Goal: Information Seeking & Learning: Check status

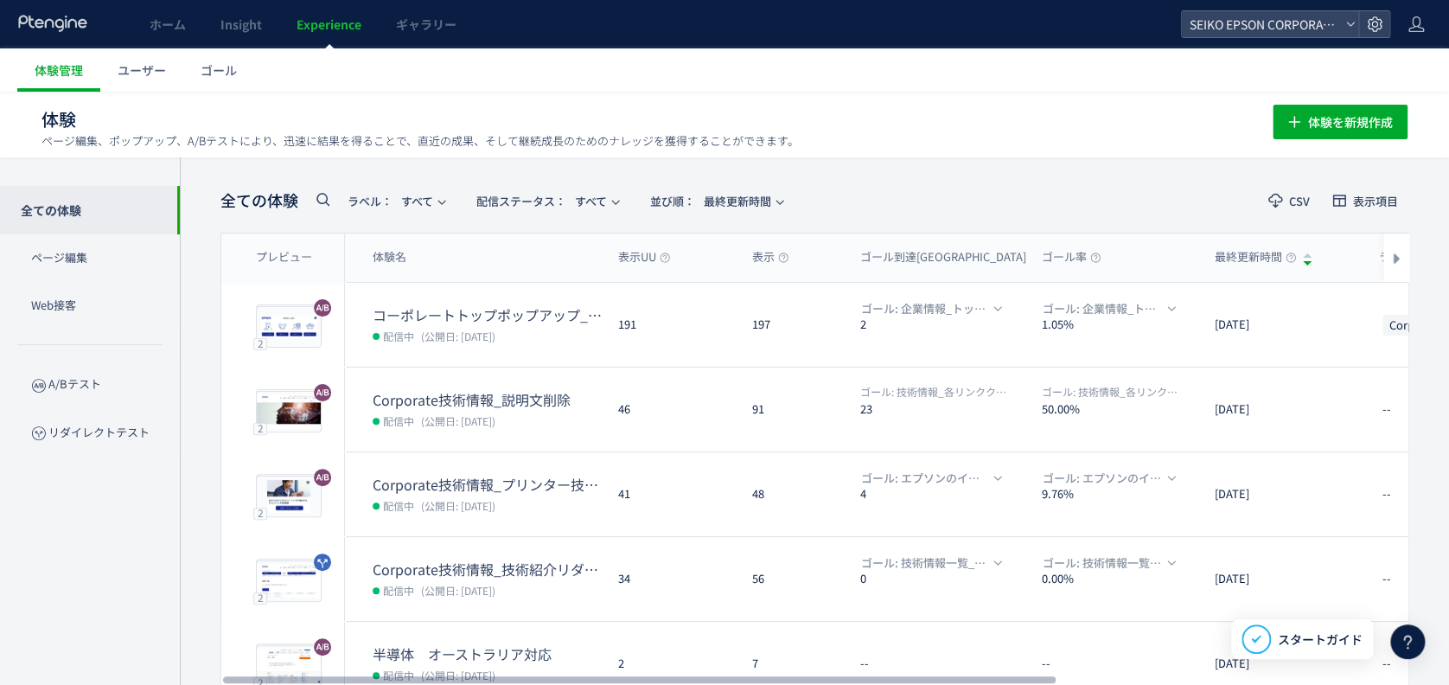
scroll to position [34, 0]
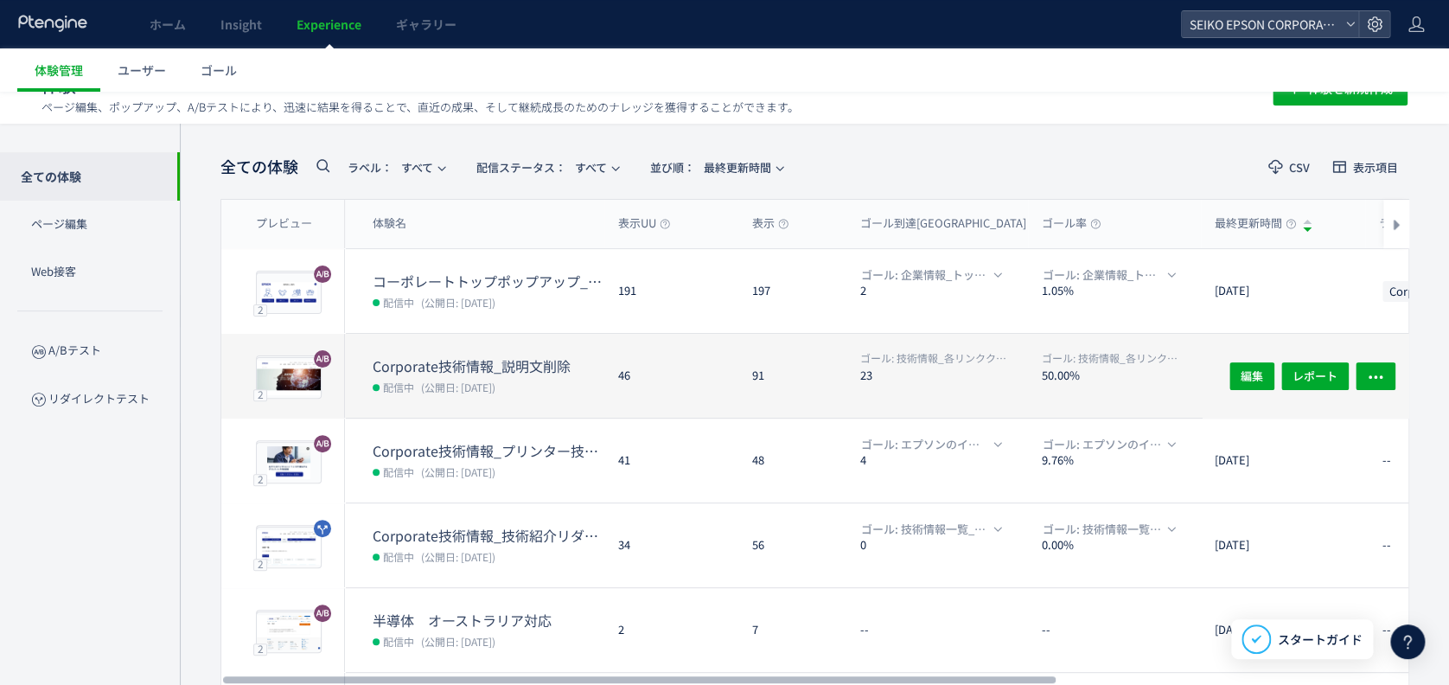
click at [483, 360] on dt "Corporate技術情報_説明文削除" at bounding box center [489, 366] width 232 height 20
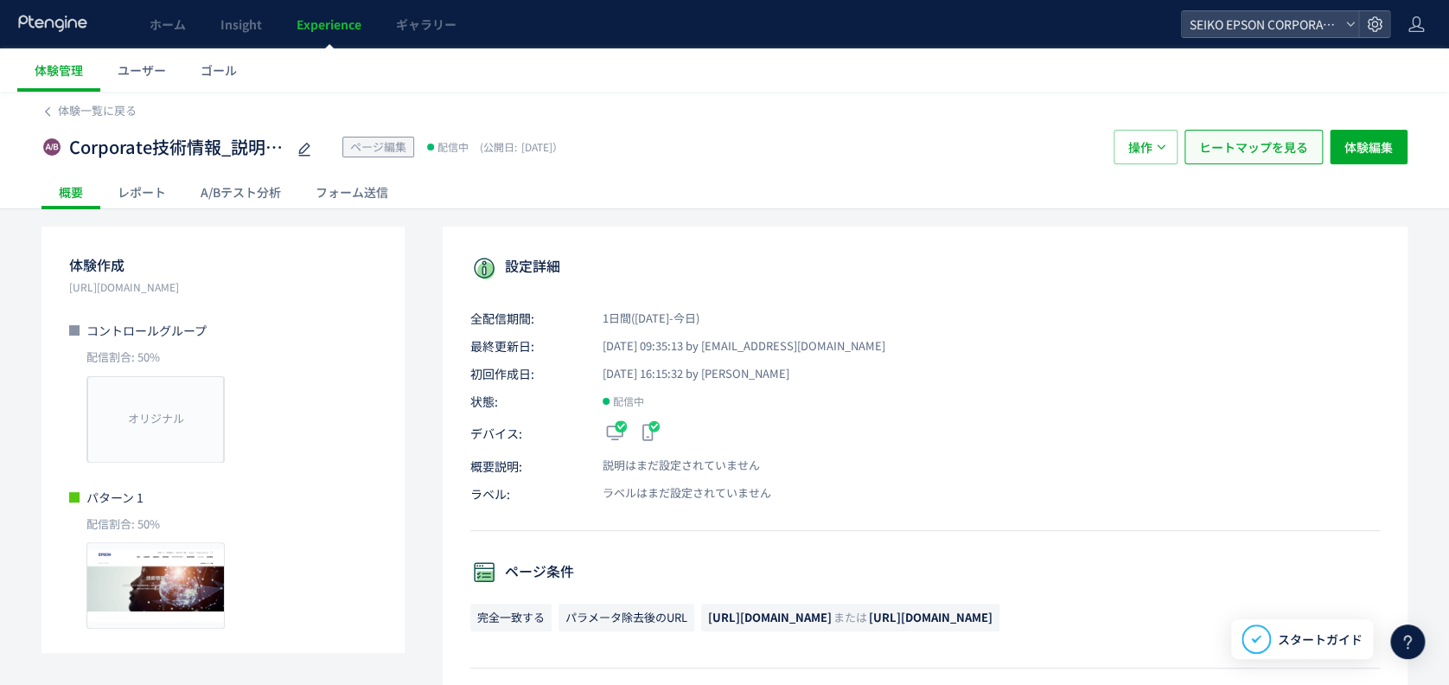
click at [1286, 137] on span "ヒートマップを見る" at bounding box center [1253, 147] width 109 height 35
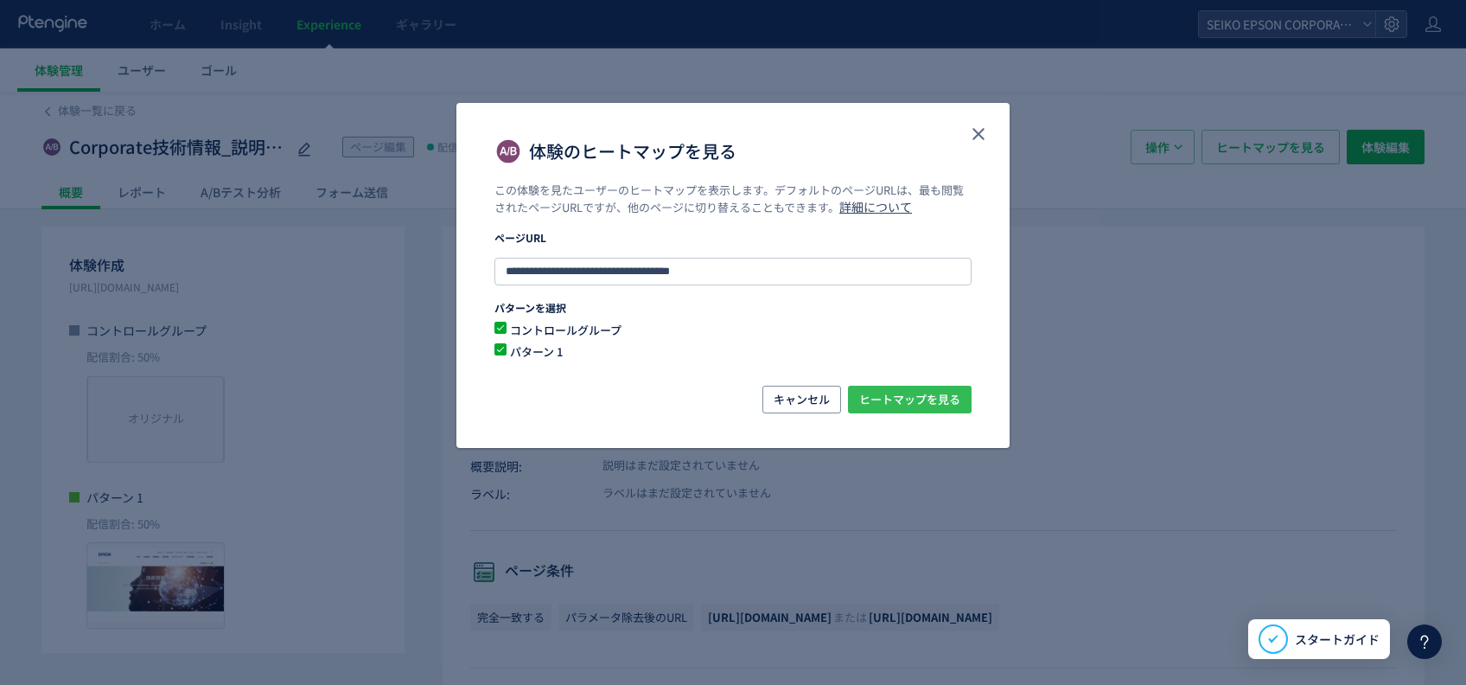
click at [908, 377] on div "**********" at bounding box center [732, 283] width 553 height 203
click at [899, 392] on span "ヒートマップを見る" at bounding box center [909, 400] width 101 height 28
click at [973, 138] on use "close" at bounding box center [978, 134] width 12 height 12
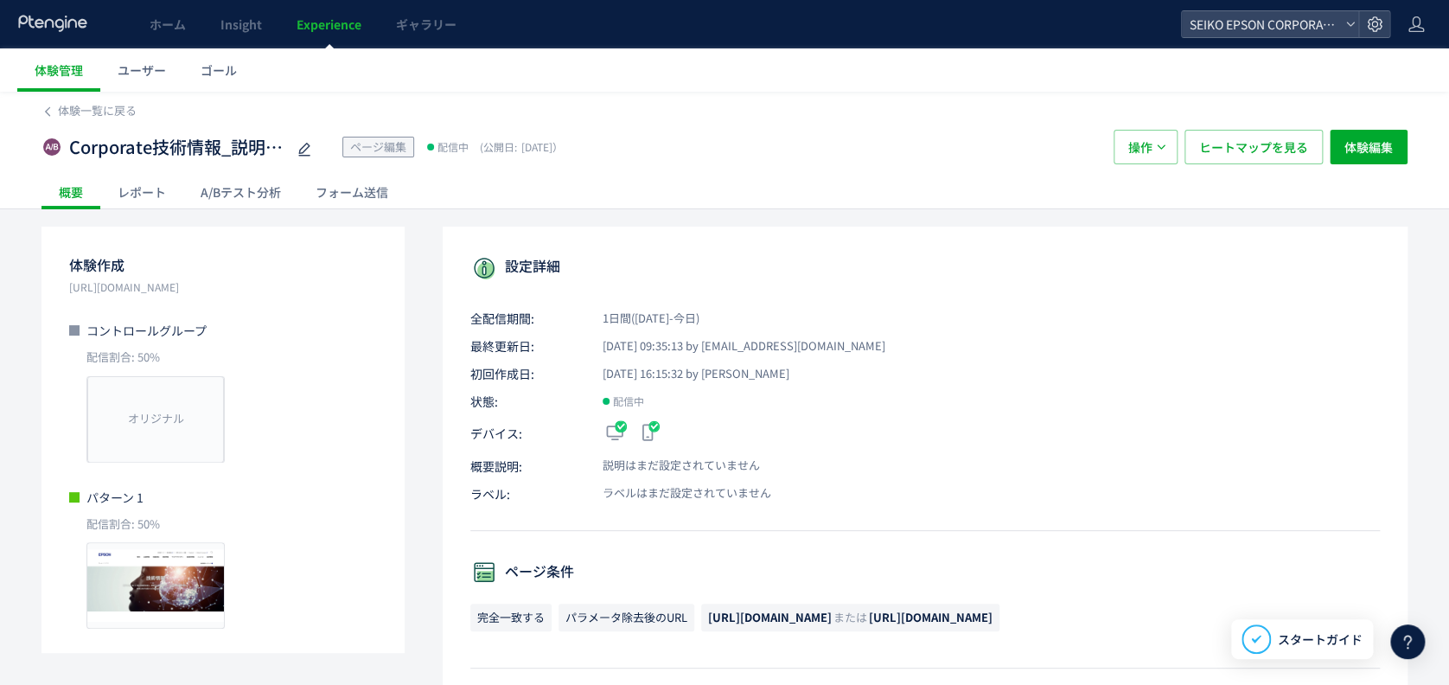
scroll to position [52, 0]
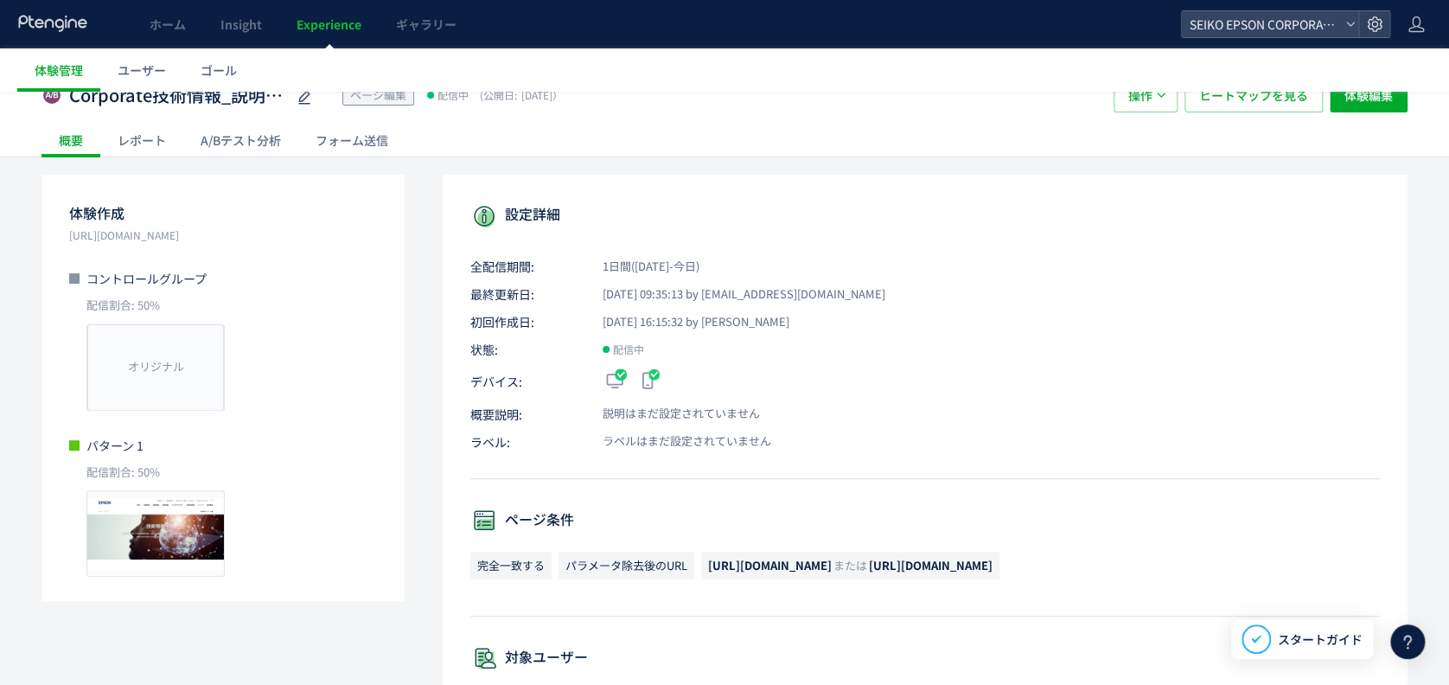
click at [257, 127] on div "A/Bテスト分析" at bounding box center [240, 140] width 115 height 35
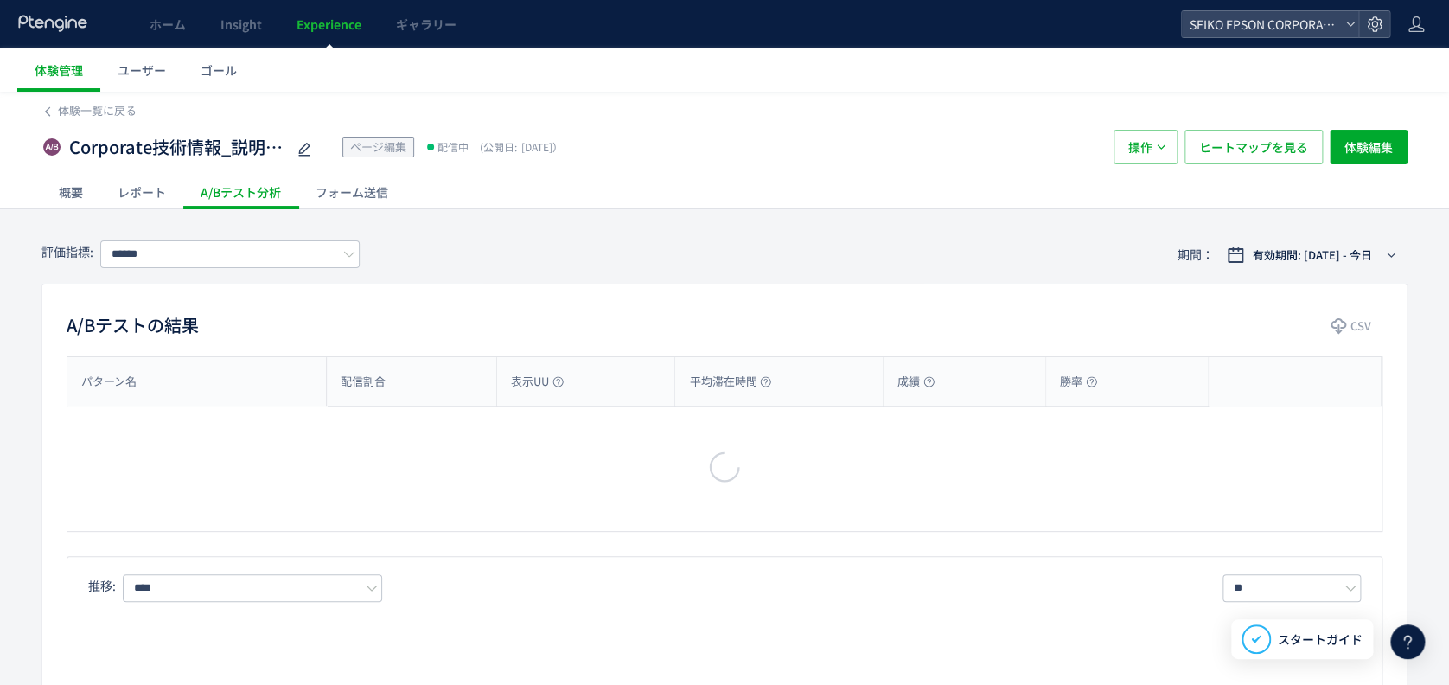
type input "**********"
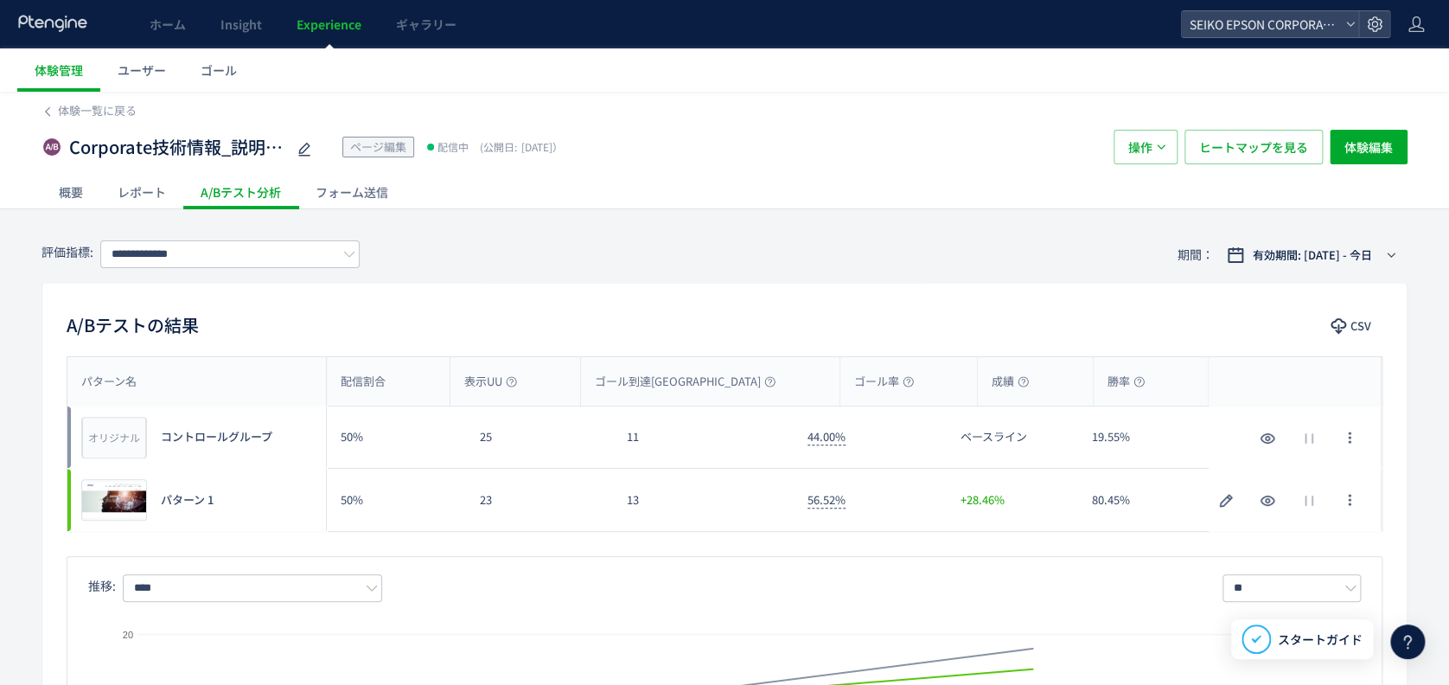
click at [314, 354] on div "A/Bテストの結果 CSV パターン名 配信割合 表示UU ゴール到達UU ゴール率 成績 勝率 パターン名 オリジナル プレビュー コントロールグループ 5…" at bounding box center [724, 571] width 1366 height 577
click at [84, 117] on span "体験一覧に戻る" at bounding box center [97, 110] width 79 height 16
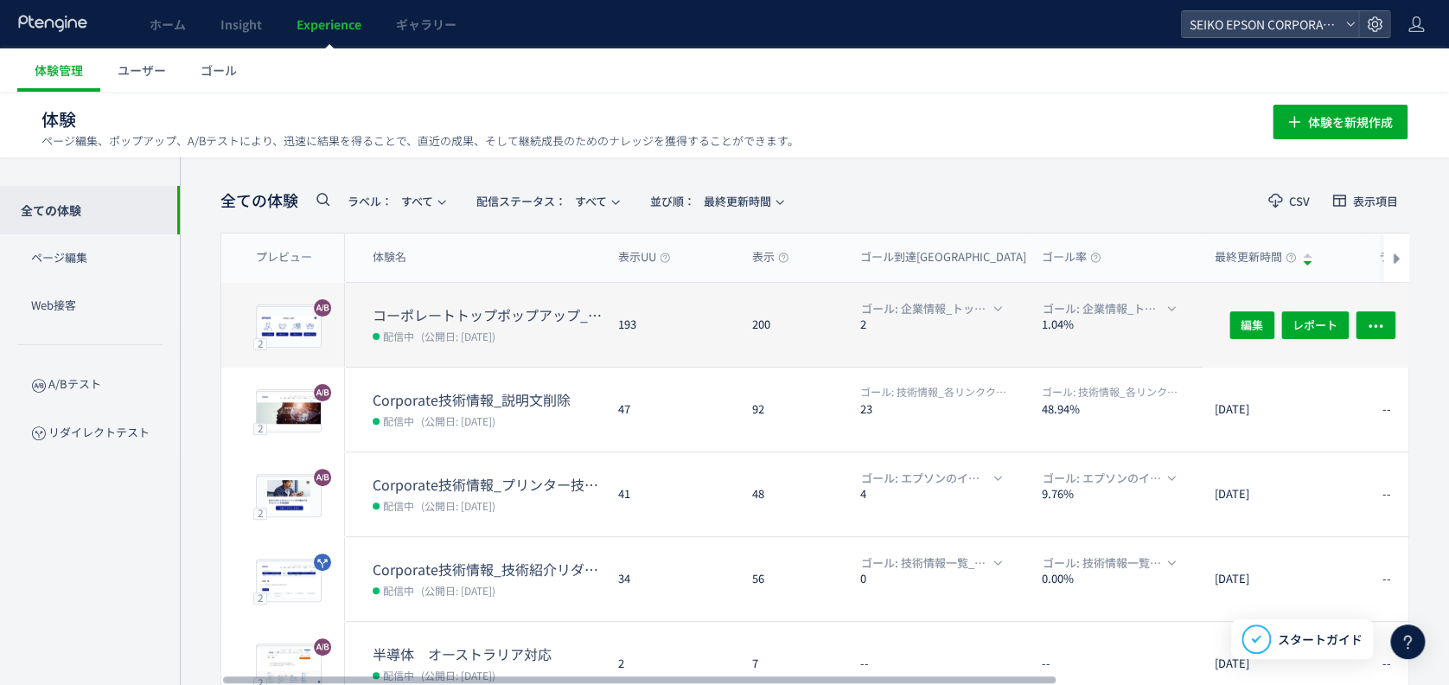
click at [595, 315] on dt "コーポレートトップポップアップ_目的別リンク" at bounding box center [489, 315] width 232 height 20
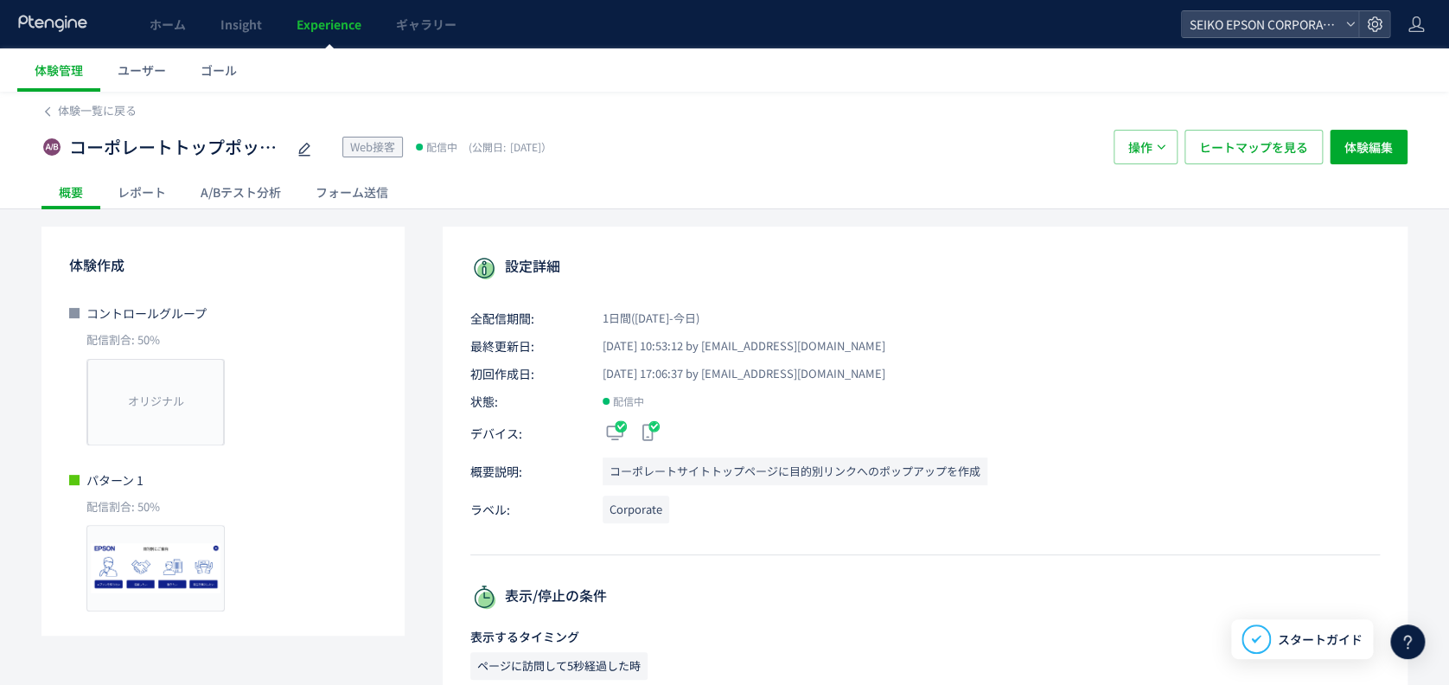
drag, startPoint x: 595, startPoint y: 315, endPoint x: 788, endPoint y: 398, distance: 210.7
click at [788, 398] on p "状態: 配信中" at bounding box center [924, 400] width 909 height 17
drag, startPoint x: 244, startPoint y: 205, endPoint x: 256, endPoint y: 186, distance: 22.5
click at [256, 186] on div "A/Bテスト分析" at bounding box center [240, 192] width 115 height 35
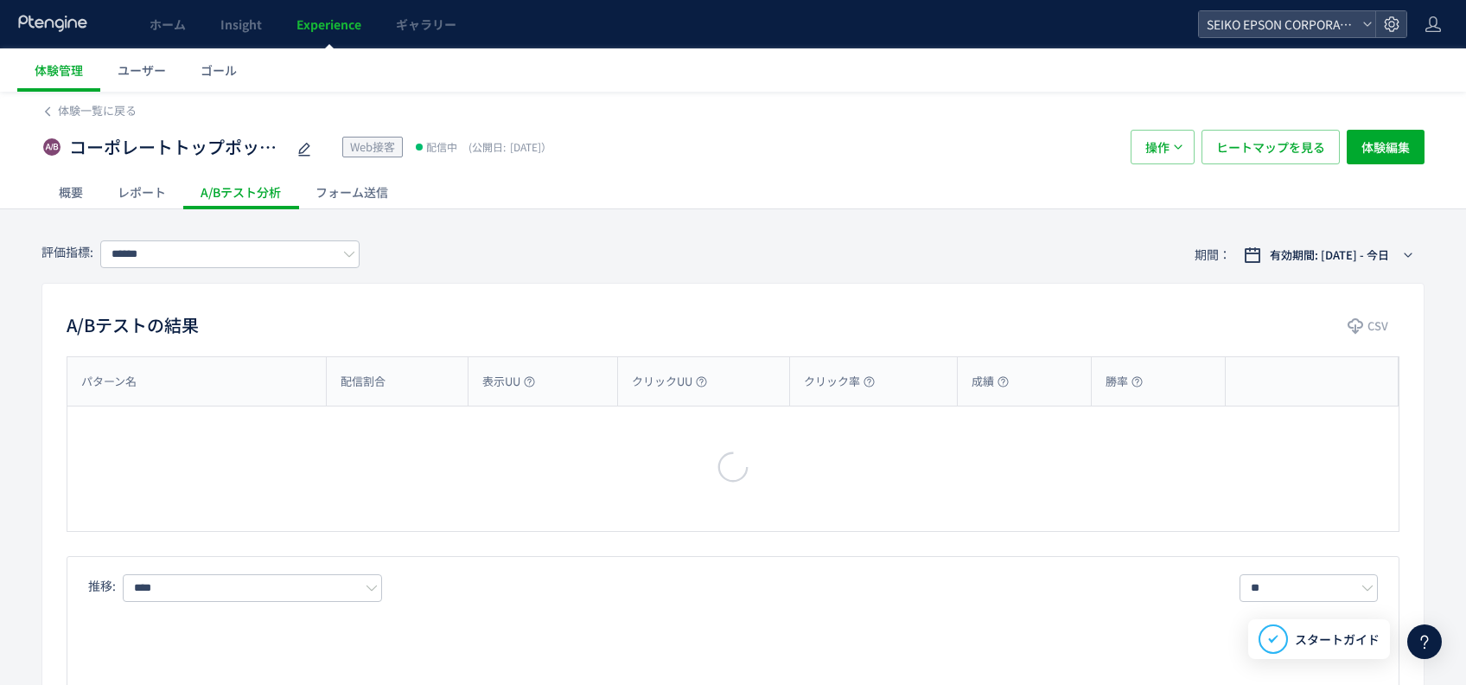
type input "**********"
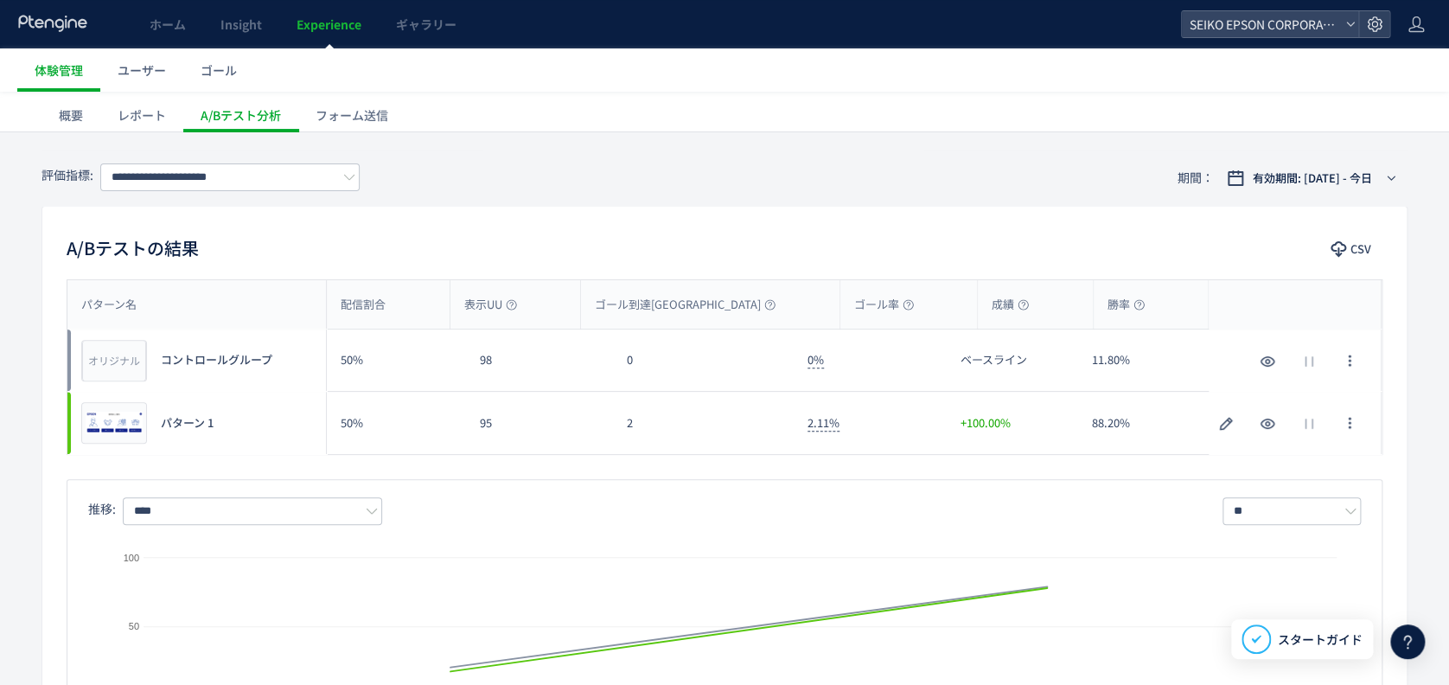
scroll to position [78, 0]
click at [653, 456] on div "パターン名 配信割合 表示UU ゴール到達UU ゴール率 成績 勝率 パターン名 オリジナル プレビュー コントロールグループ 50% 98 0 0% ベース…" at bounding box center [724, 517] width 1364 height 478
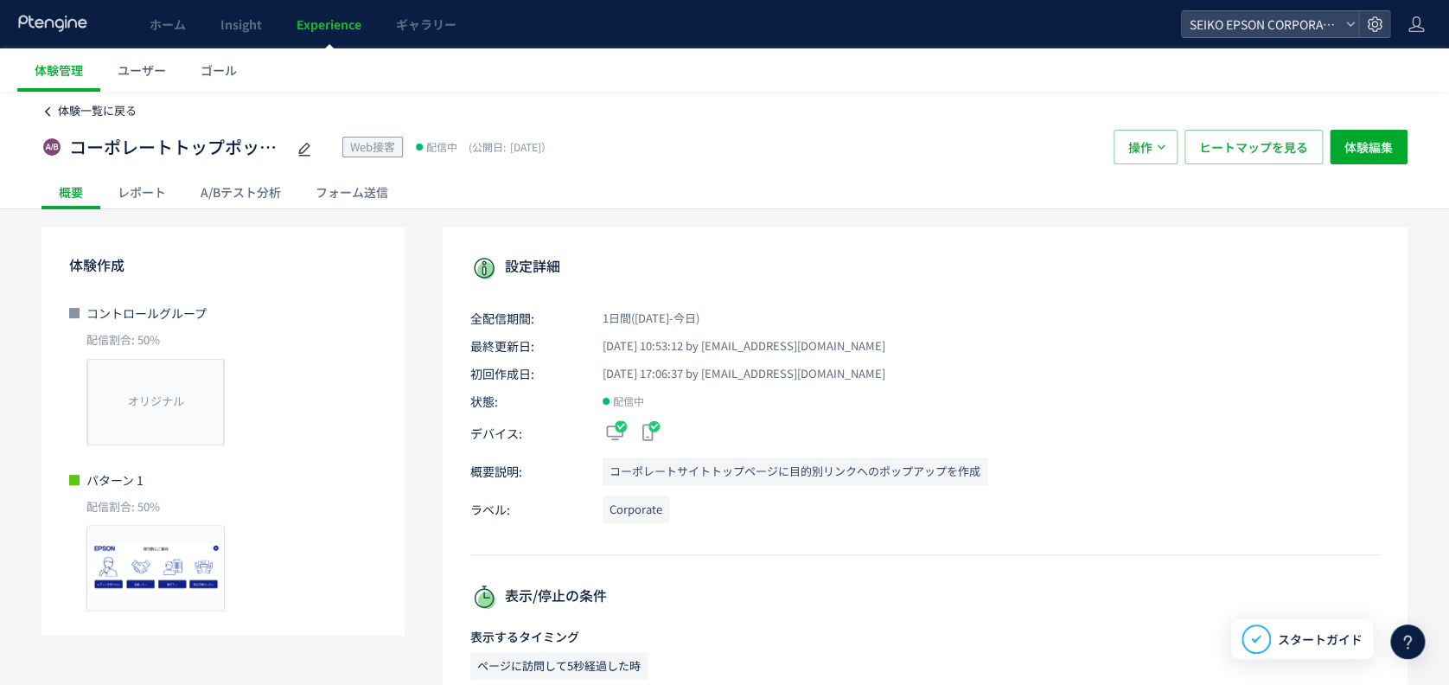
click at [103, 111] on span "体験一覧に戻る" at bounding box center [97, 110] width 79 height 16
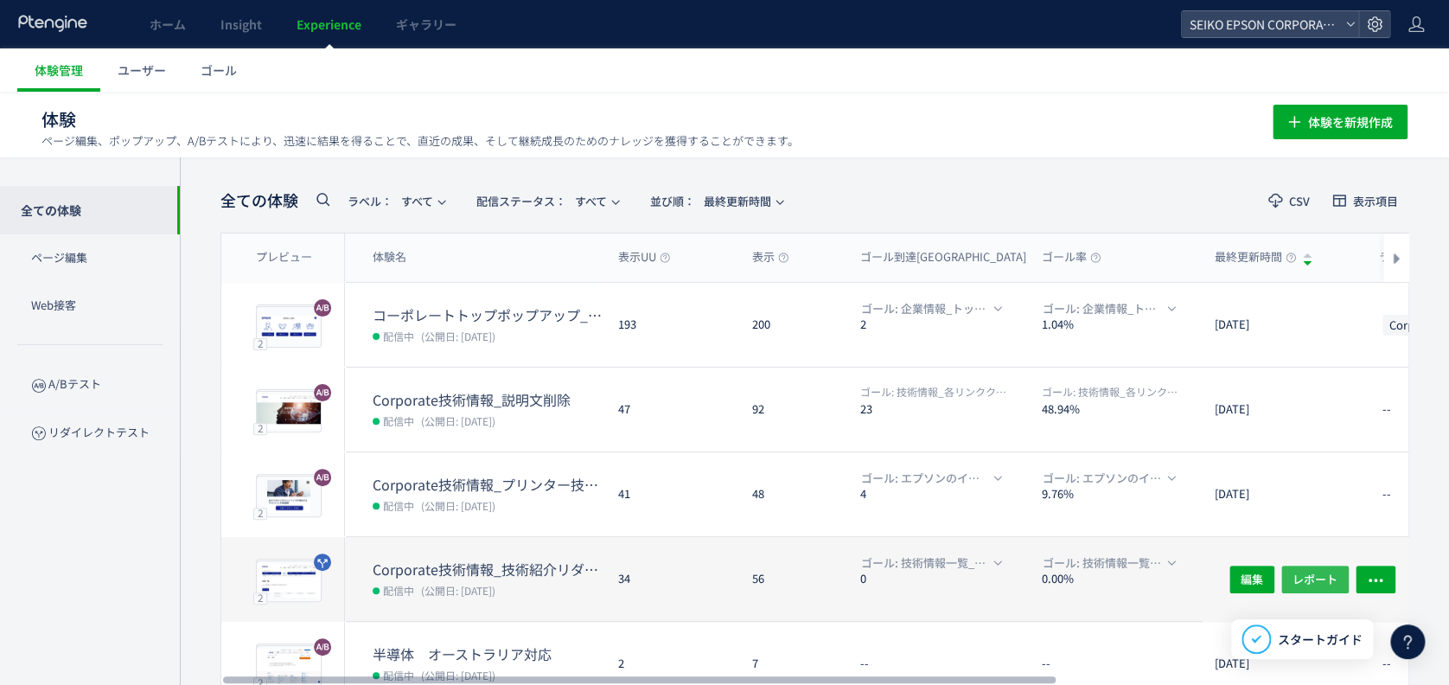
click at [1308, 586] on span "レポート" at bounding box center [1314, 578] width 45 height 28
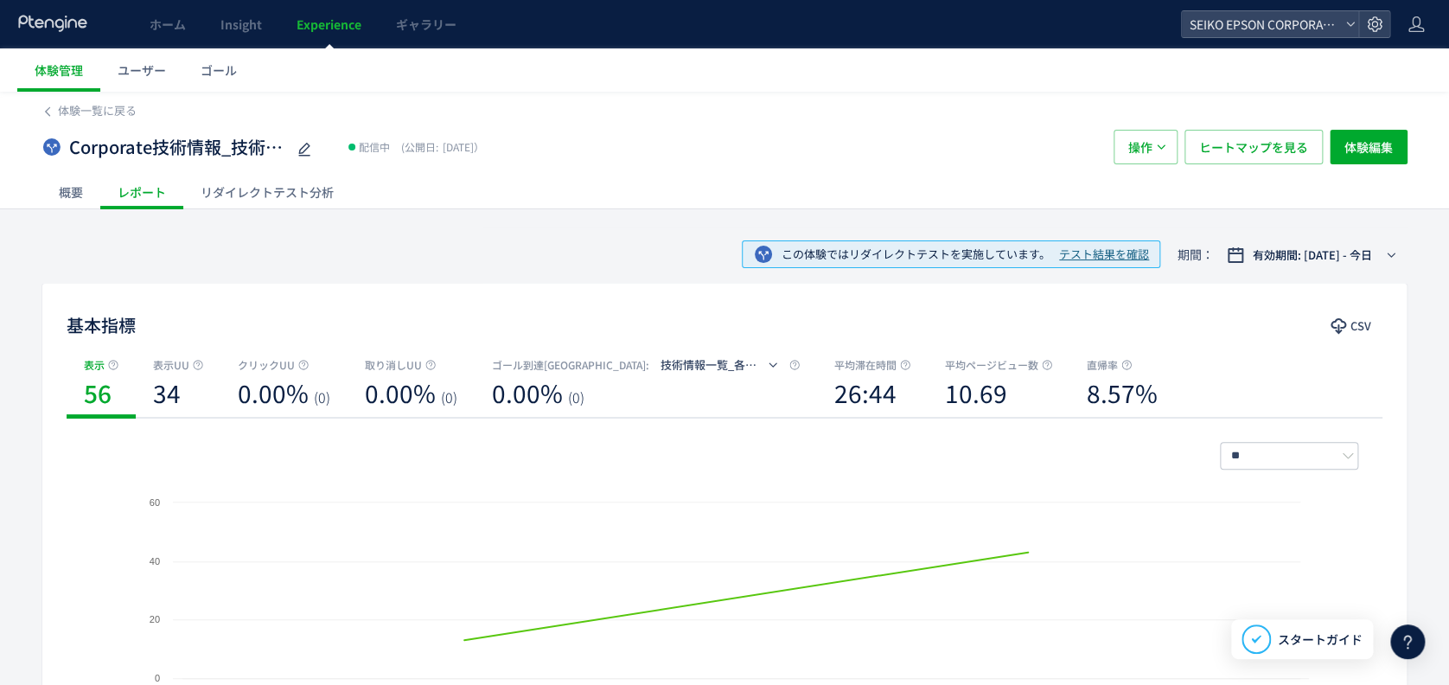
click at [238, 185] on div "リダイレクトテスト分析" at bounding box center [267, 192] width 168 height 35
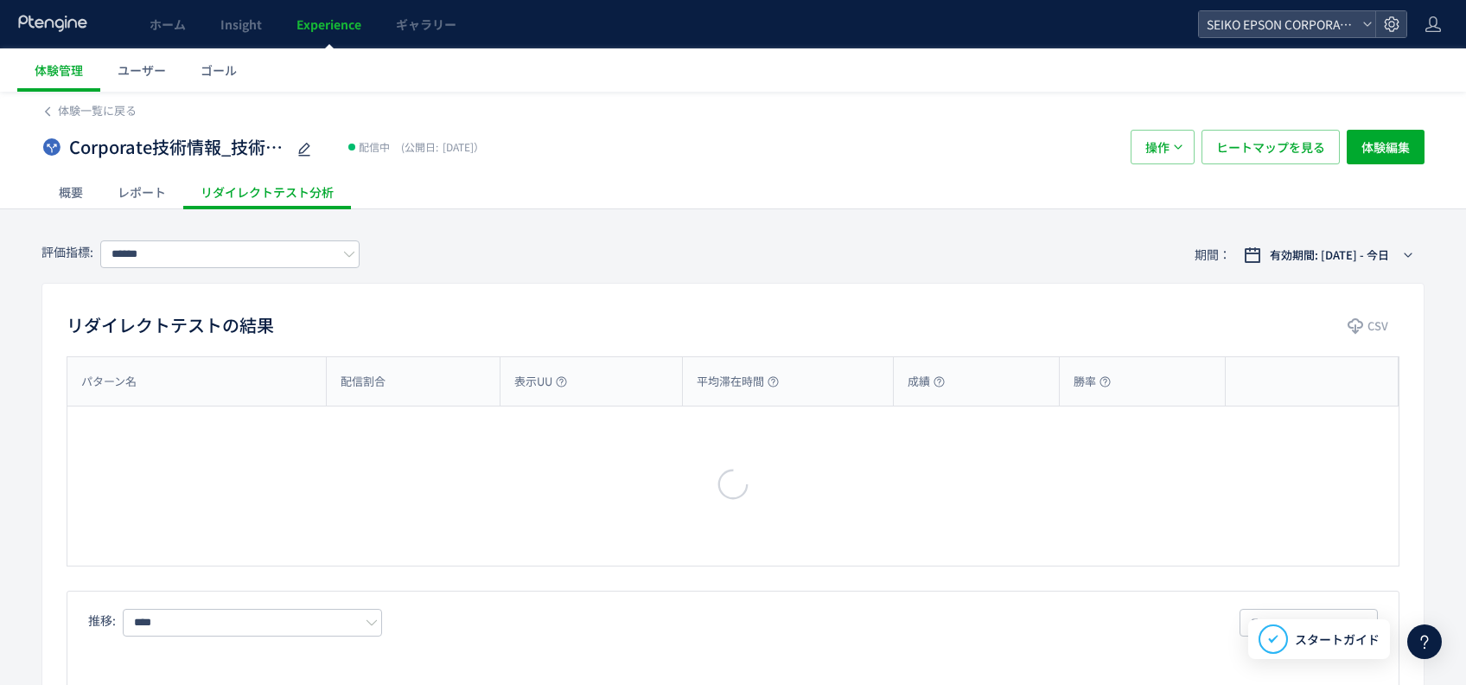
type input "**********"
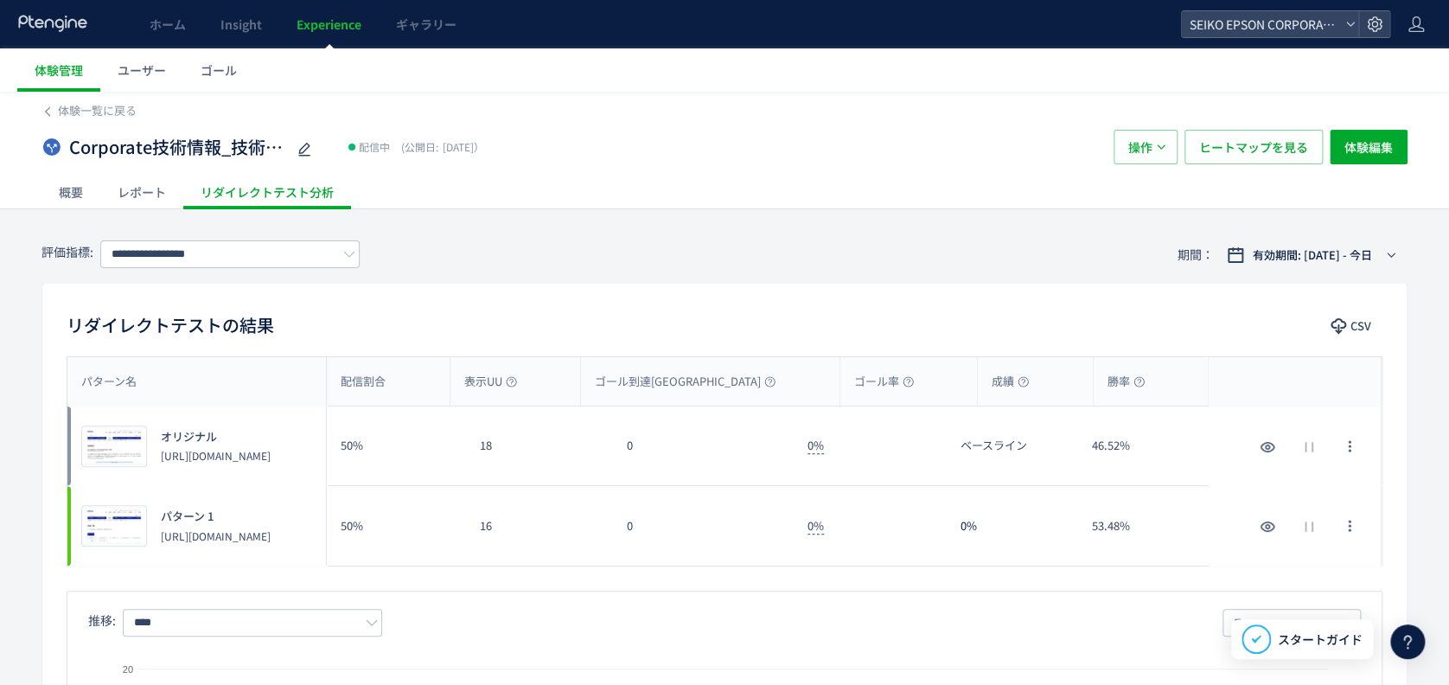
click at [629, 279] on div "**********" at bounding box center [724, 254] width 1366 height 56
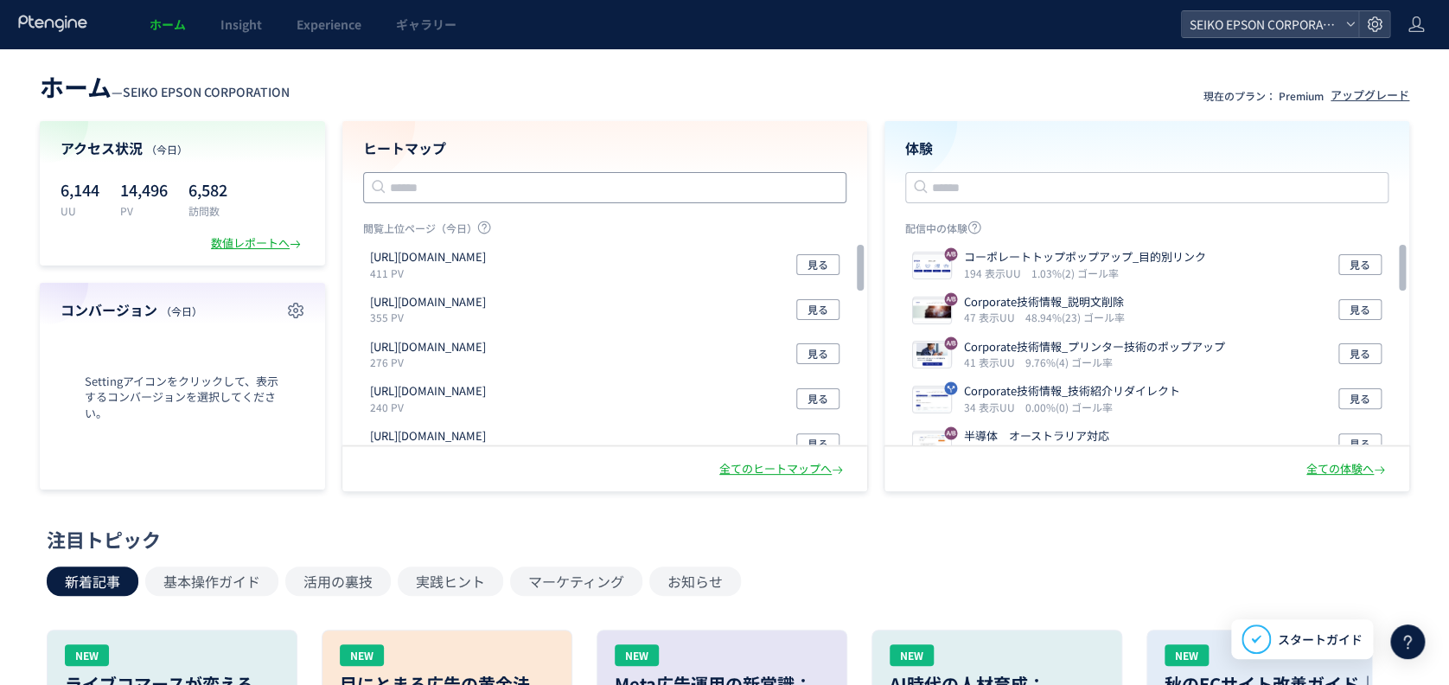
click at [602, 188] on input "text" at bounding box center [604, 187] width 483 height 31
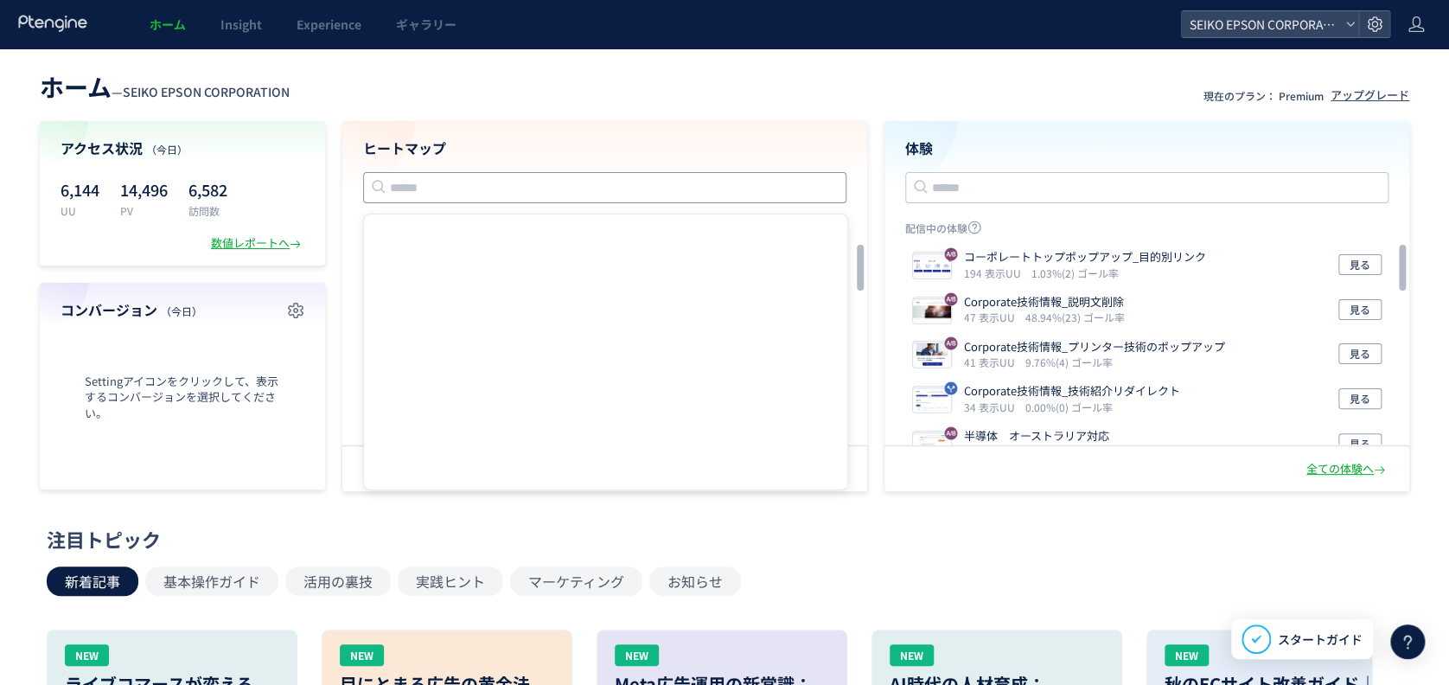
click at [797, 123] on div "ヒートマップ 閲覧上位ページ（今日） https://corporate.epson/en/ 411 PV 見る https://corporate.epso…" at bounding box center [604, 283] width 525 height 325
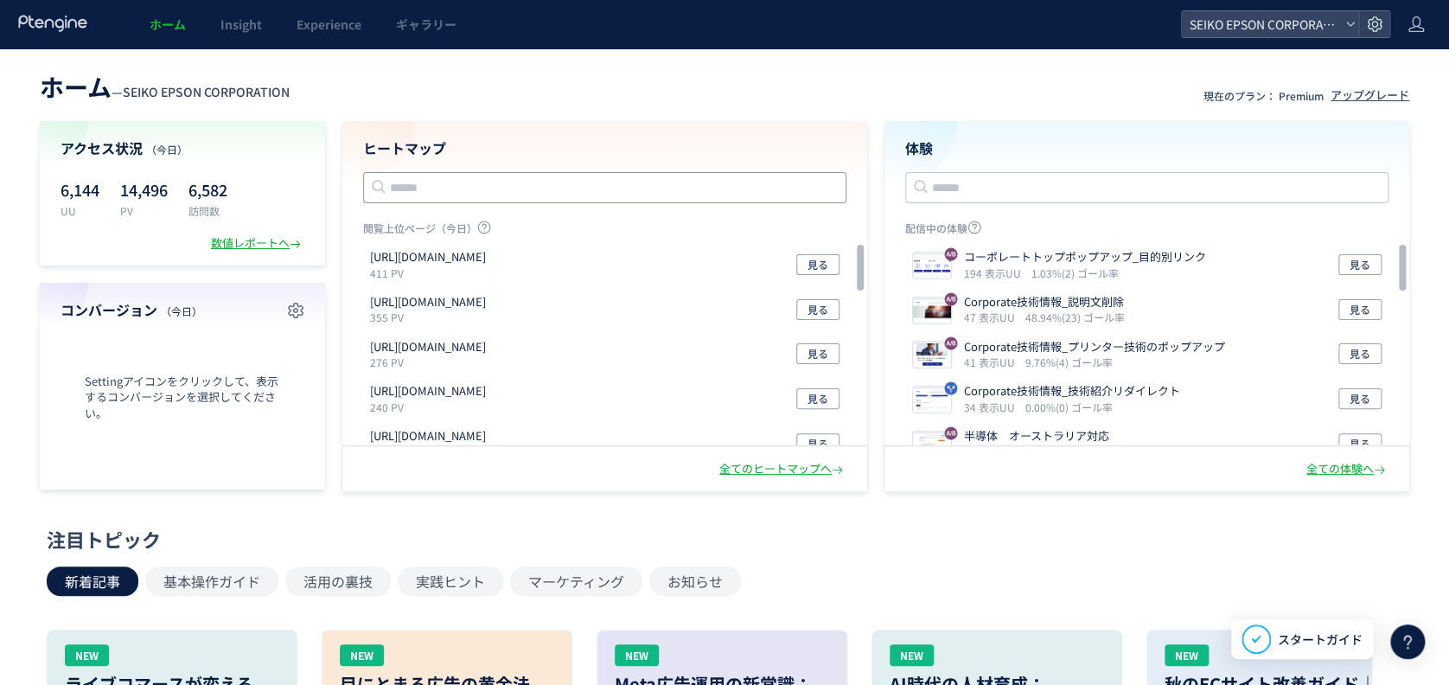
click at [551, 192] on input "text" at bounding box center [604, 187] width 483 height 31
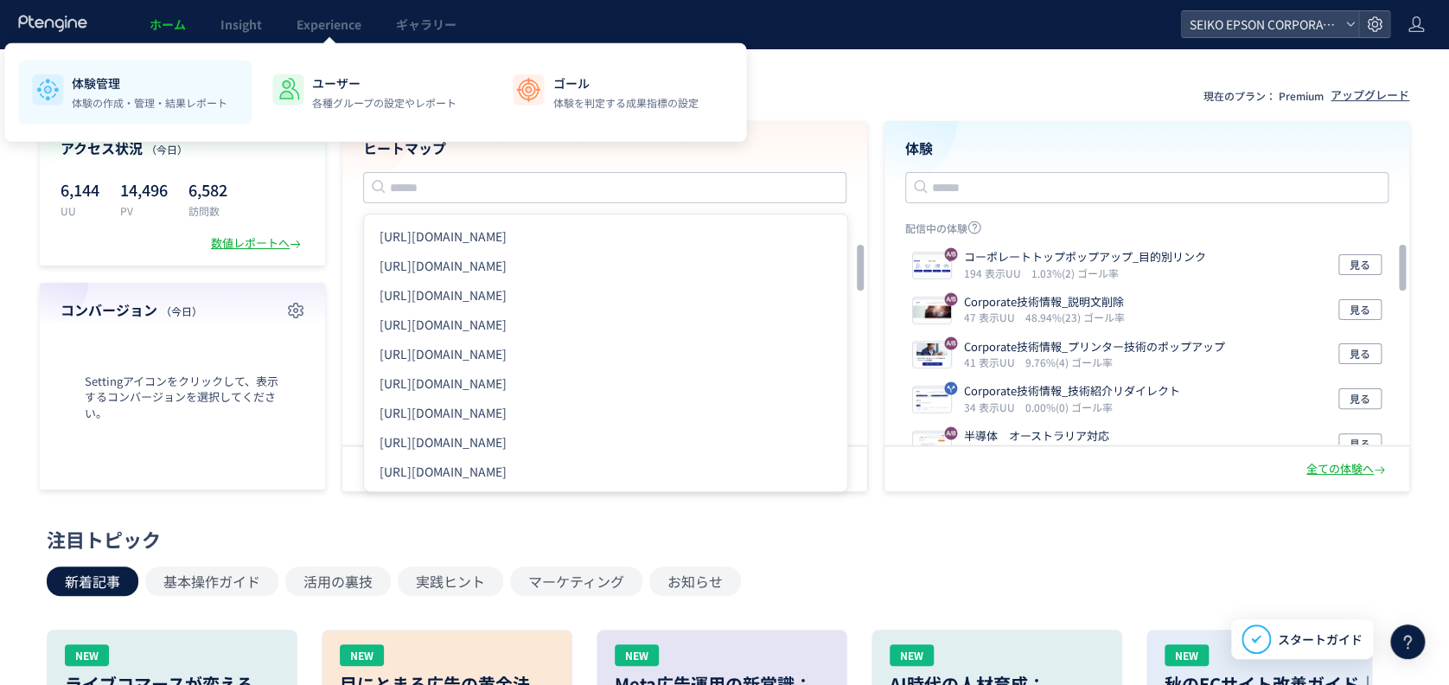
click at [145, 98] on p "体験の作成・管理・結果レポート" at bounding box center [150, 103] width 156 height 16
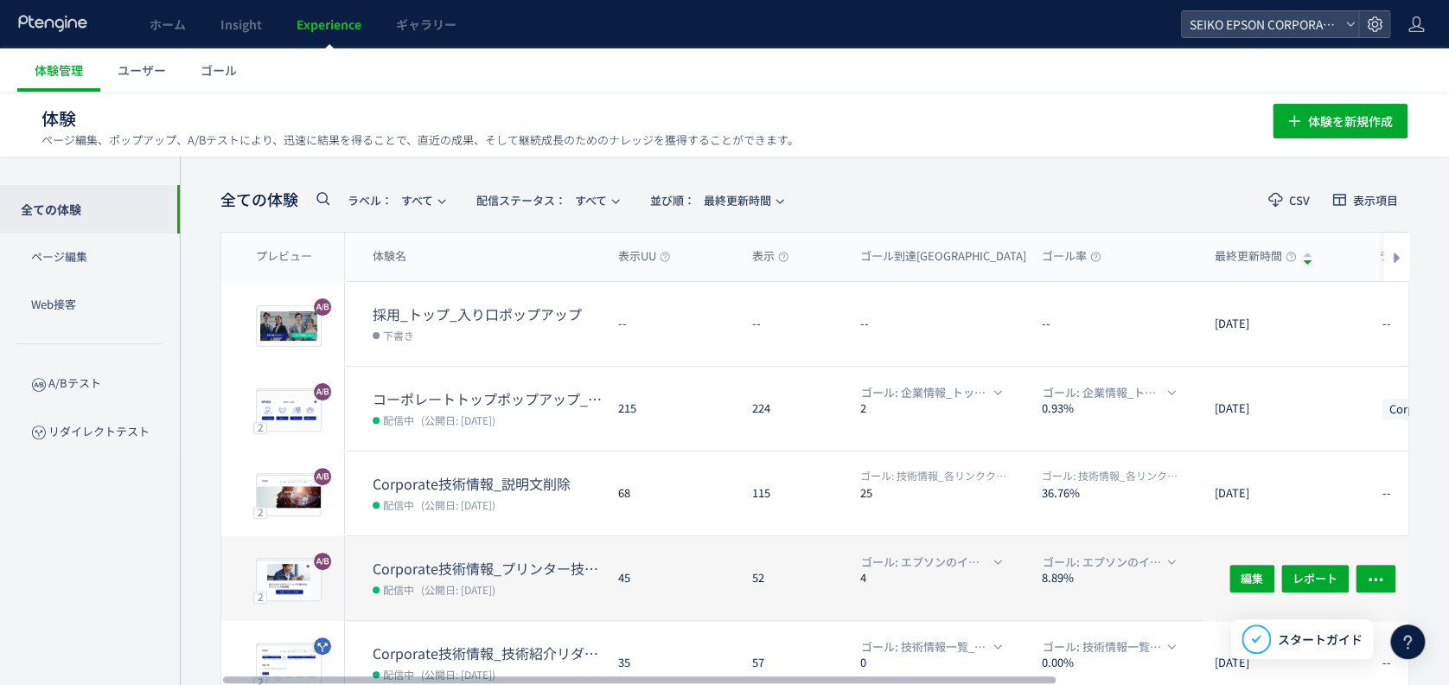
scroll to position [115, 0]
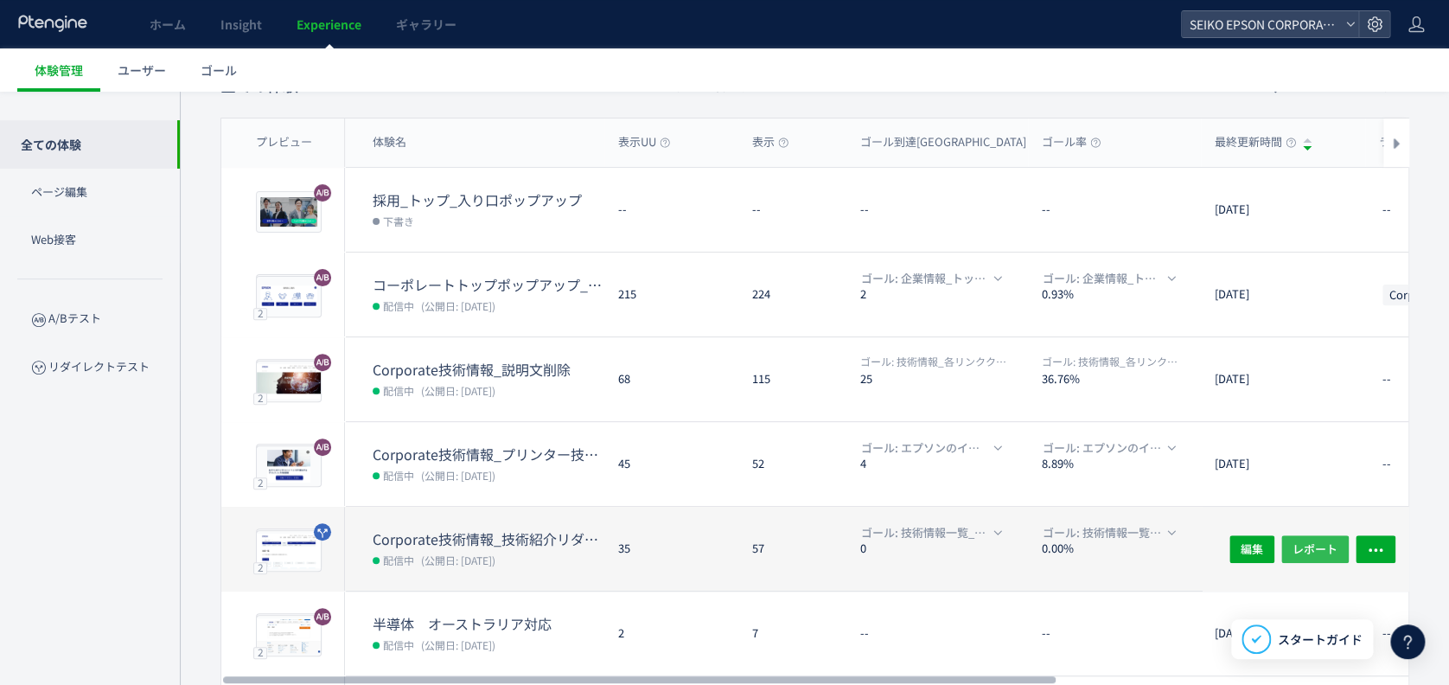
drag, startPoint x: 1325, startPoint y: 550, endPoint x: 1325, endPoint y: 560, distance: 10.4
click at [1325, 560] on div "編集 レポート" at bounding box center [1305, 549] width 207 height 84
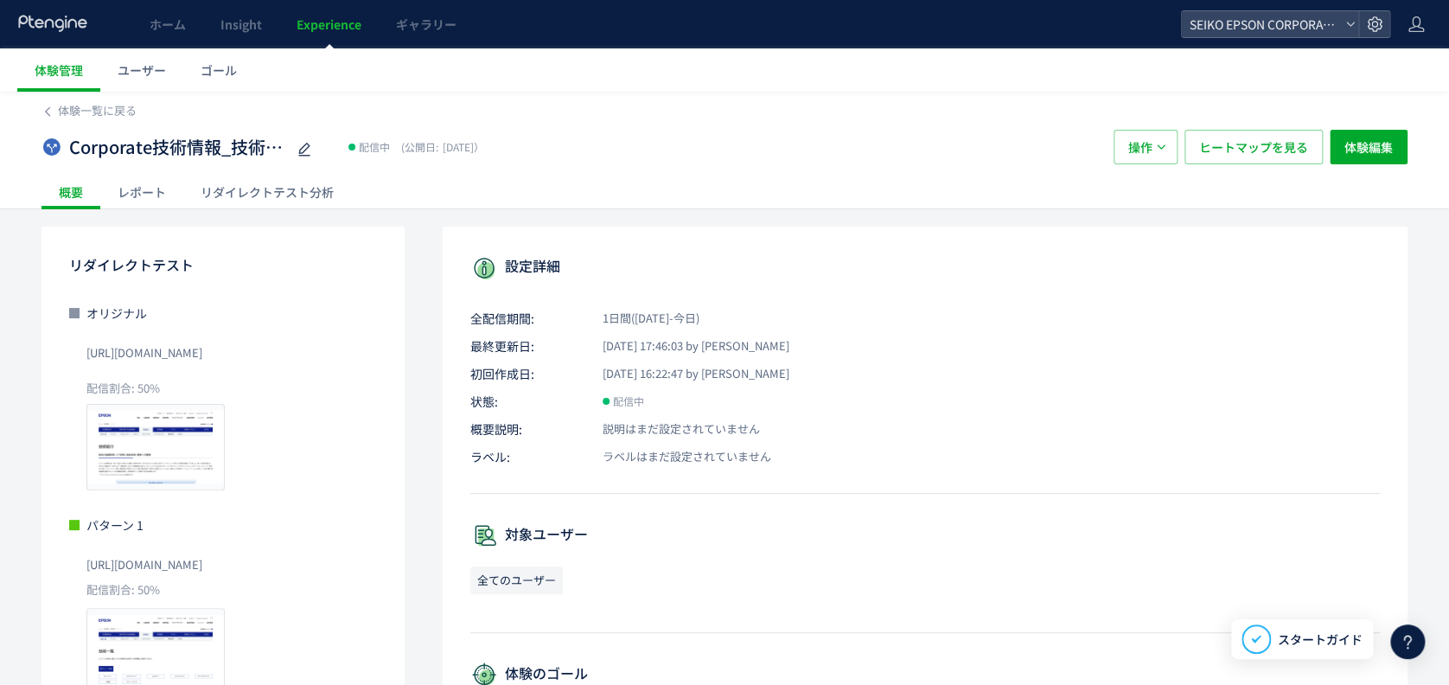
click at [118, 183] on div "レポート" at bounding box center [141, 192] width 83 height 35
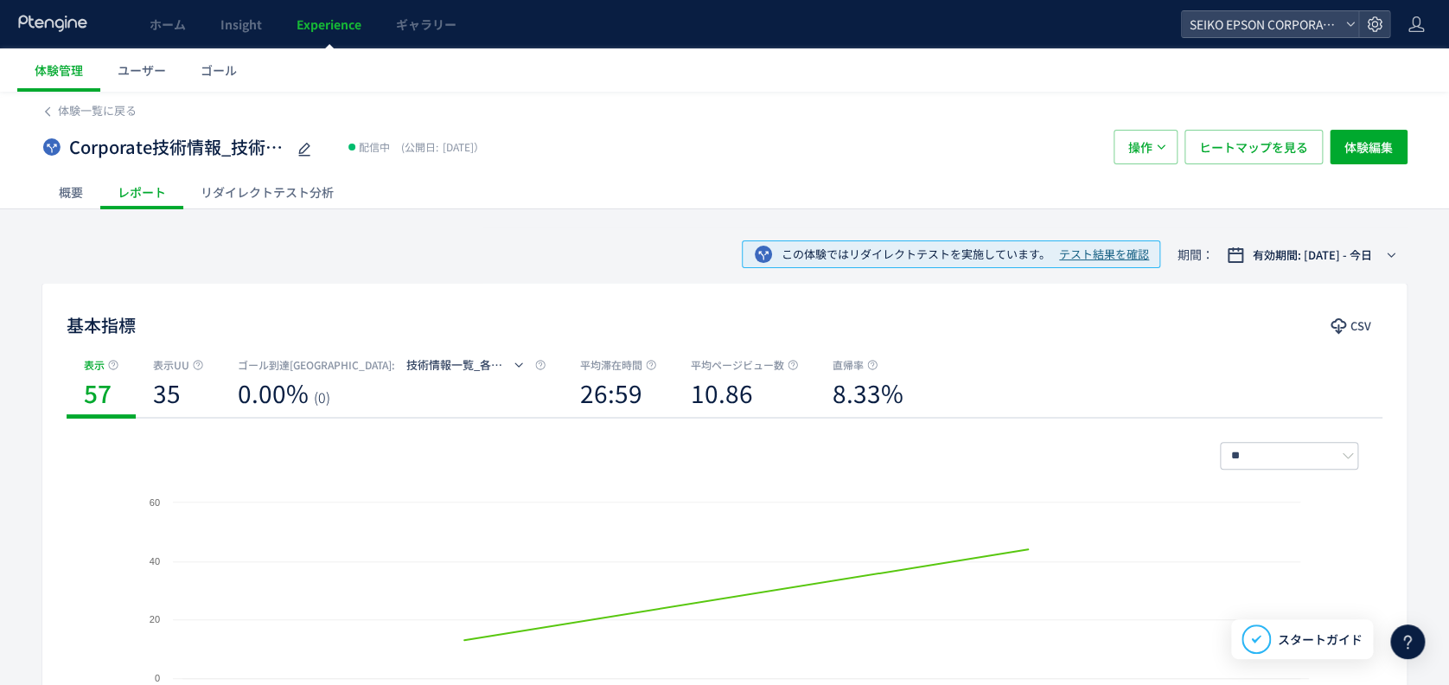
click at [1074, 250] on span "テスト結果を確認" at bounding box center [1104, 254] width 90 height 16
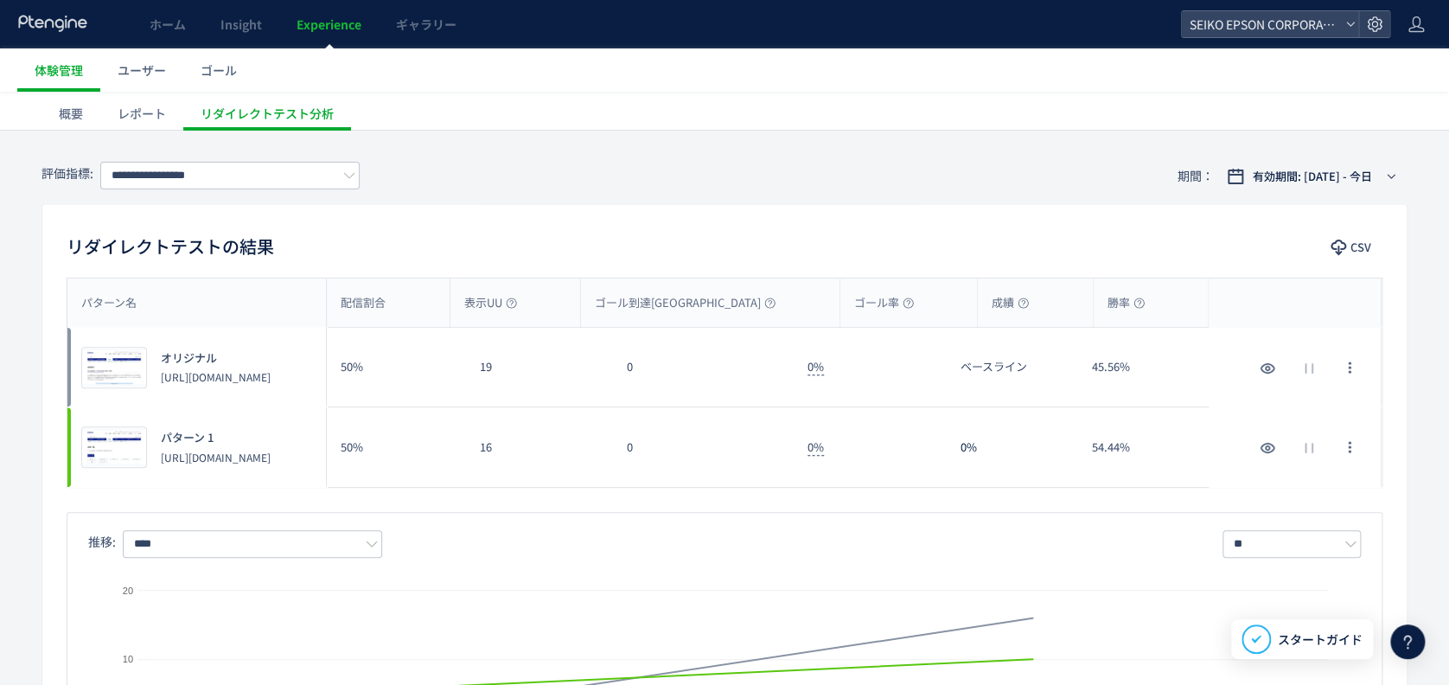
scroll to position [115, 0]
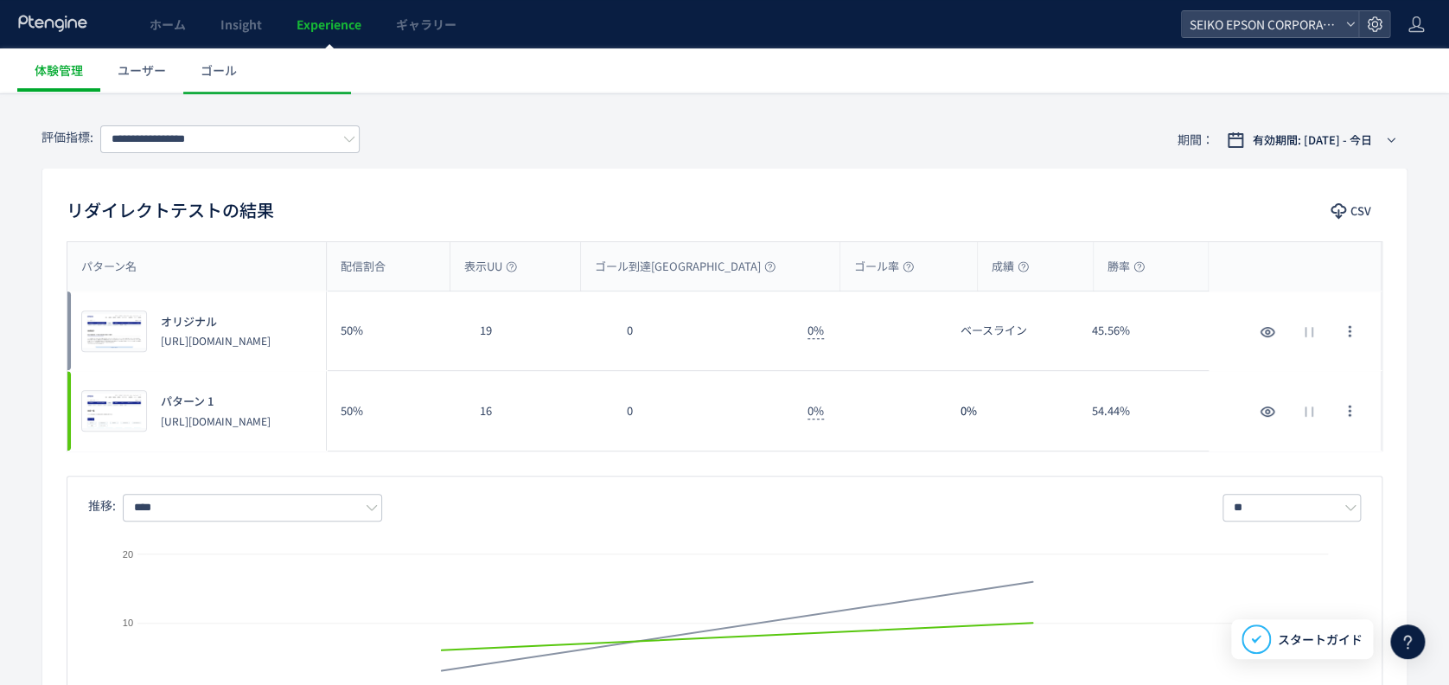
click at [315, 131] on input "**********" at bounding box center [229, 139] width 259 height 28
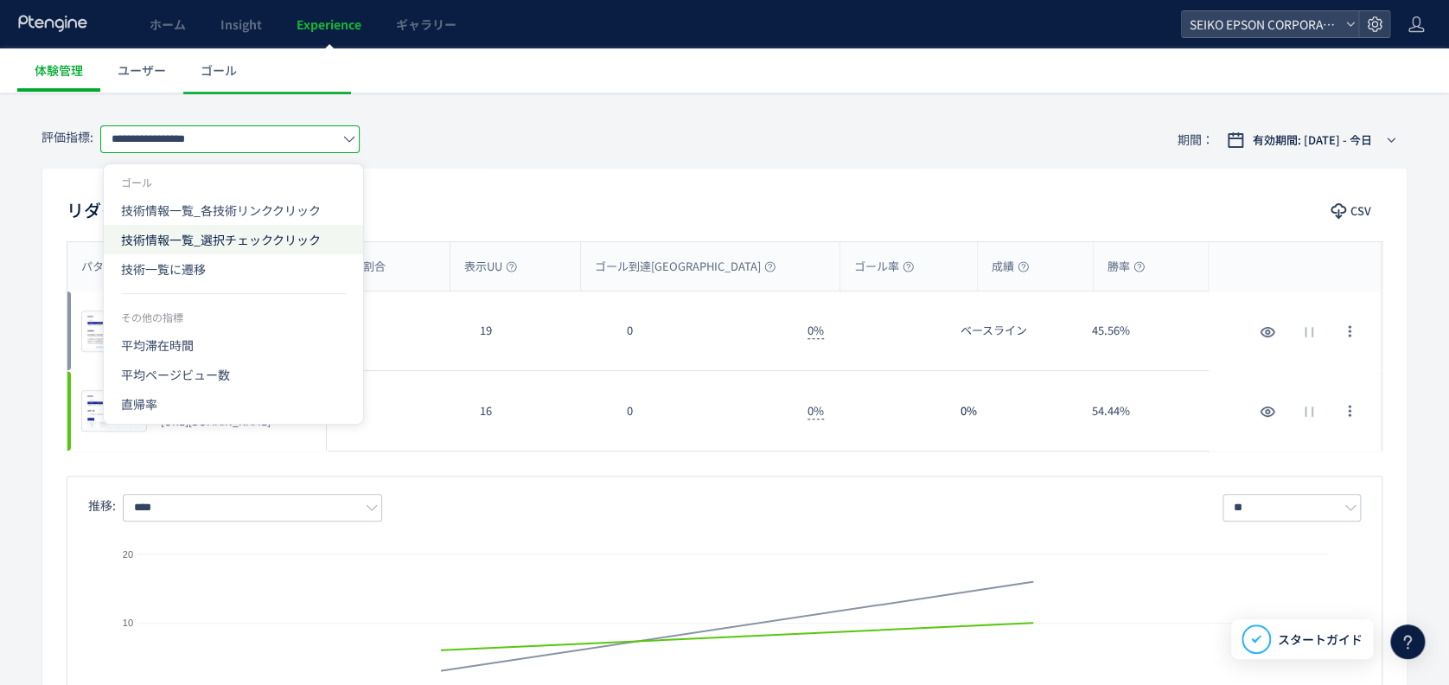
click at [300, 249] on span "技術情報一覧_選択チェッククリック" at bounding box center [233, 239] width 225 height 29
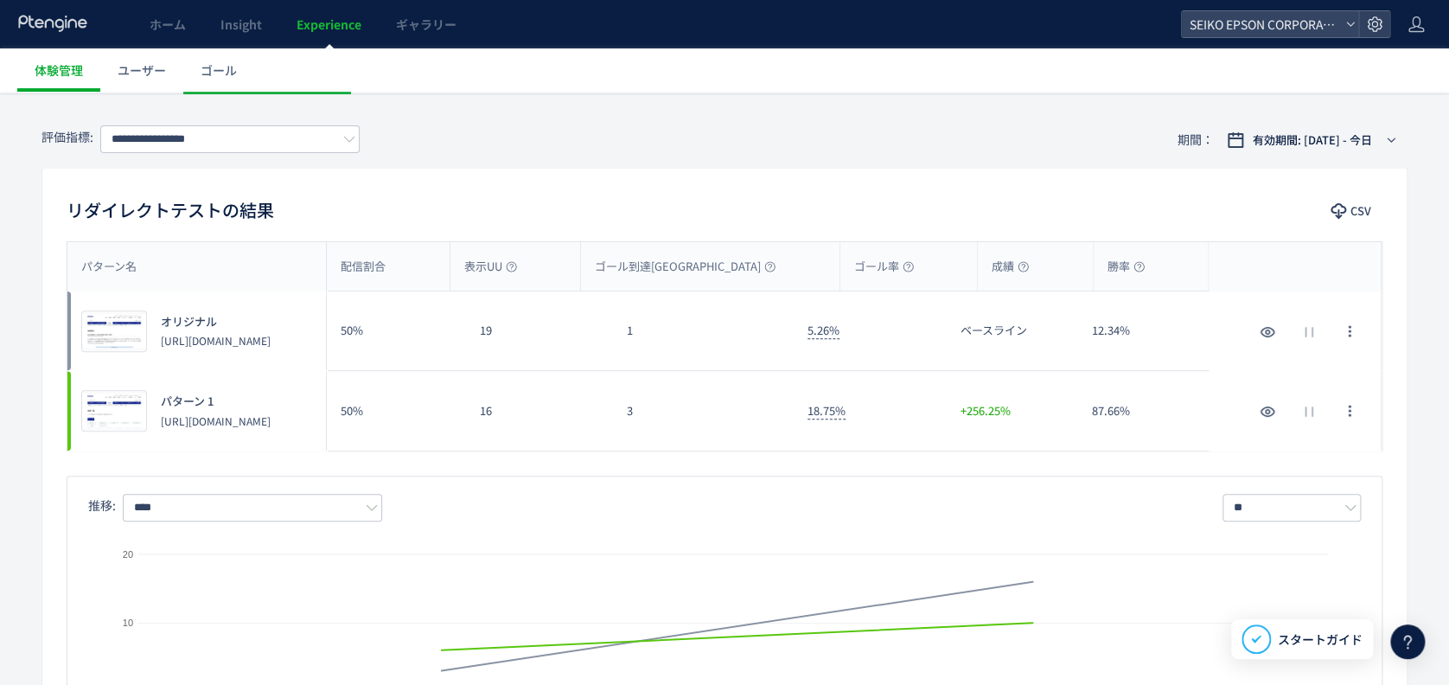
click at [678, 400] on div "3" at bounding box center [703, 411] width 181 height 80
drag, startPoint x: 634, startPoint y: 405, endPoint x: 644, endPoint y: 406, distance: 10.4
click at [644, 406] on div "3" at bounding box center [703, 411] width 181 height 80
drag, startPoint x: 628, startPoint y: 415, endPoint x: 641, endPoint y: 415, distance: 13.8
click at [641, 415] on div "3" at bounding box center [703, 411] width 181 height 80
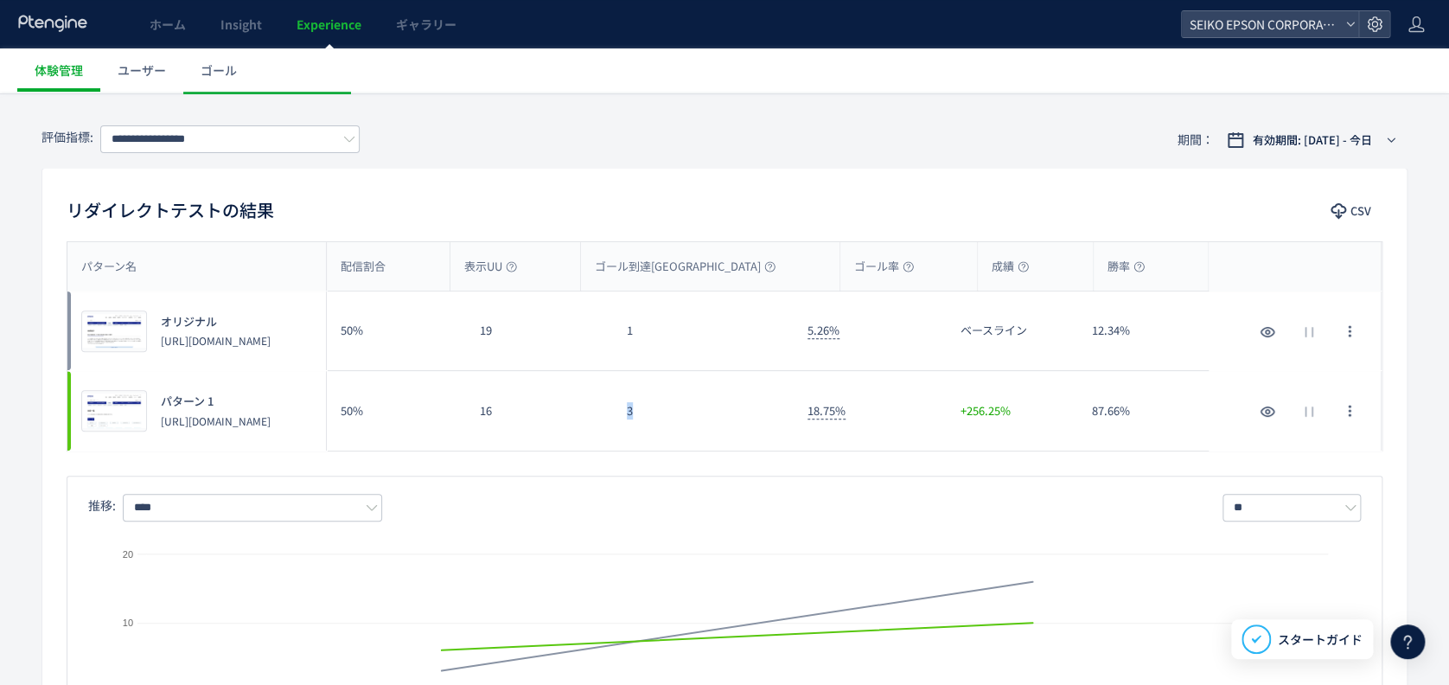
drag, startPoint x: 641, startPoint y: 415, endPoint x: 650, endPoint y: 448, distance: 34.0
click at [650, 448] on div "3" at bounding box center [703, 411] width 181 height 80
click at [660, 405] on div "3" at bounding box center [703, 411] width 181 height 80
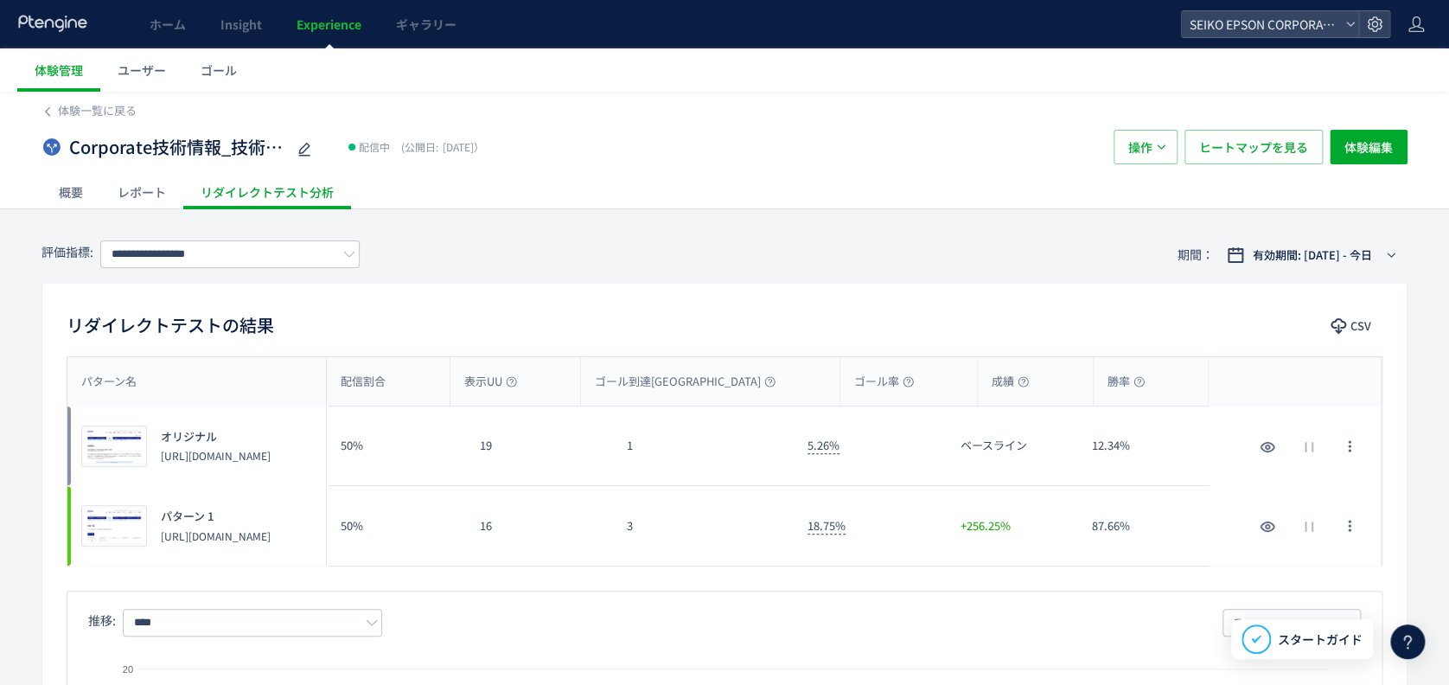
scroll to position [0, 0]
click at [1284, 143] on span "ヒートマップを見る" at bounding box center [1253, 147] width 109 height 35
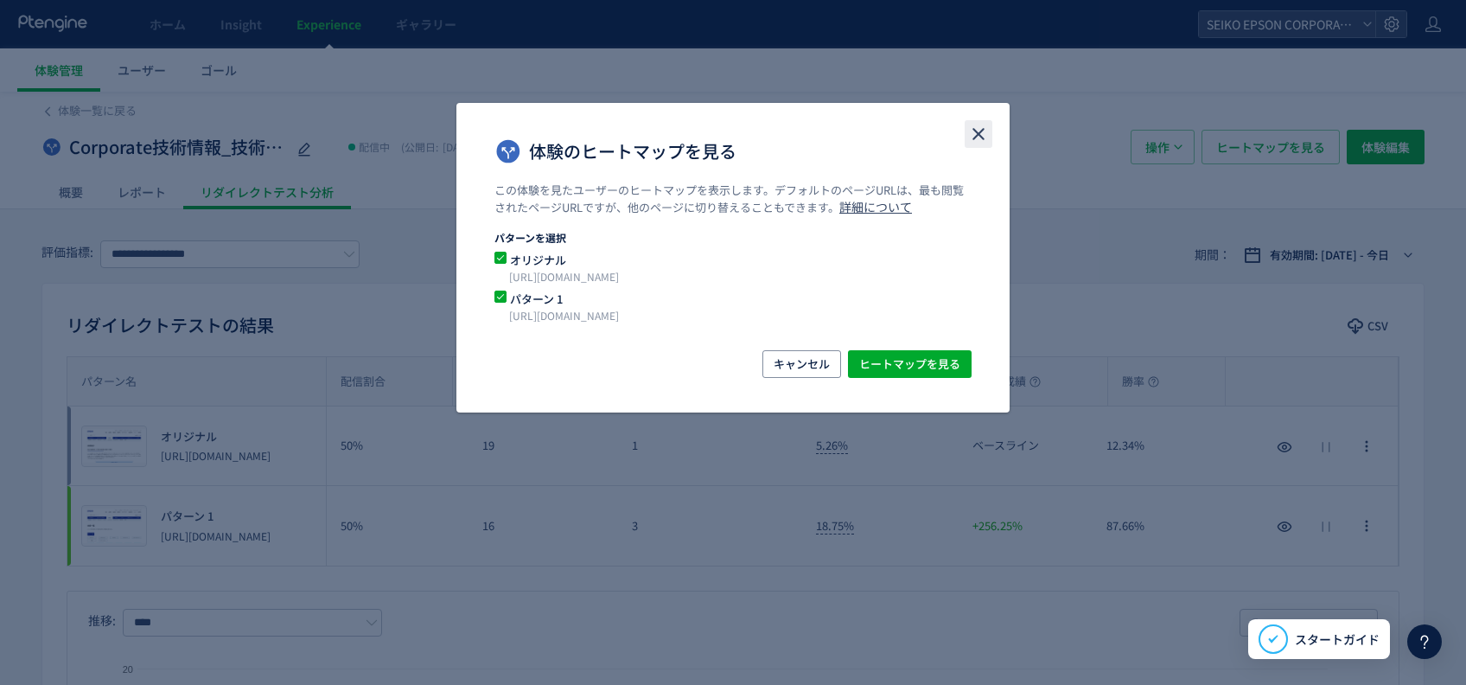
click at [988, 126] on icon "close" at bounding box center [978, 134] width 21 height 21
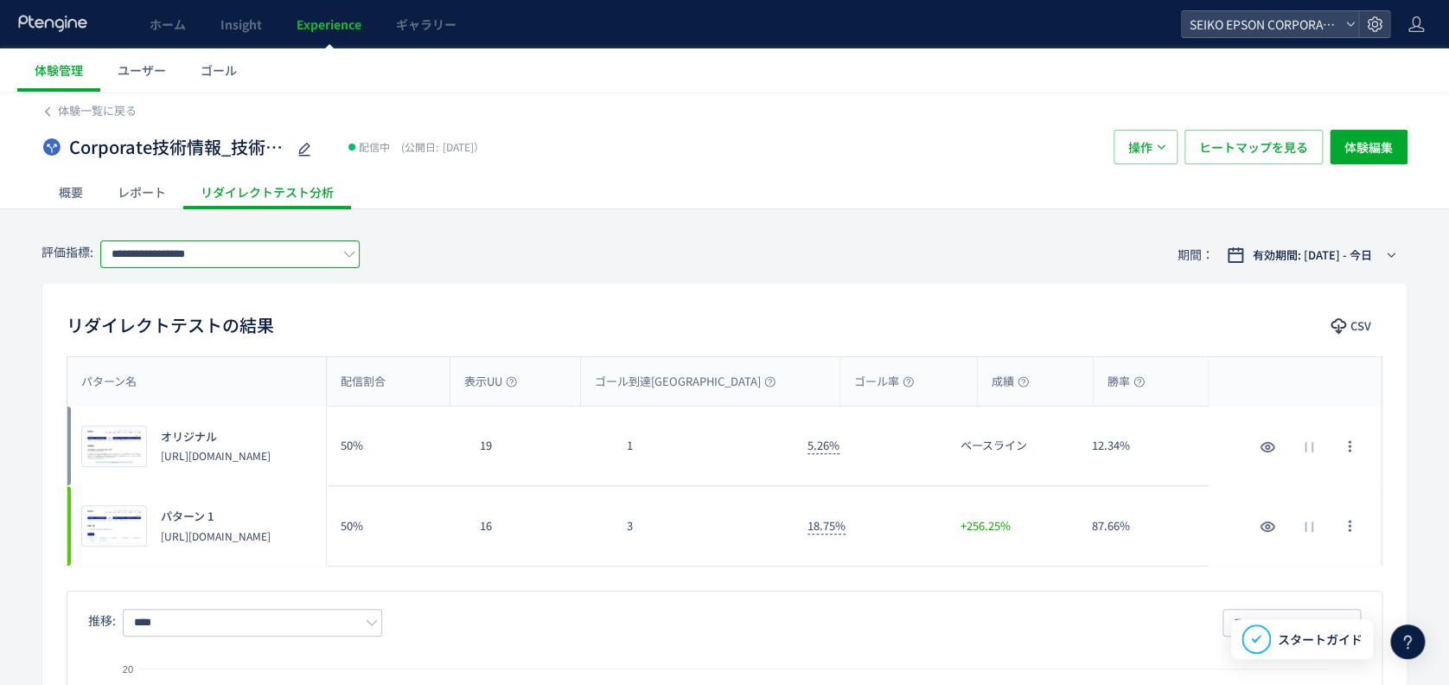
click at [332, 256] on input "**********" at bounding box center [229, 254] width 259 height 28
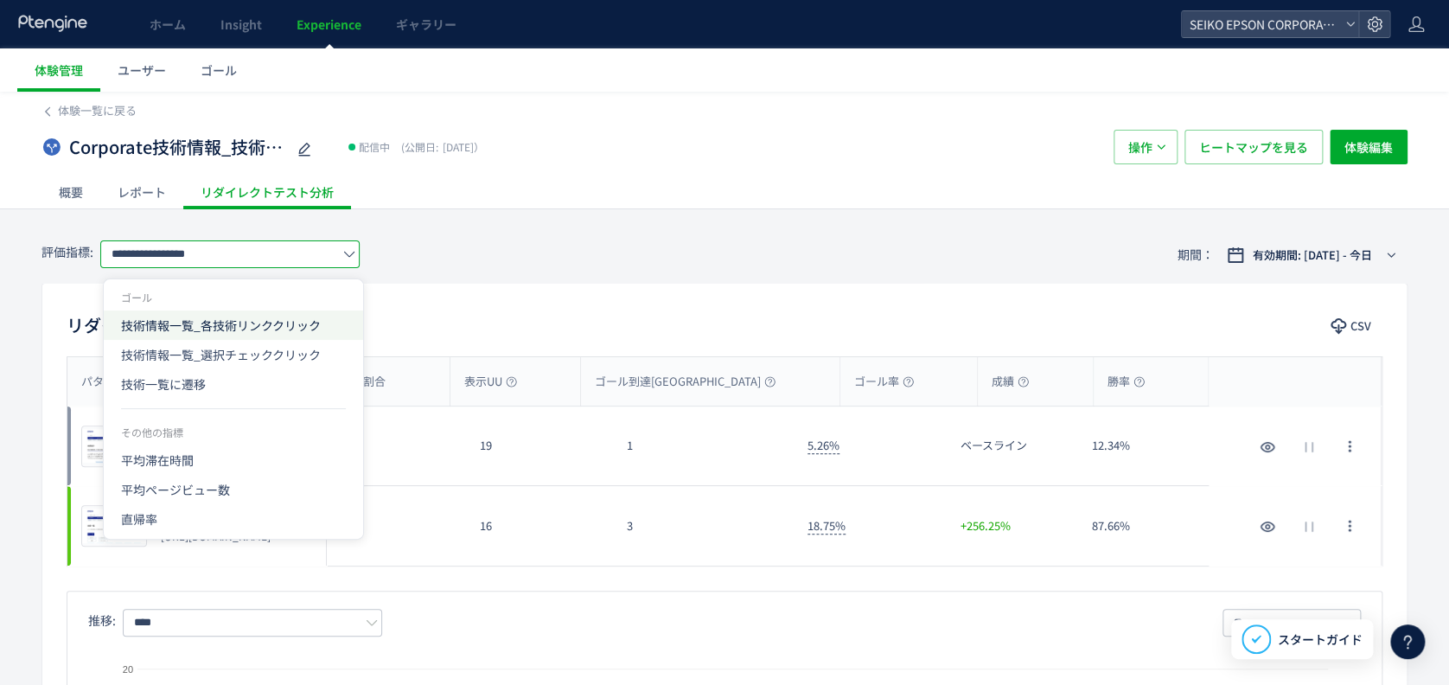
click at [325, 335] on span "技術情報一覧_各技術リンククリック" at bounding box center [233, 324] width 225 height 29
type input "**********"
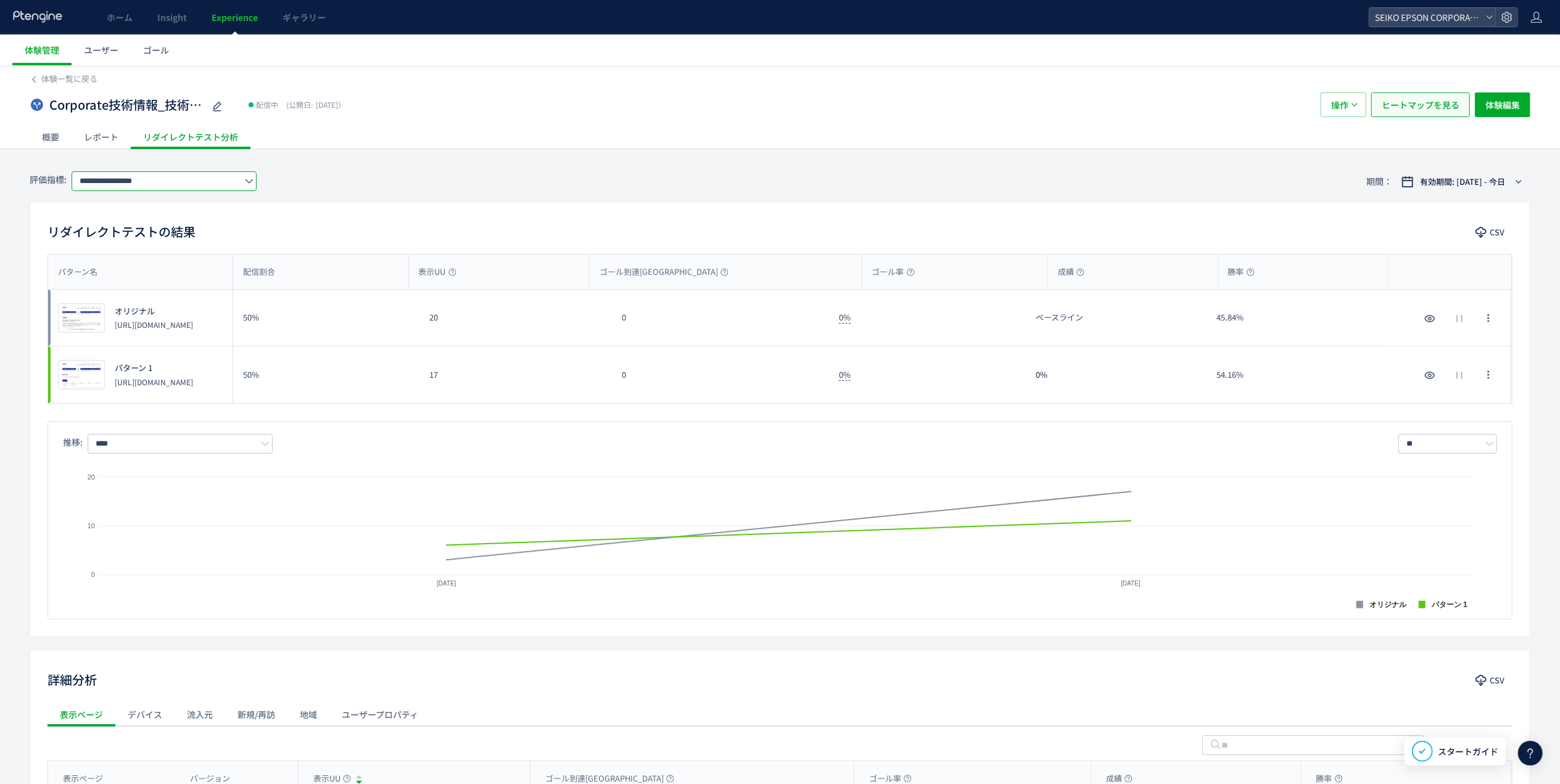
click at [1033, 121] on div "Corporate技術情報_技術紹介リダイレクト 配信中 (公開日: 2025/09/03） 操作 ヒートマップを見る 体験編集" at bounding box center [779, 104] width 1501 height 39
click at [1033, 106] on span "ヒートマップを見る" at bounding box center [1420, 105] width 78 height 25
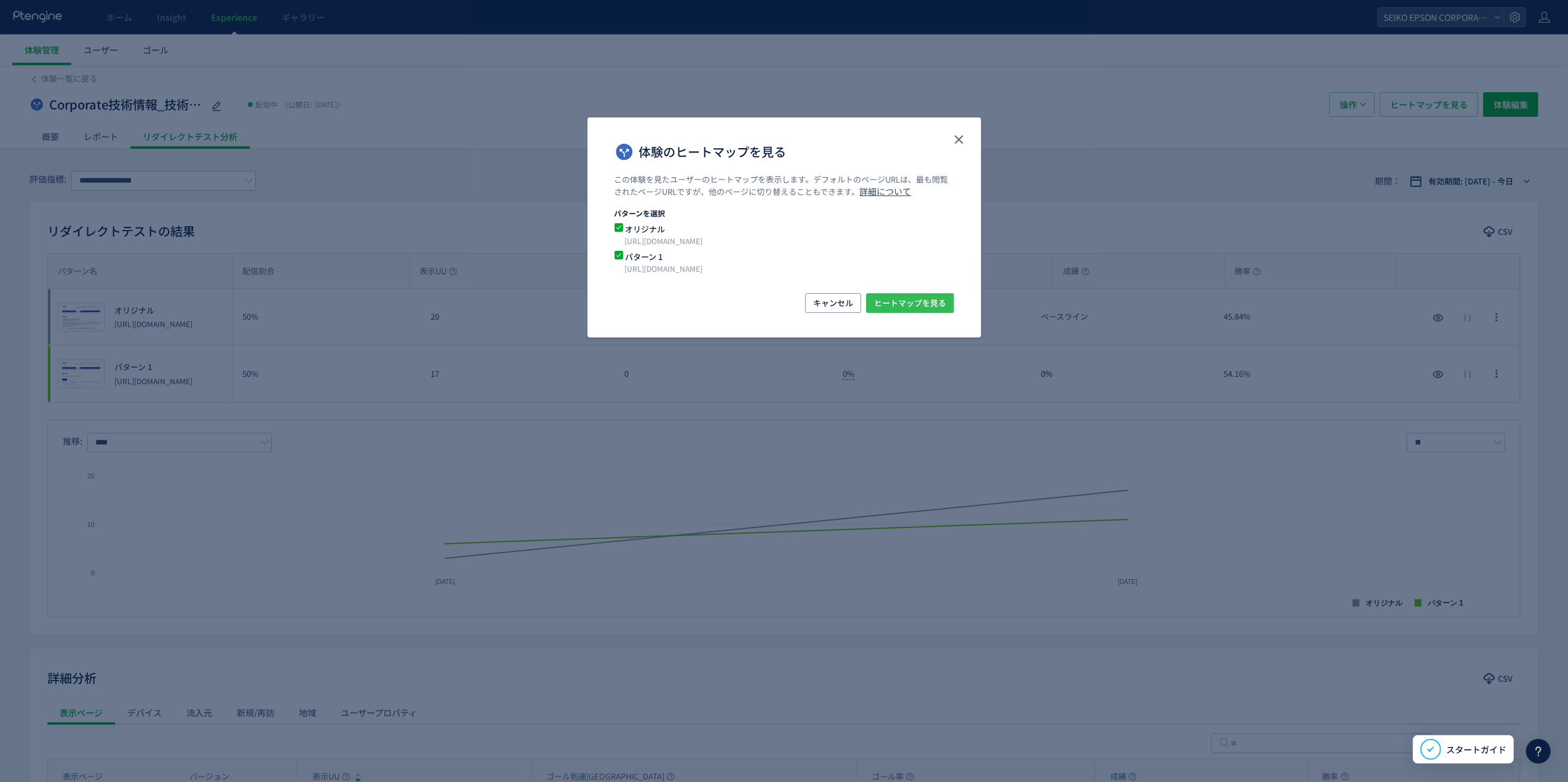
click at [914, 309] on span "ヒートマップを見る" at bounding box center [910, 303] width 72 height 20
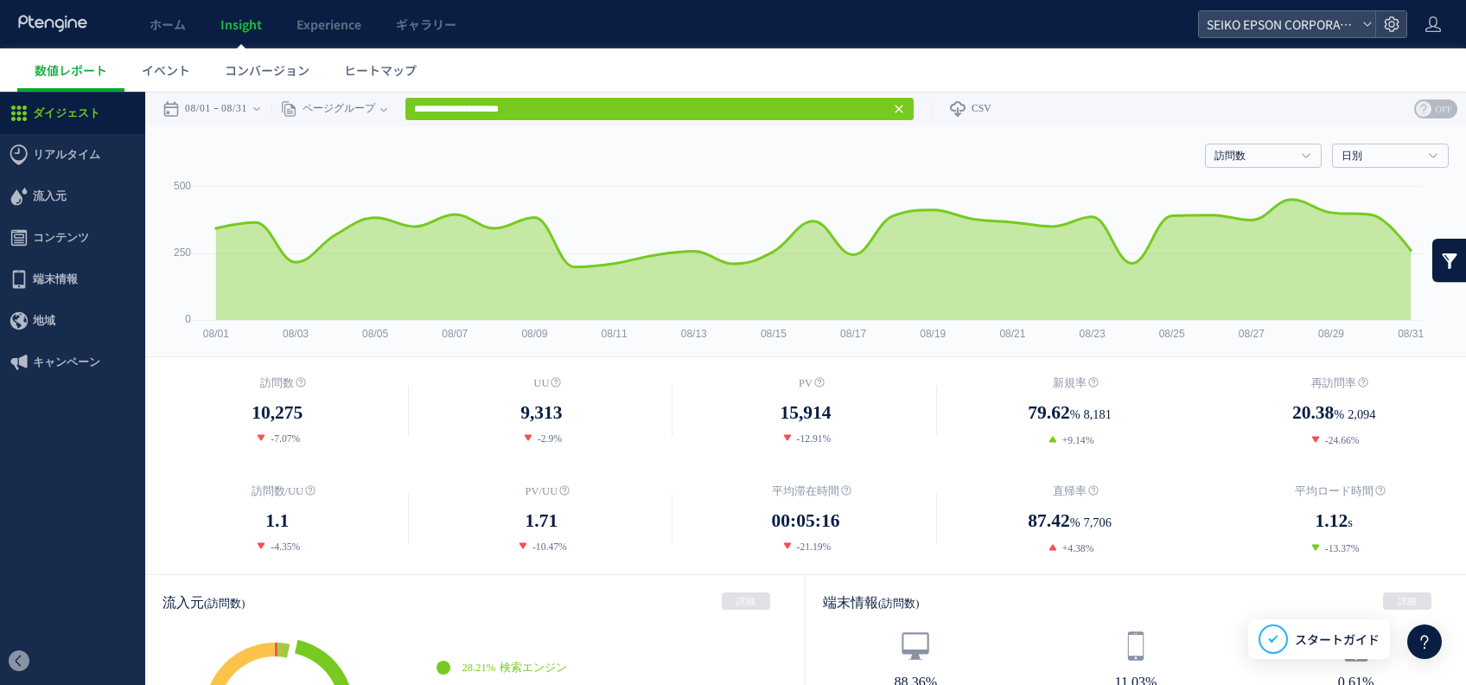
scroll to position [854, 0]
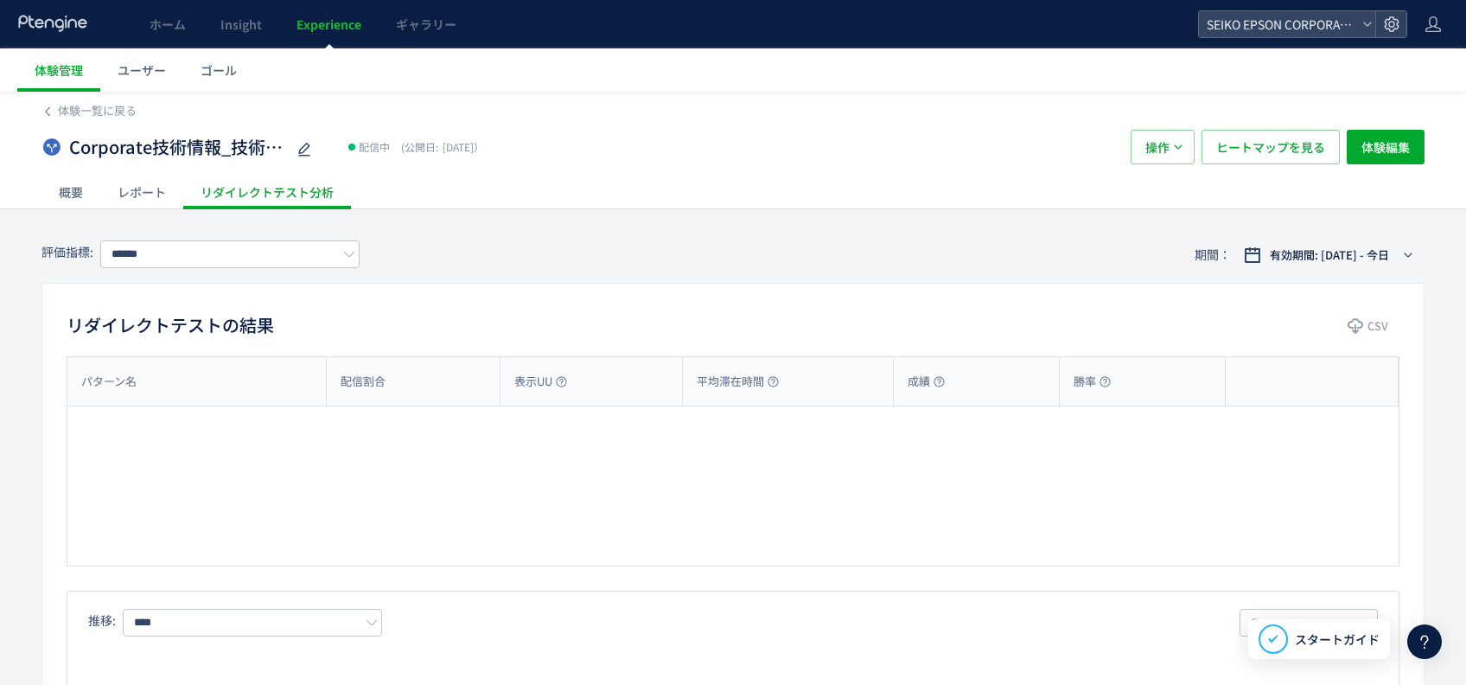
type input "**********"
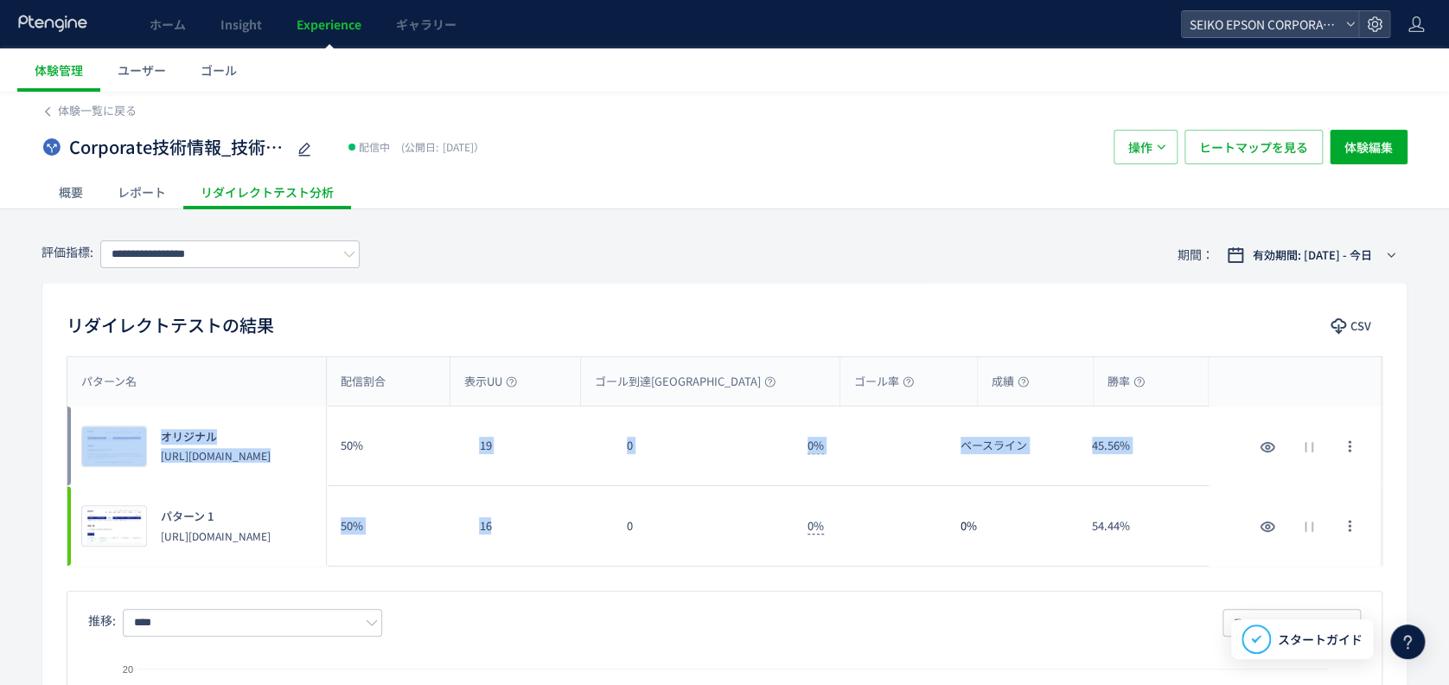
drag, startPoint x: 479, startPoint y: 449, endPoint x: 502, endPoint y: 512, distance: 66.5
click at [502, 512] on div "プレビュー オリジナル https://corporate.epson/ja/technology/overview/ 50% 19 0 0% ベースライン …" at bounding box center [724, 485] width 1314 height 159
click at [500, 512] on div "16" at bounding box center [538, 526] width 147 height 80
click at [485, 440] on div "19" at bounding box center [538, 445] width 147 height 79
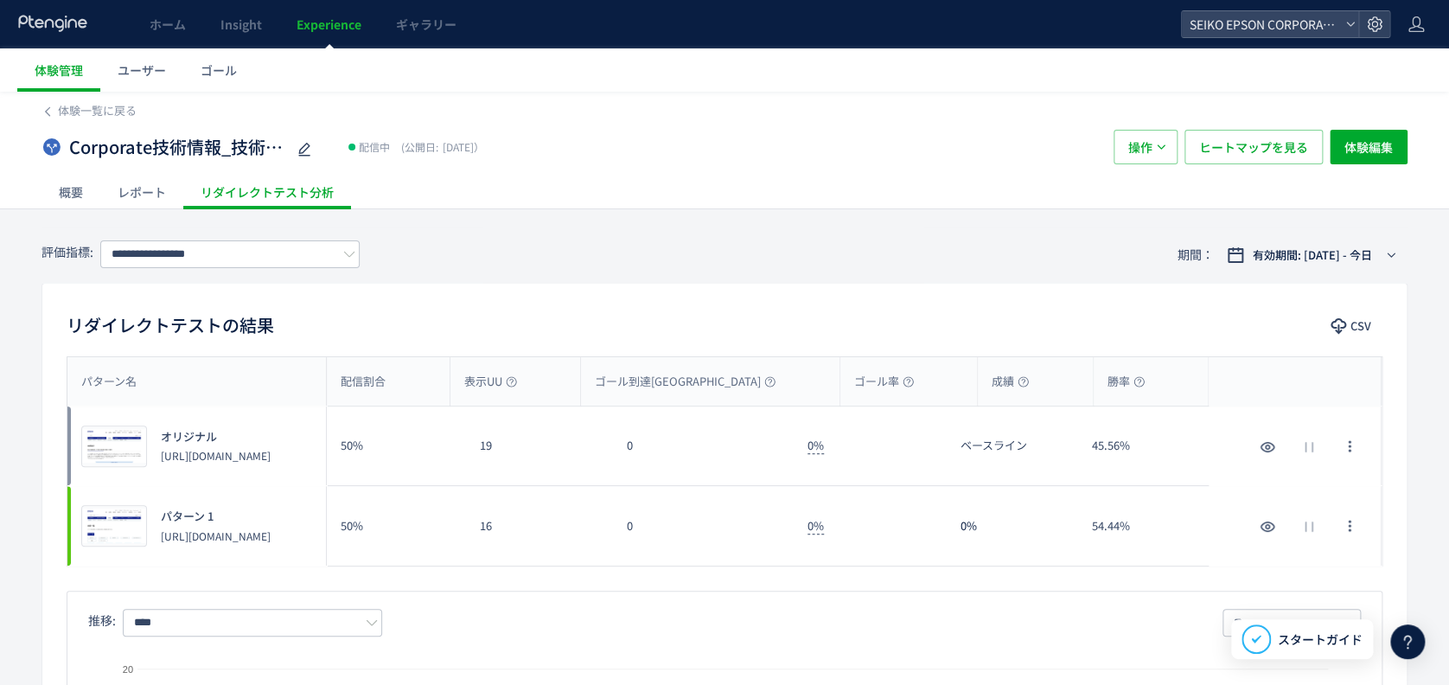
click at [491, 352] on div "リダイレクトテストの結果 CSV パターン名 配信割合 表示UU ゴール到達UU ゴール率 成績 勝率 パターン名 プレビュー オリジナル https://c…" at bounding box center [724, 588] width 1366 height 611
click at [62, 105] on span "体験一覧に戻る" at bounding box center [97, 110] width 79 height 16
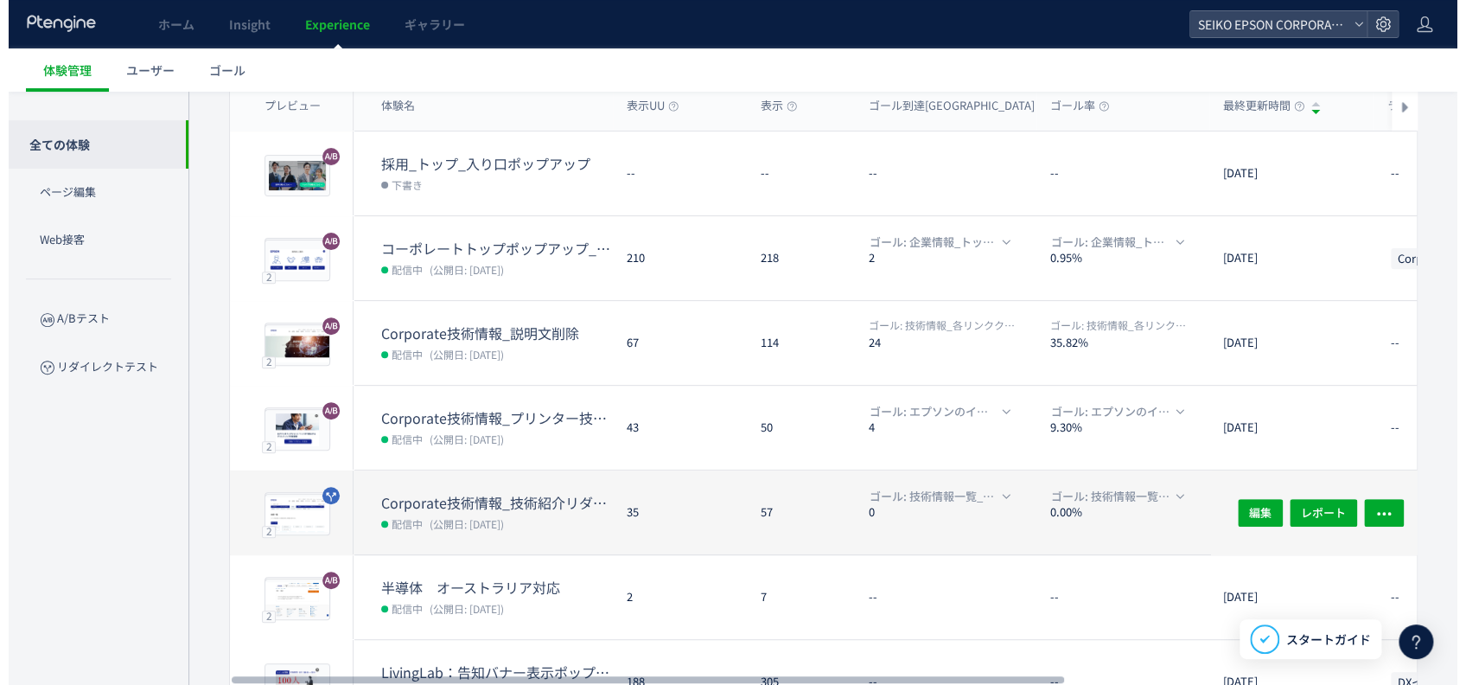
scroll to position [230, 0]
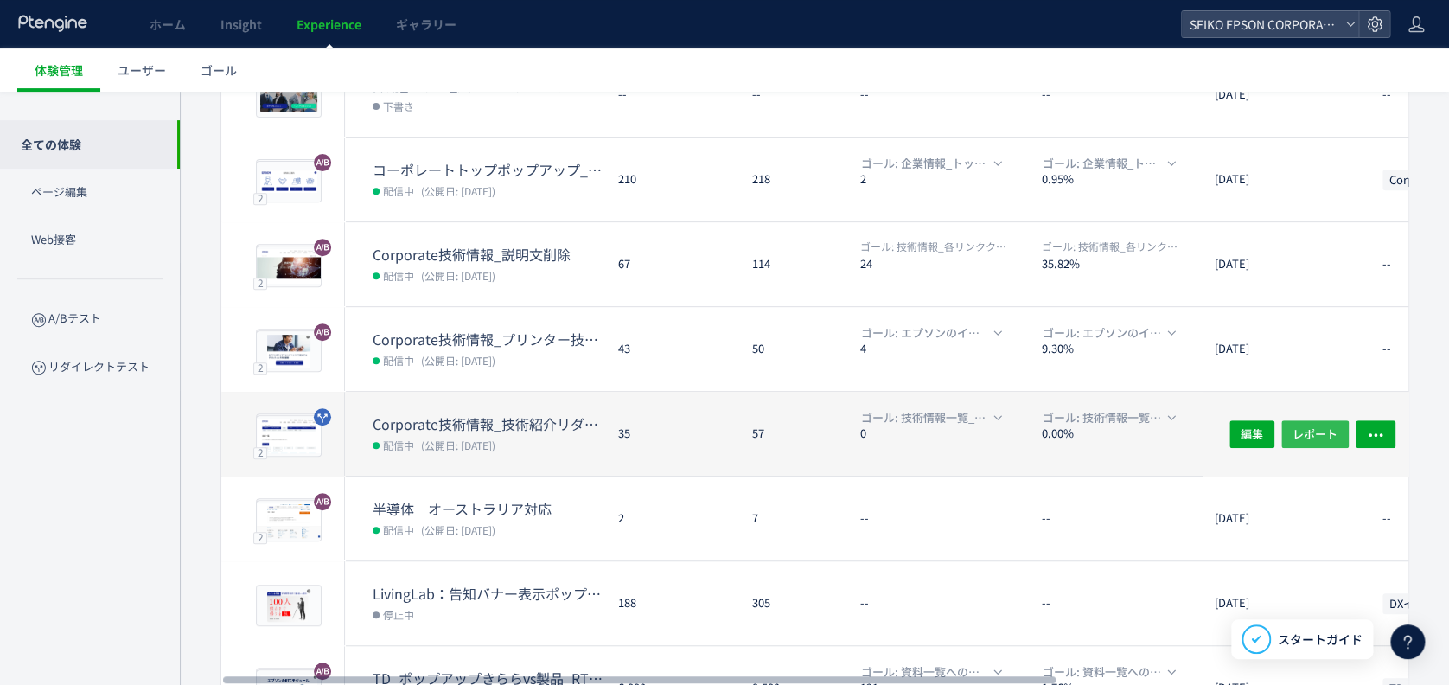
click at [1325, 427] on span "レポート" at bounding box center [1314, 433] width 45 height 28
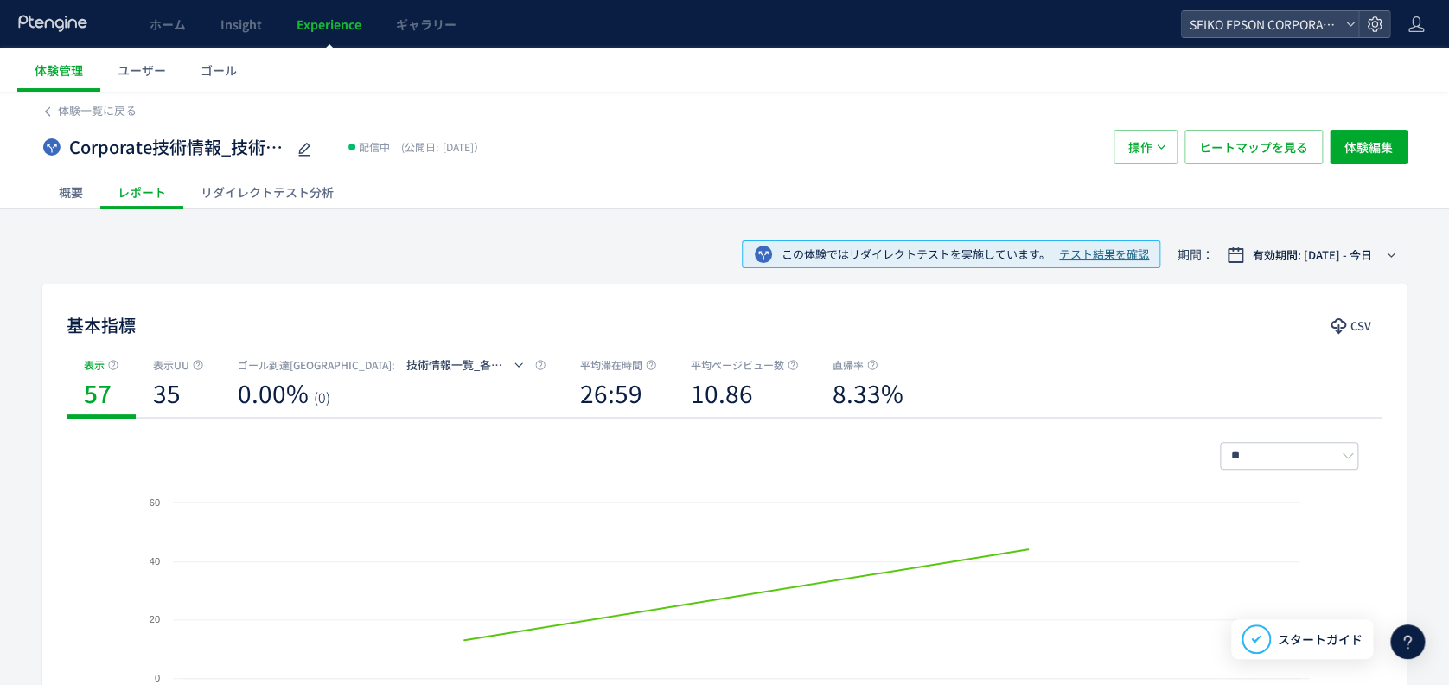
click at [304, 188] on div "リダイレクトテスト分析" at bounding box center [267, 192] width 168 height 35
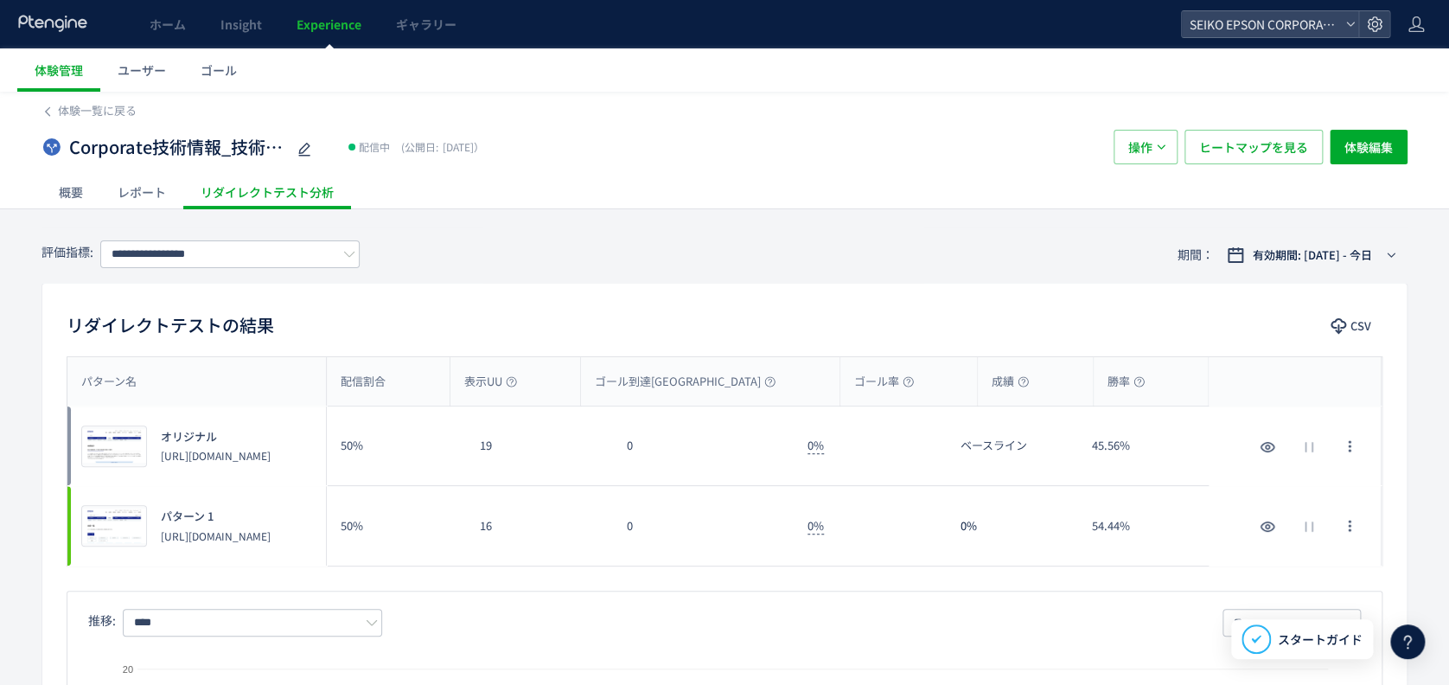
click at [814, 455] on div "0%" at bounding box center [870, 445] width 153 height 79
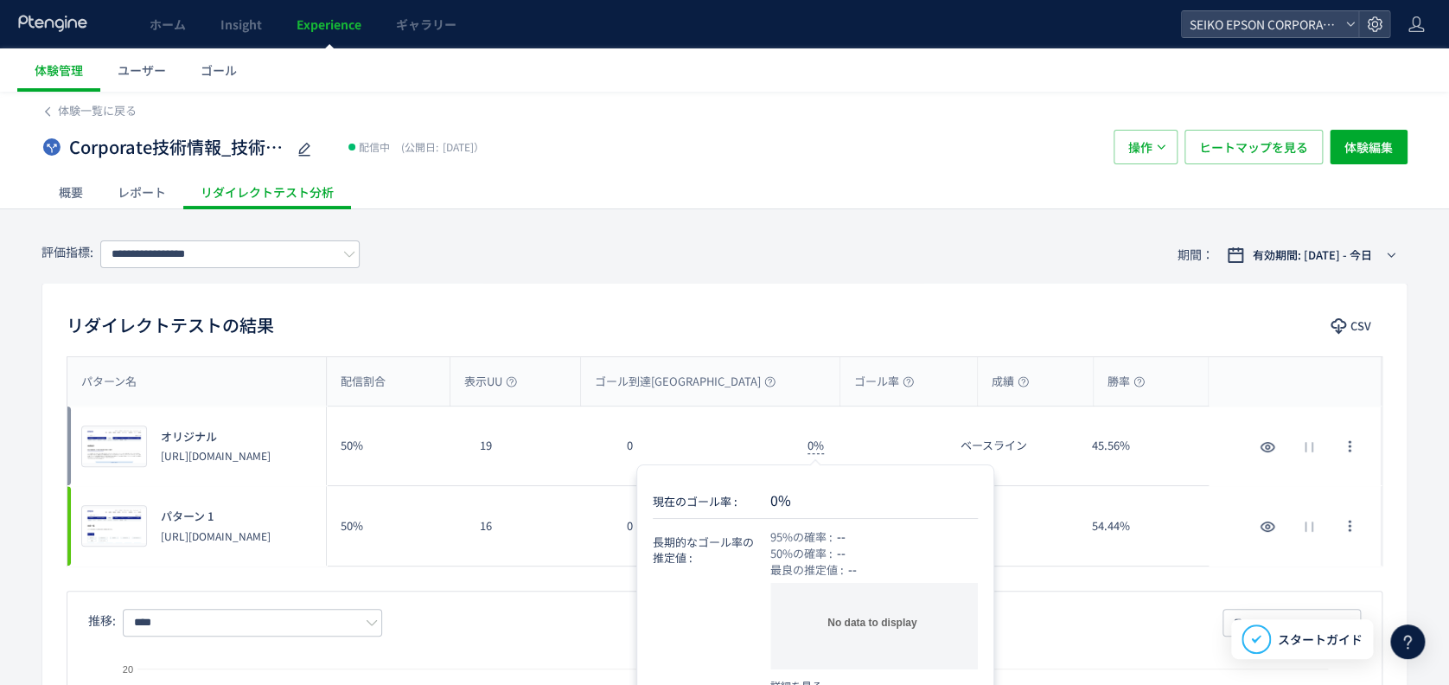
click at [816, 443] on span "0%" at bounding box center [815, 445] width 16 height 17
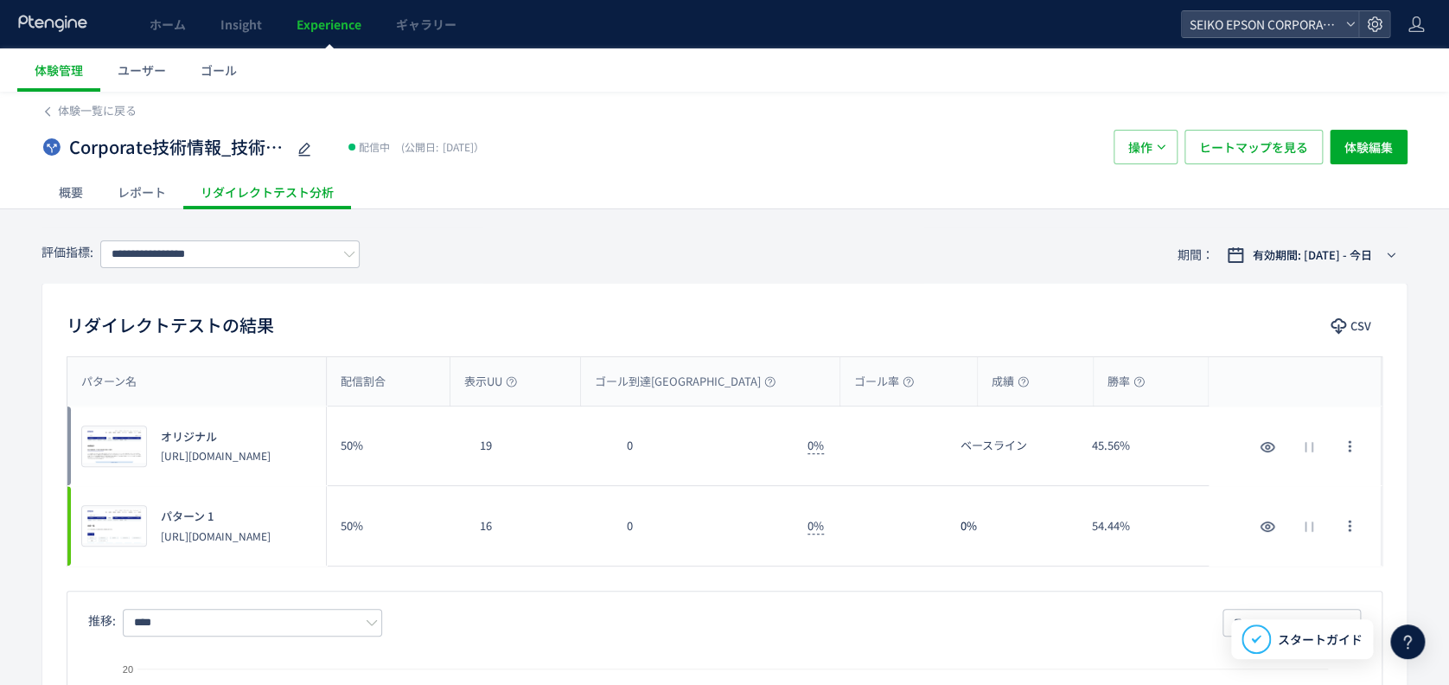
click at [311, 239] on div "**********" at bounding box center [724, 254] width 1366 height 56
click at [360, 260] on input "**********" at bounding box center [229, 254] width 259 height 28
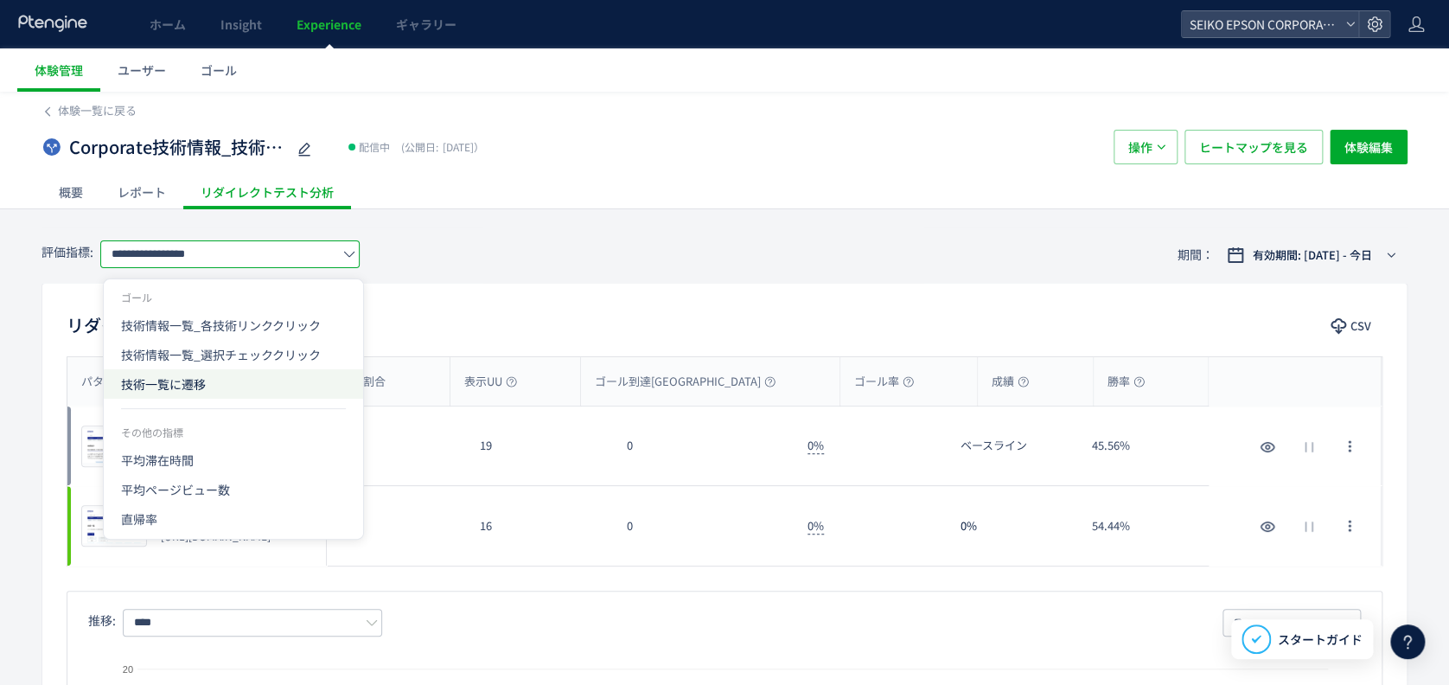
click at [321, 381] on span "技術一覧に遷移" at bounding box center [233, 383] width 225 height 29
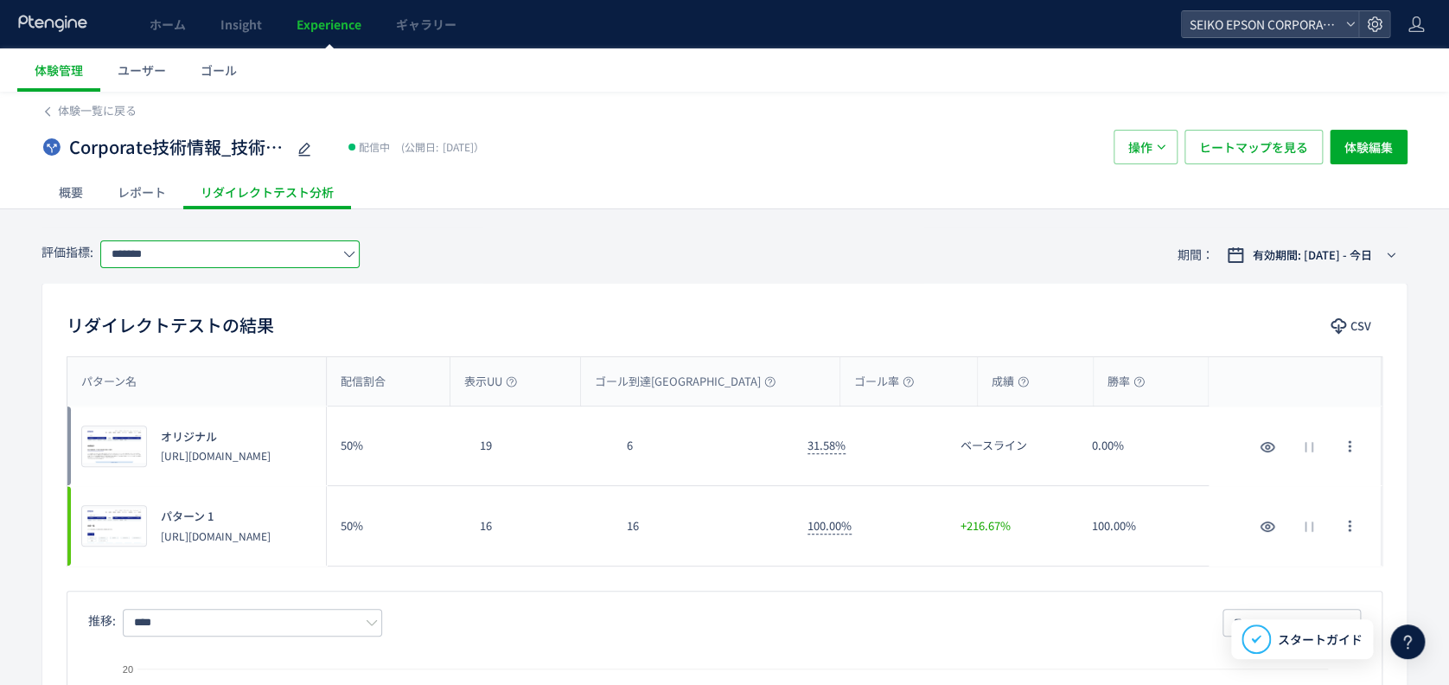
click at [355, 258] on icon at bounding box center [349, 254] width 12 height 12
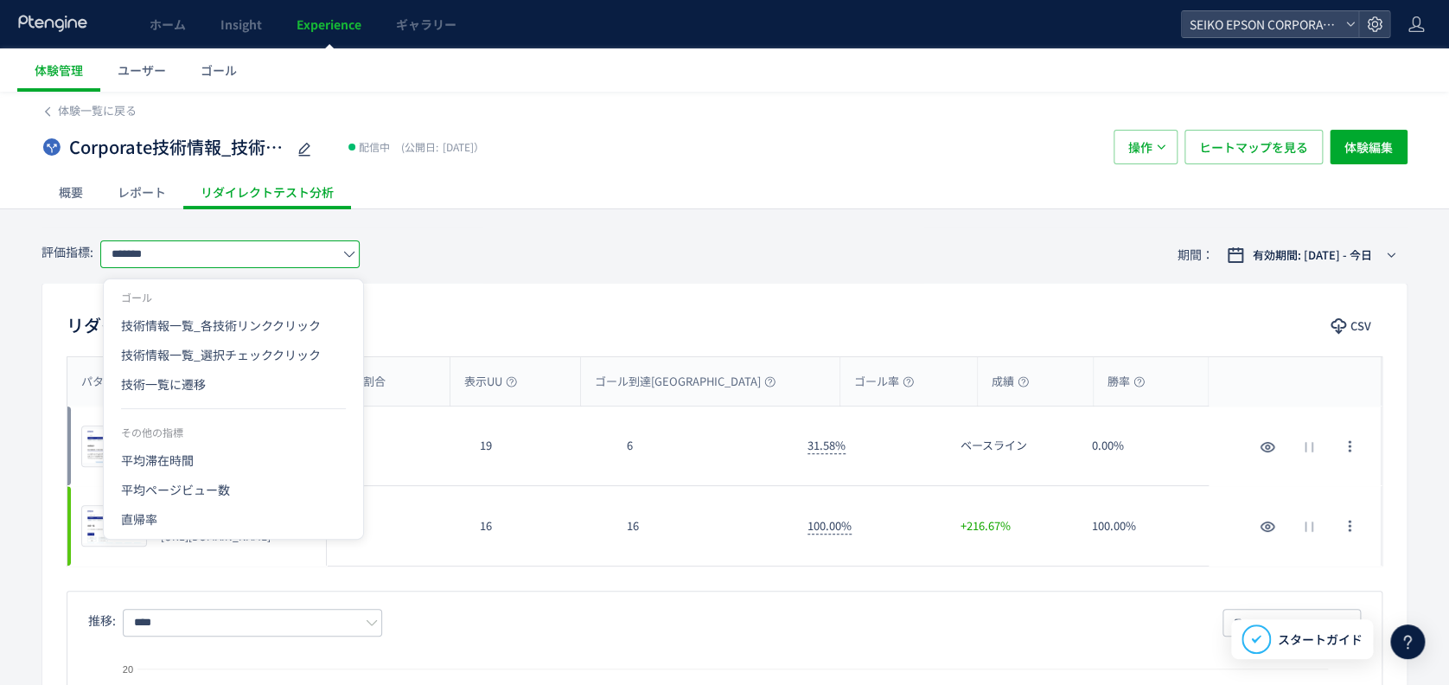
click at [355, 258] on icon at bounding box center [349, 254] width 12 height 12
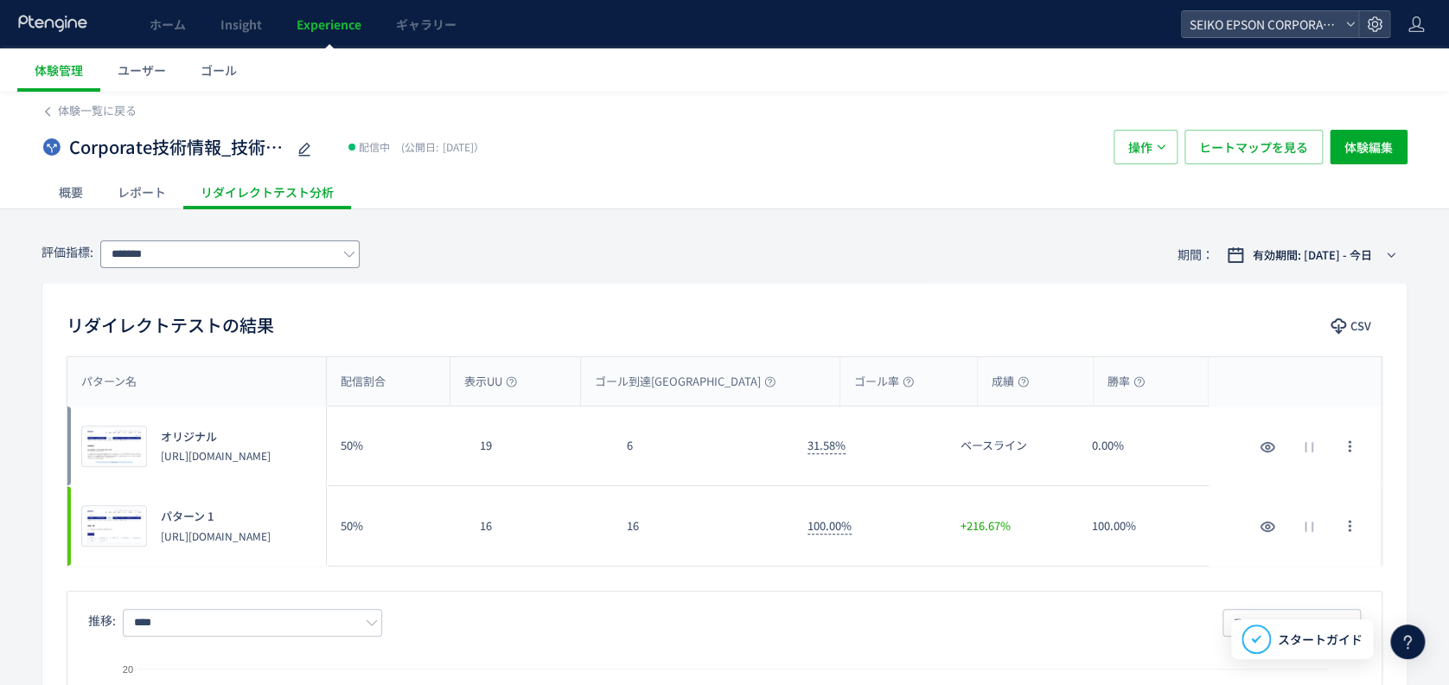
click at [355, 255] on icon at bounding box center [349, 254] width 12 height 12
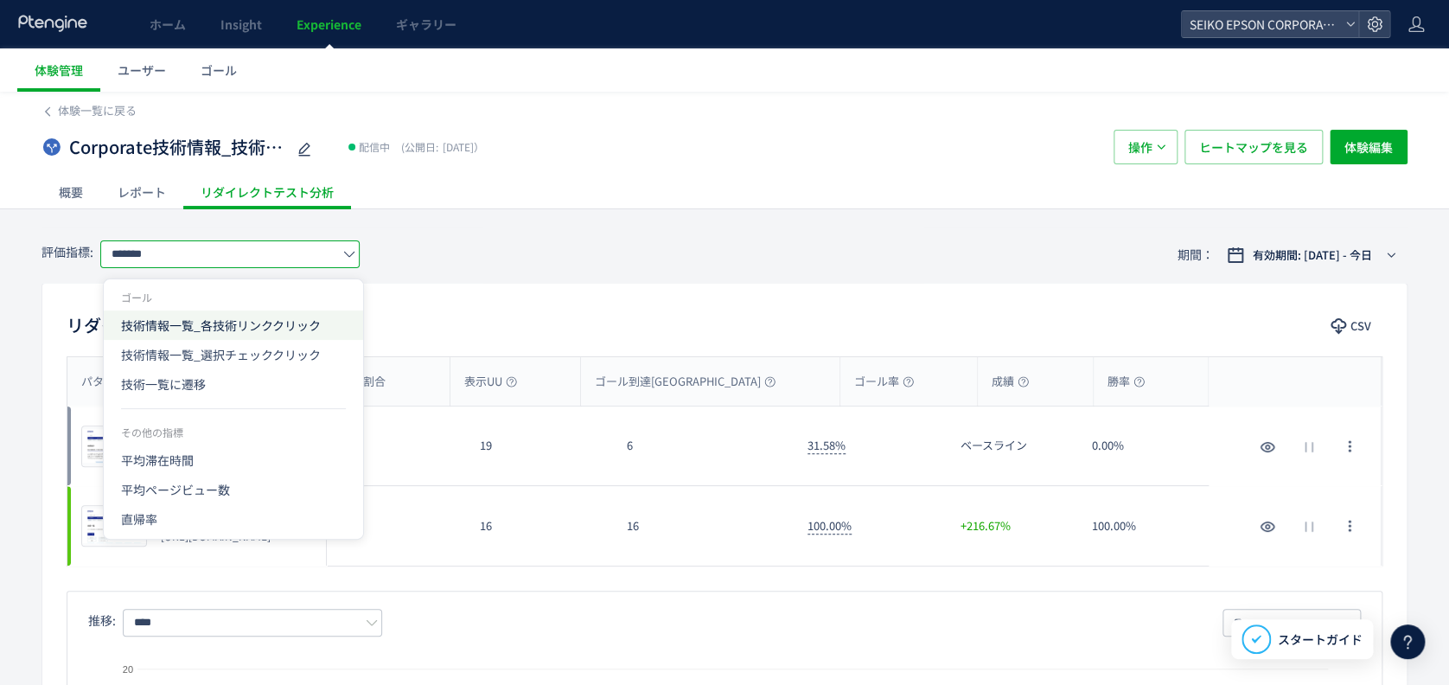
click at [347, 337] on li "技術情報一覧_各技術リンククリック" at bounding box center [233, 324] width 259 height 29
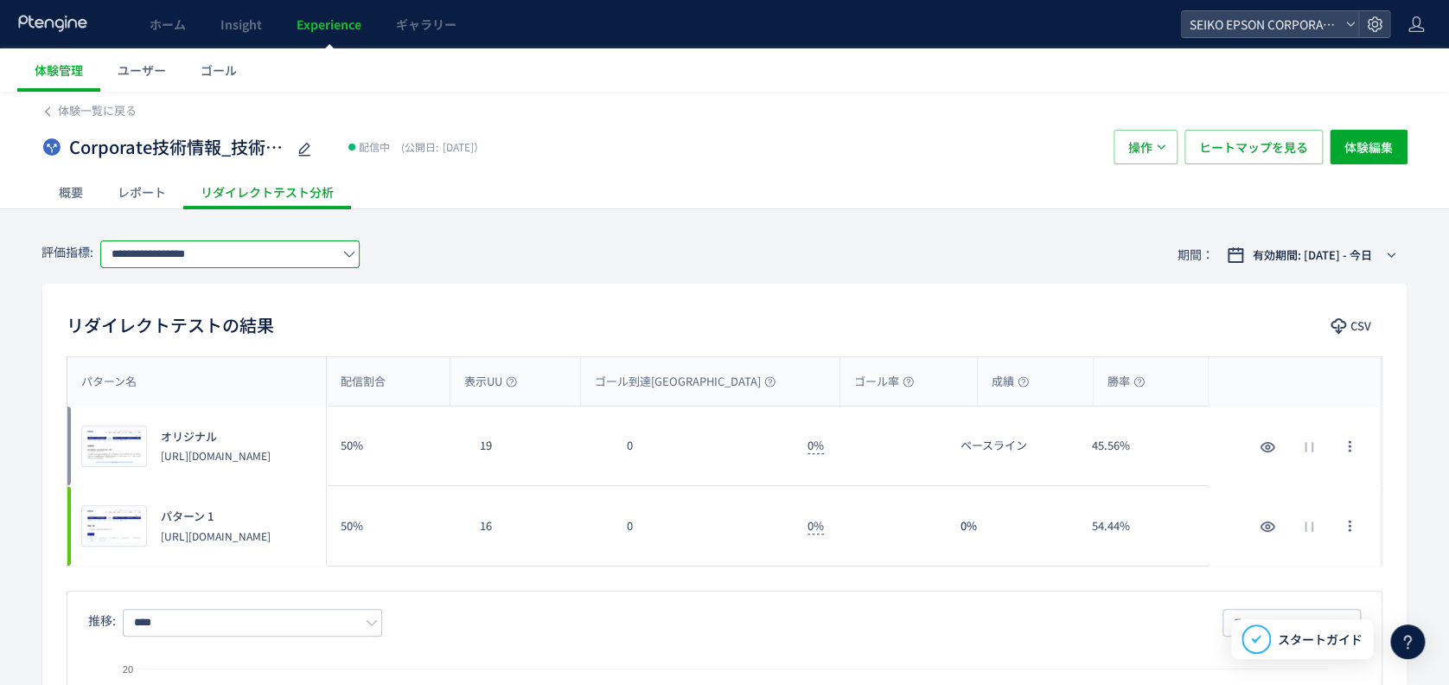
click at [332, 262] on input "**********" at bounding box center [229, 254] width 259 height 28
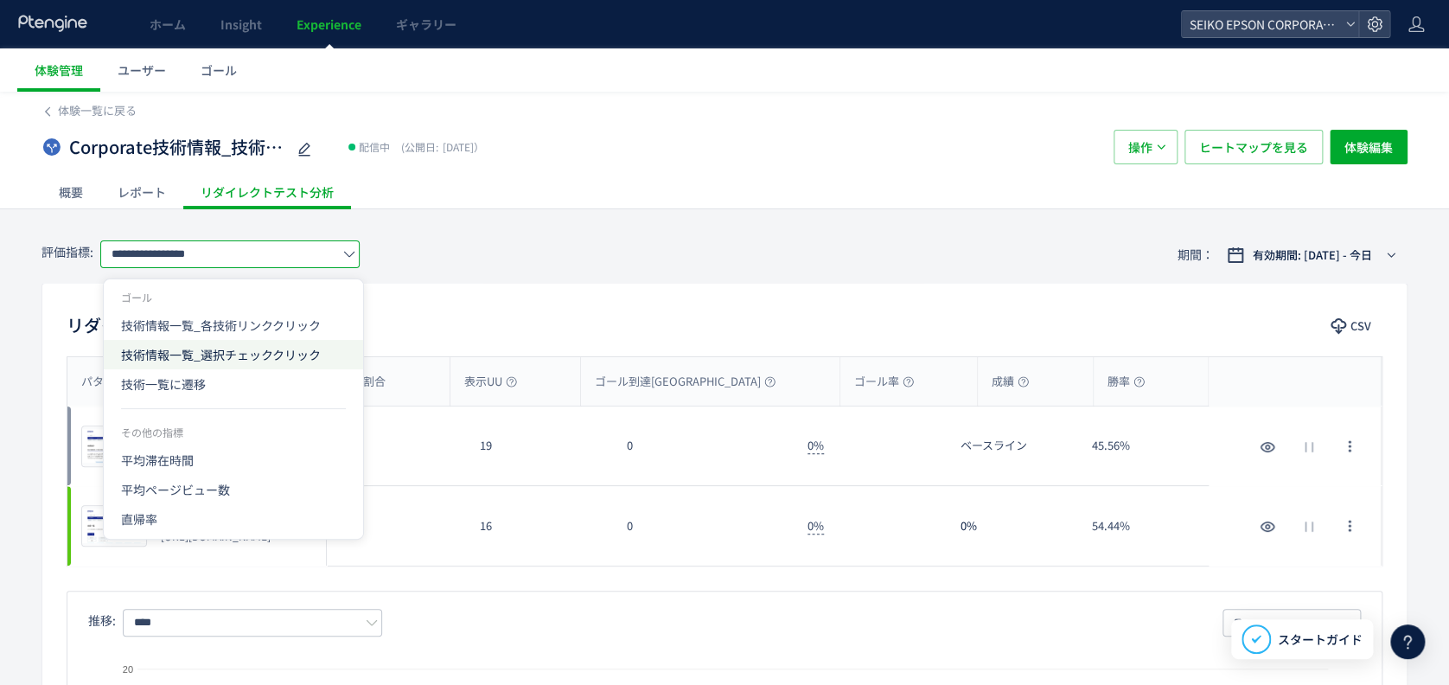
click at [329, 347] on span "技術情報一覧_選択チェッククリック" at bounding box center [233, 354] width 225 height 29
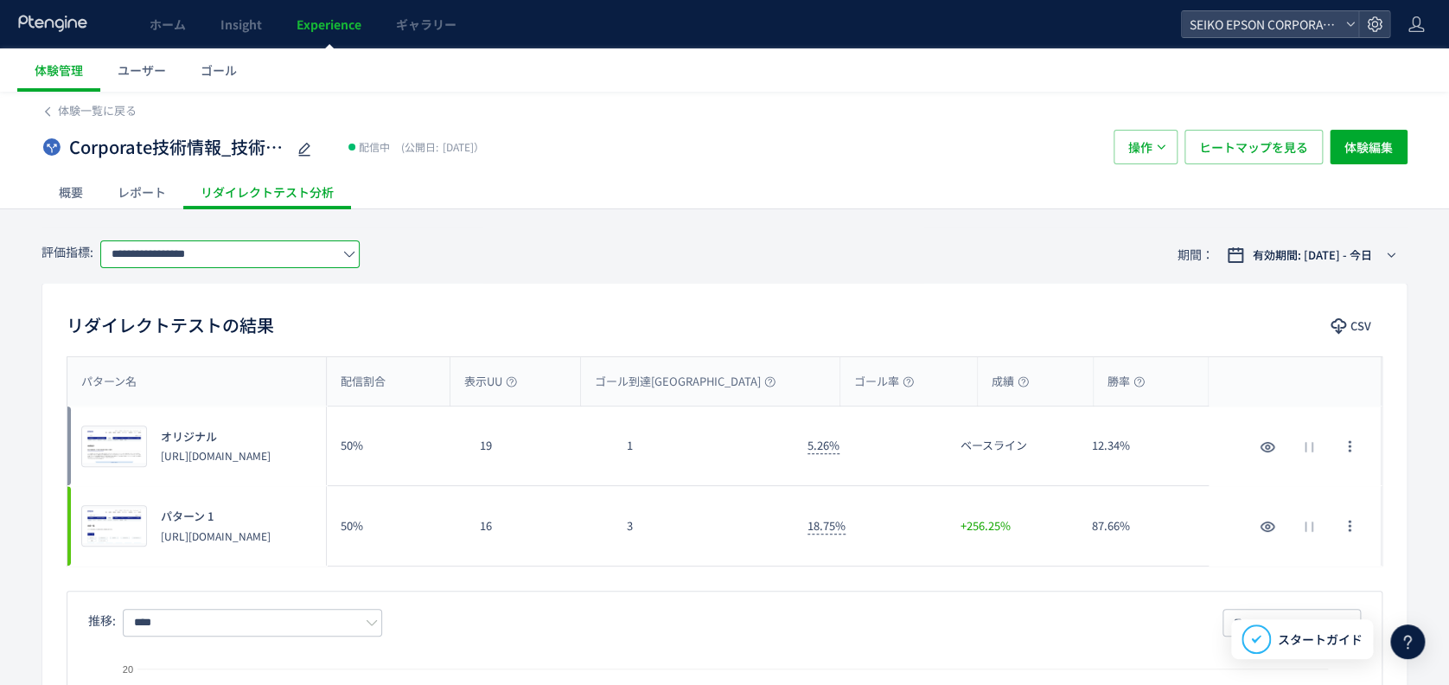
click at [335, 254] on input "**********" at bounding box center [229, 254] width 259 height 28
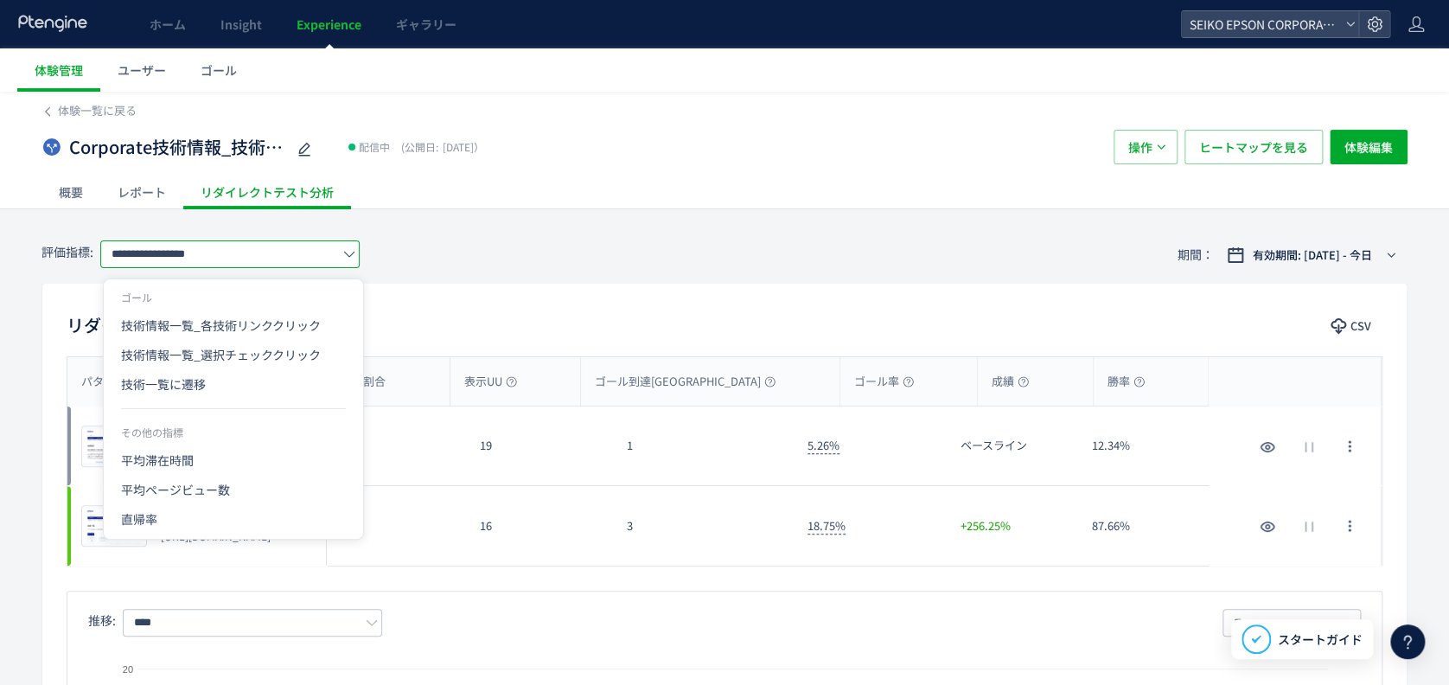
drag, startPoint x: 803, startPoint y: 275, endPoint x: 0, endPoint y: 209, distance: 805.7
click at [803, 274] on div "**********" at bounding box center [724, 254] width 1366 height 56
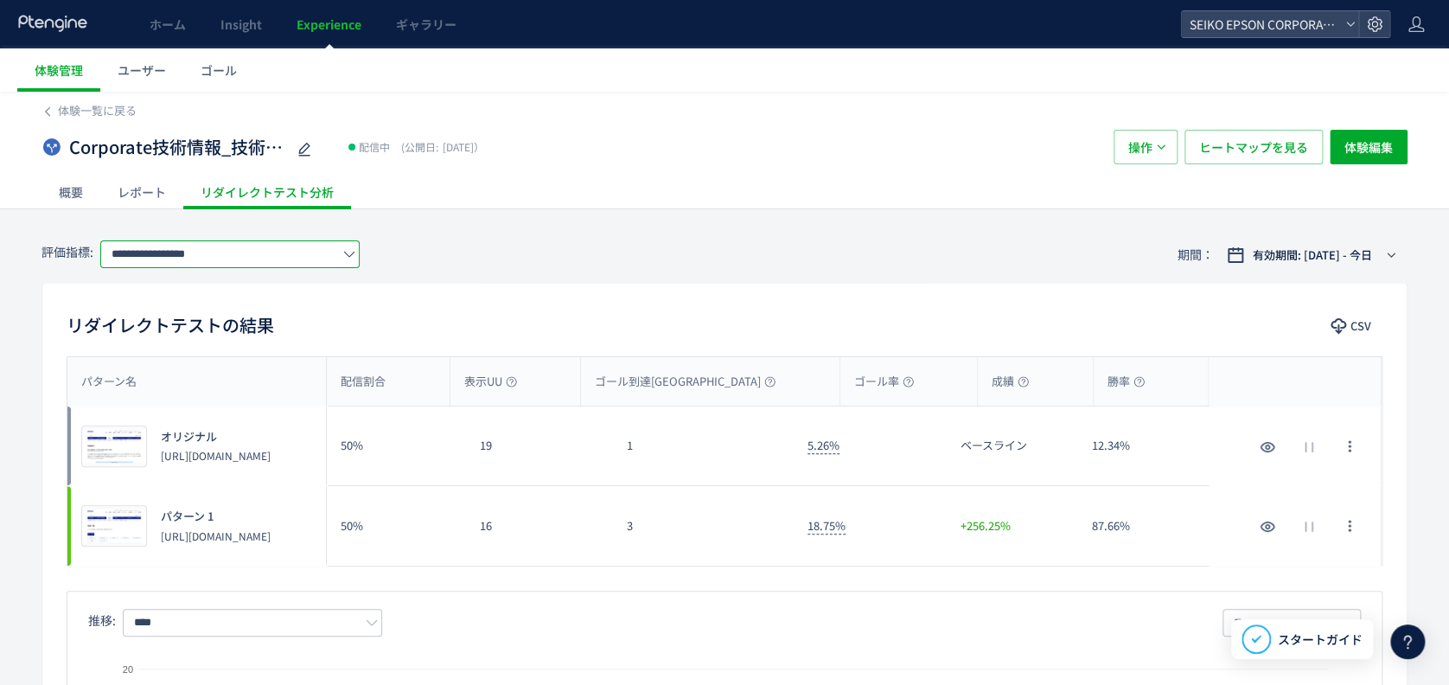
click at [220, 254] on input "**********" at bounding box center [229, 254] width 259 height 28
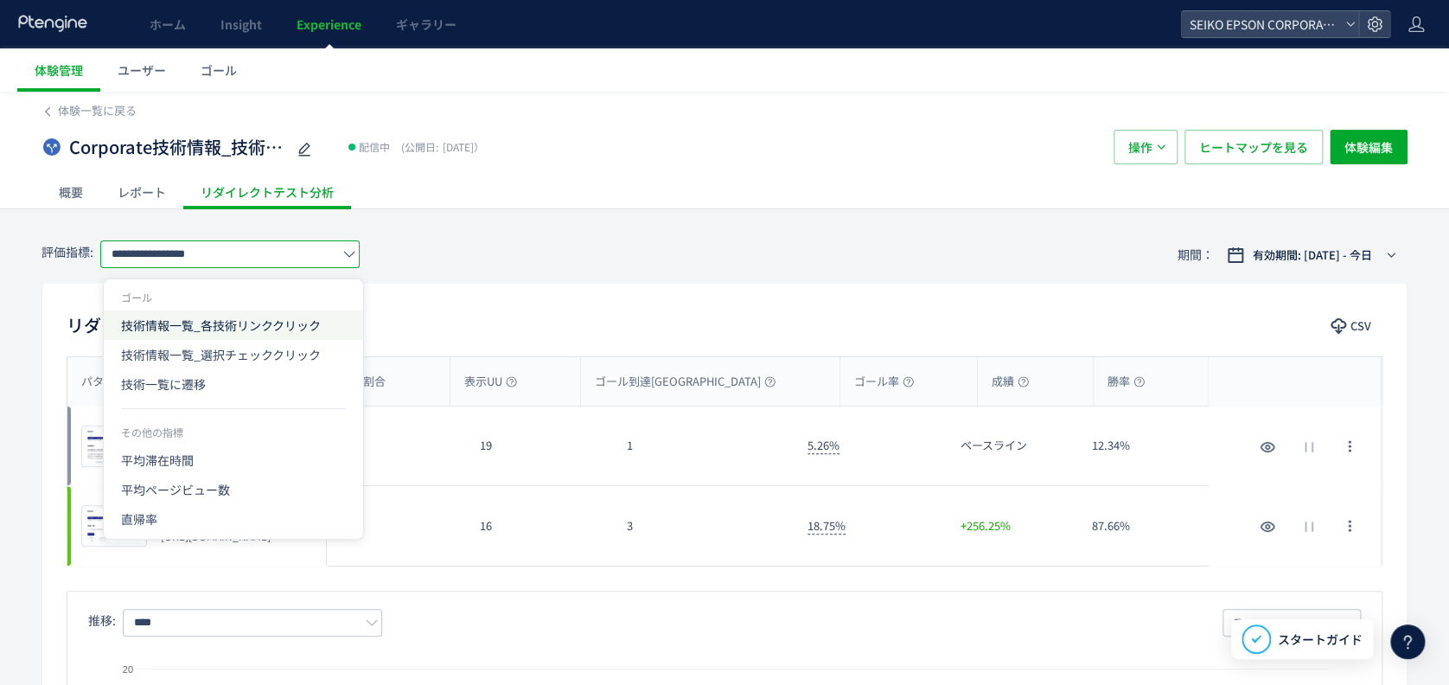
click at [244, 326] on span "技術情報一覧_各技術リンククリック" at bounding box center [233, 324] width 225 height 29
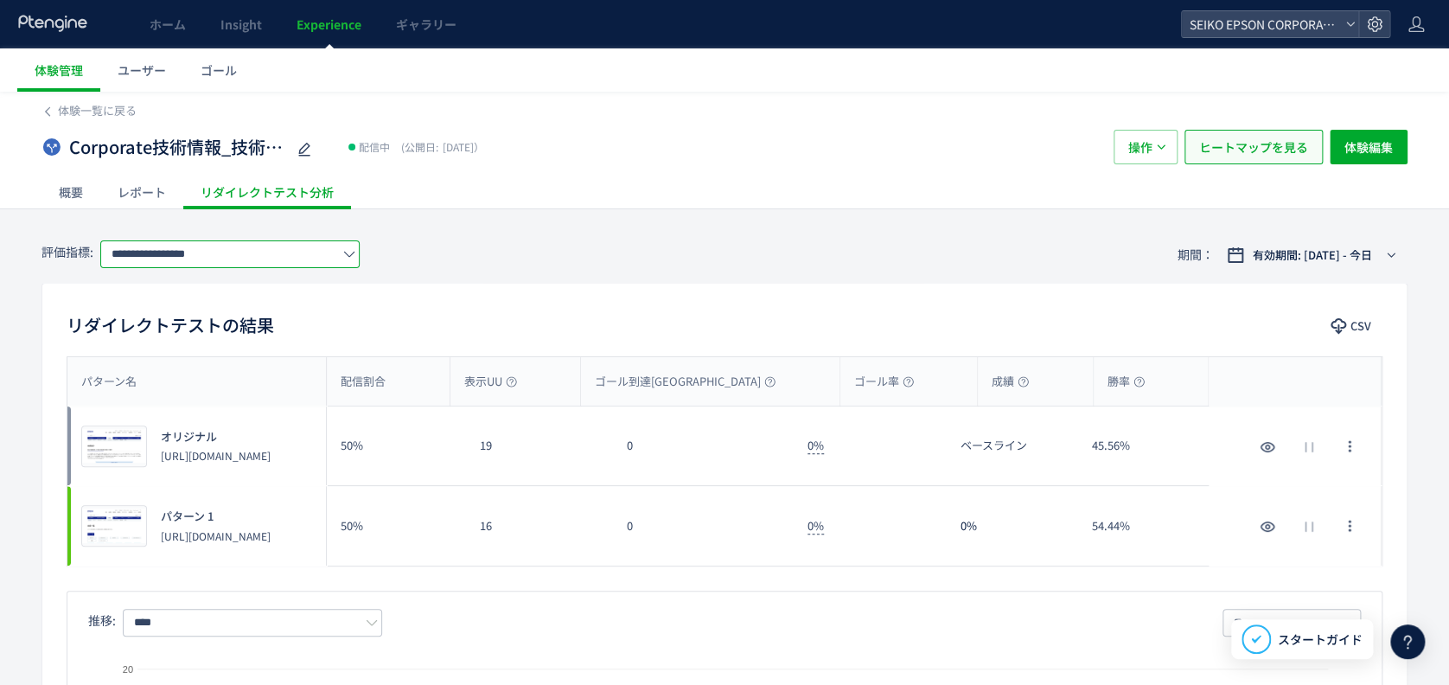
click at [1286, 160] on span "ヒートマップを見る" at bounding box center [1253, 147] width 109 height 35
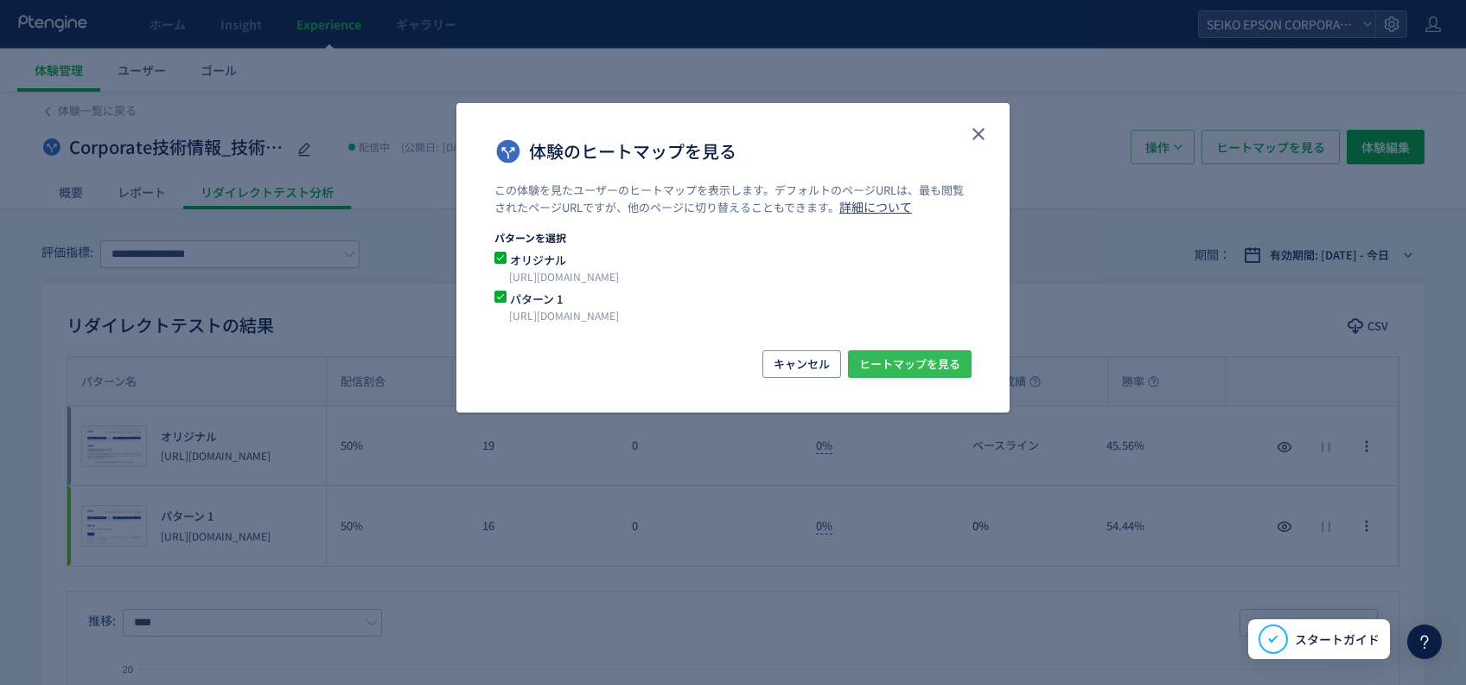
click at [882, 370] on span "ヒートマップを見る" at bounding box center [909, 364] width 101 height 28
click at [972, 143] on icon "close" at bounding box center [978, 134] width 21 height 21
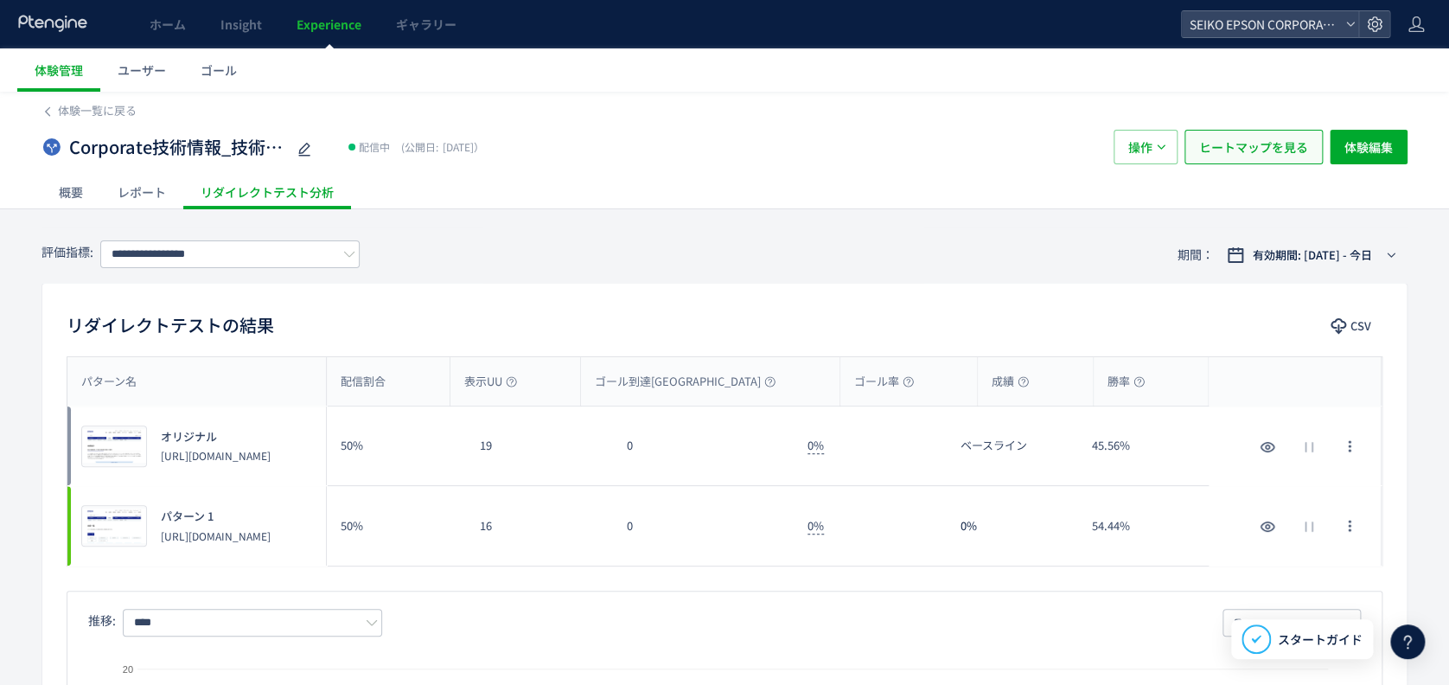
click at [1301, 143] on span "ヒートマップを見る" at bounding box center [1253, 147] width 109 height 35
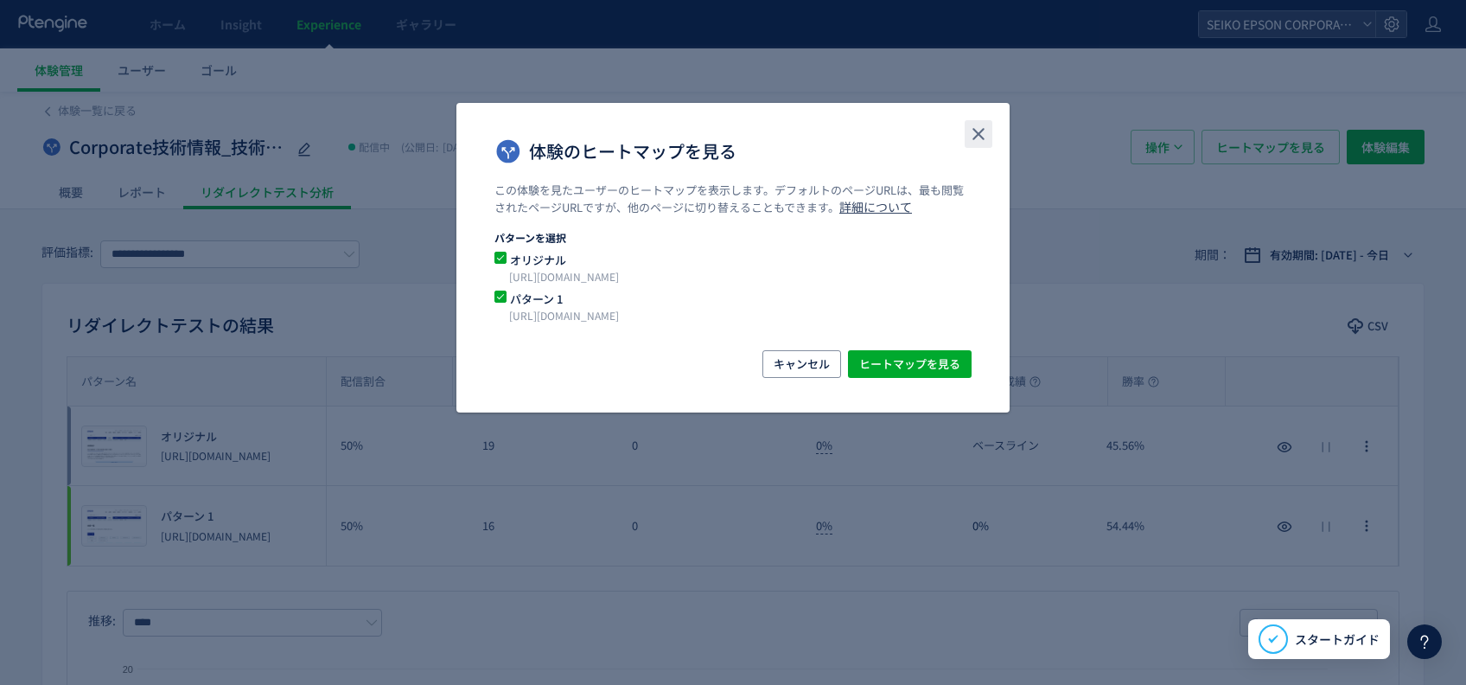
click at [978, 148] on div "体験のヒートマップを見る" at bounding box center [732, 143] width 553 height 80
click at [968, 143] on icon "close" at bounding box center [978, 134] width 21 height 21
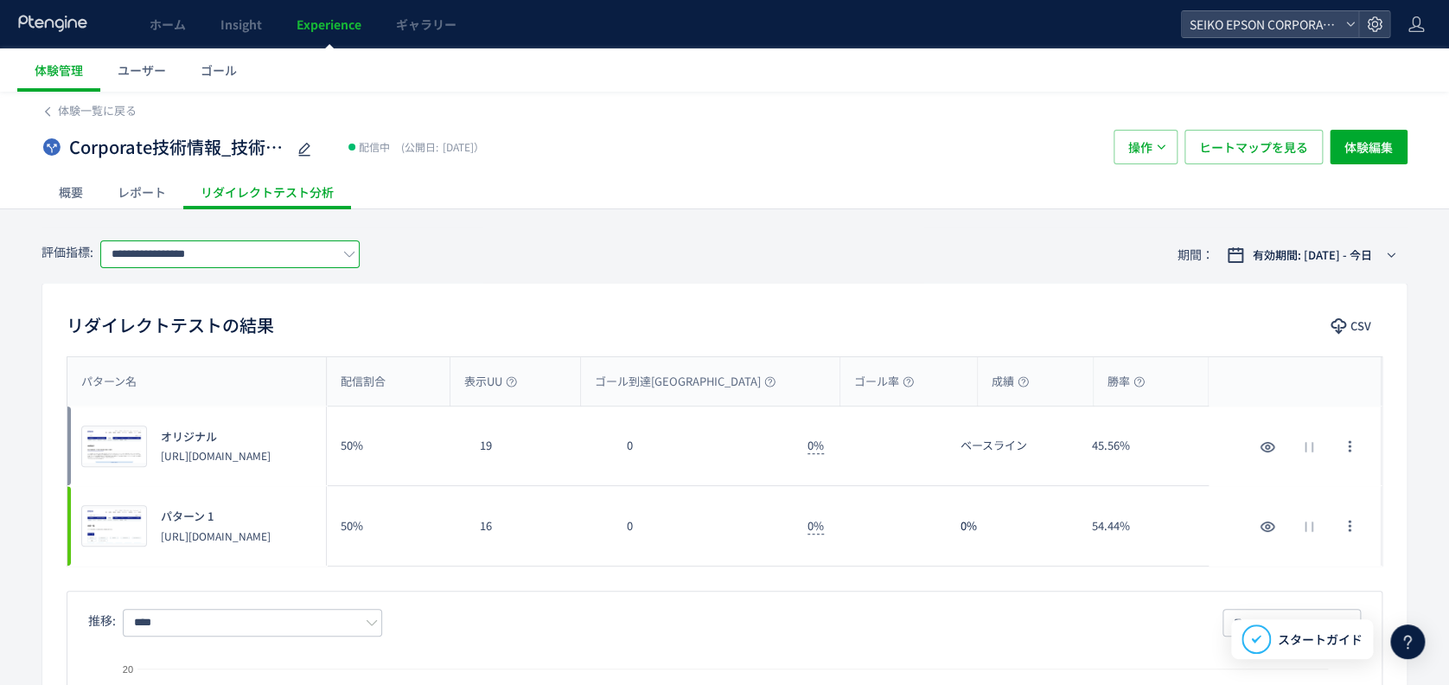
click at [119, 258] on input "**********" at bounding box center [229, 254] width 259 height 28
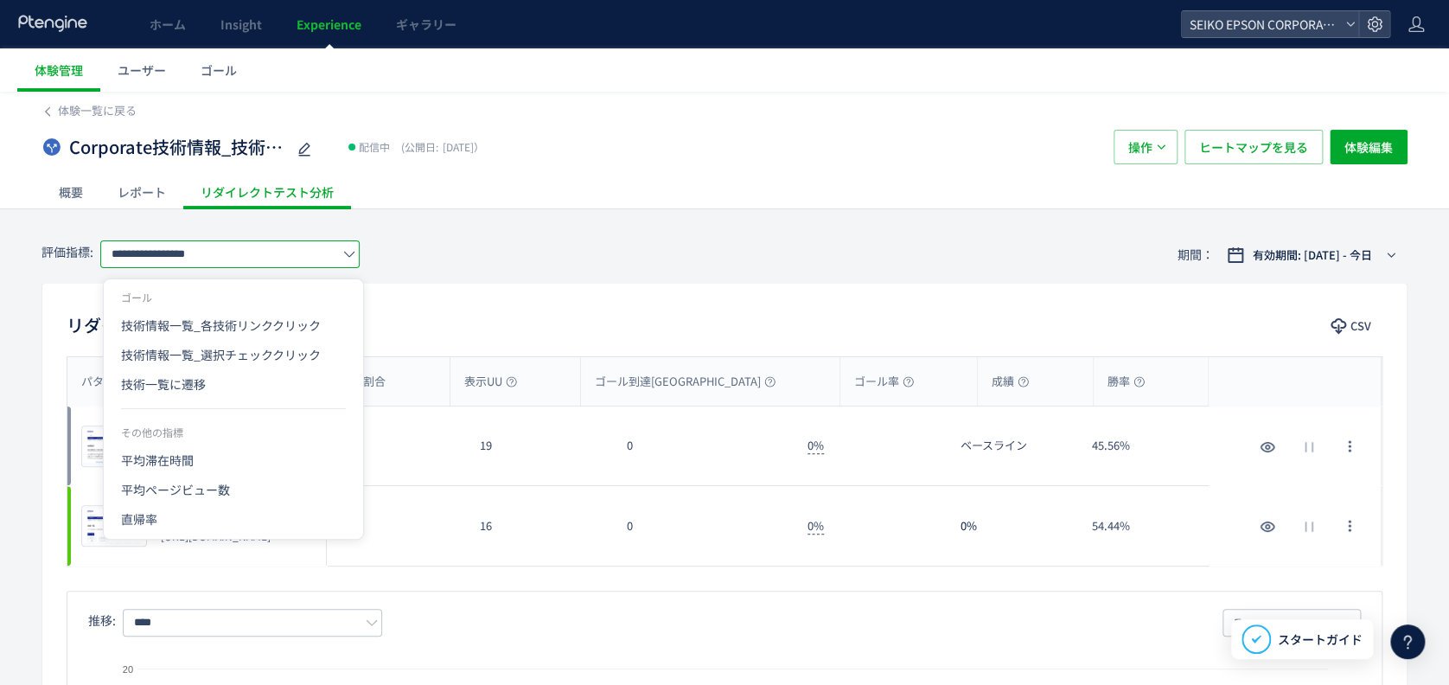
click at [557, 288] on div "リダイレクトテストの結果 CSV パターン名 配信割合 表示UU ゴール到達UU ゴール率 成績 勝率 パターン名 プレビュー オリジナル https://c…" at bounding box center [724, 588] width 1366 height 611
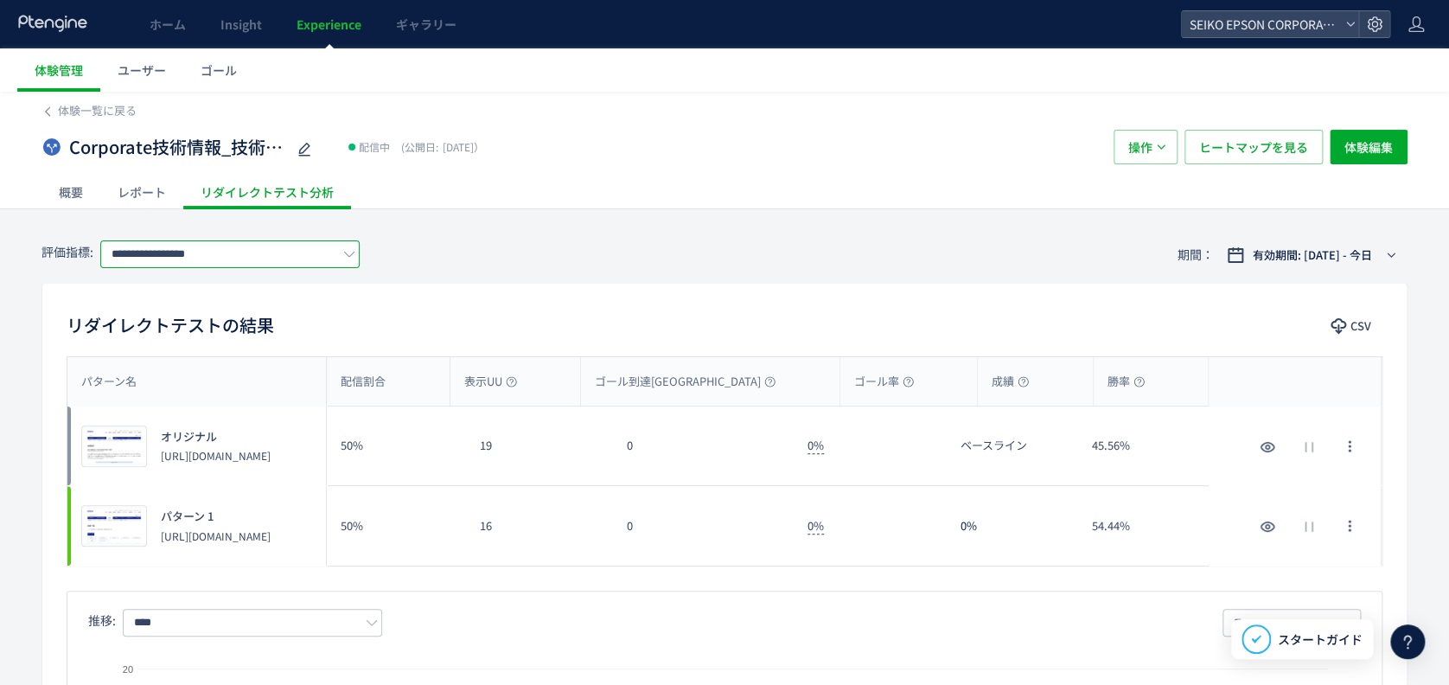
click at [341, 255] on input "**********" at bounding box center [229, 254] width 259 height 28
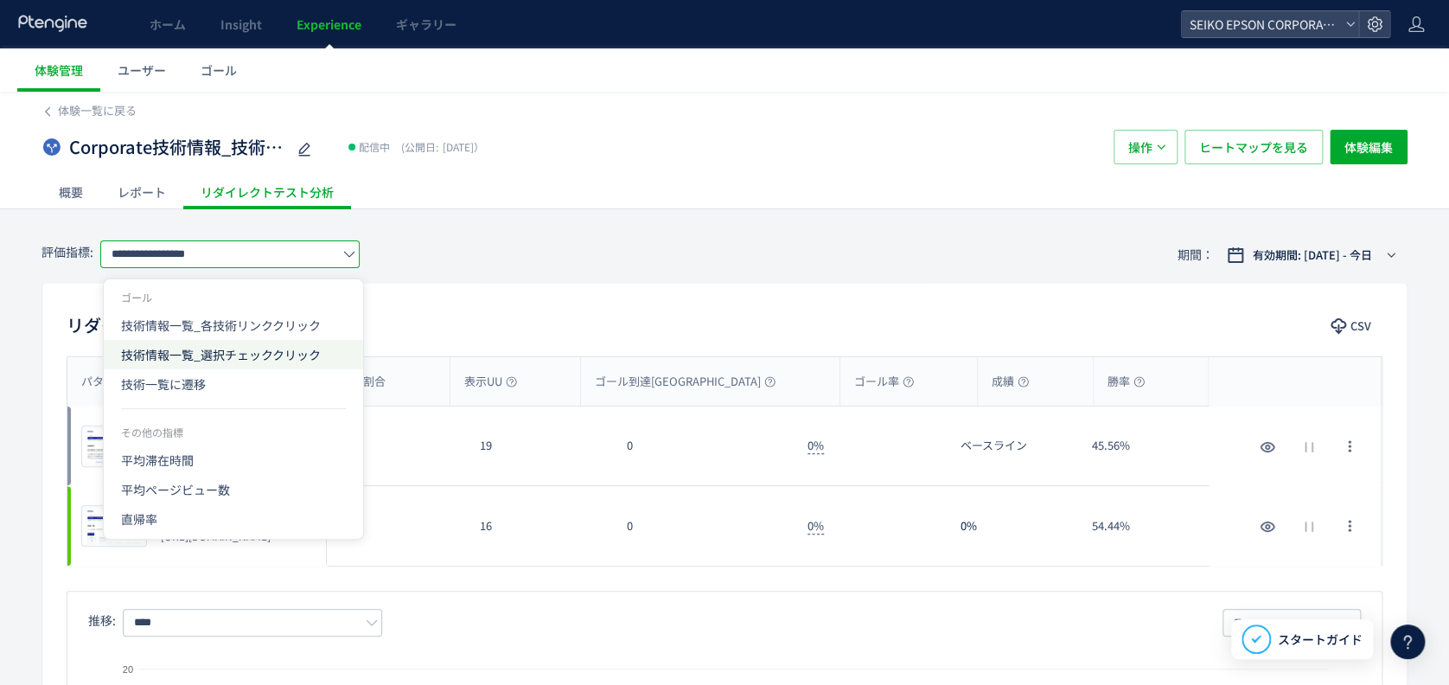
click at [307, 341] on span "技術情報一覧_選択チェッククリック" at bounding box center [233, 354] width 225 height 29
type input "**********"
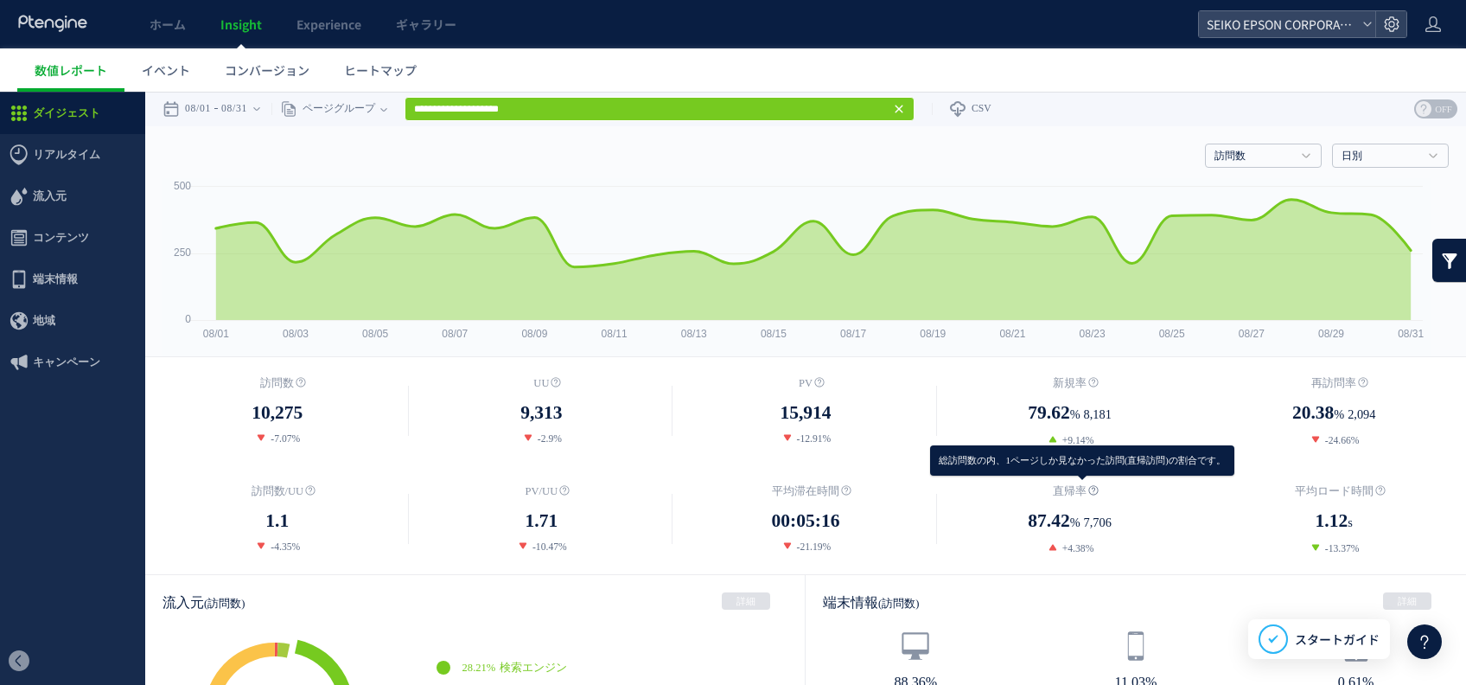
click at [1088, 488] on icon at bounding box center [1093, 490] width 10 height 10
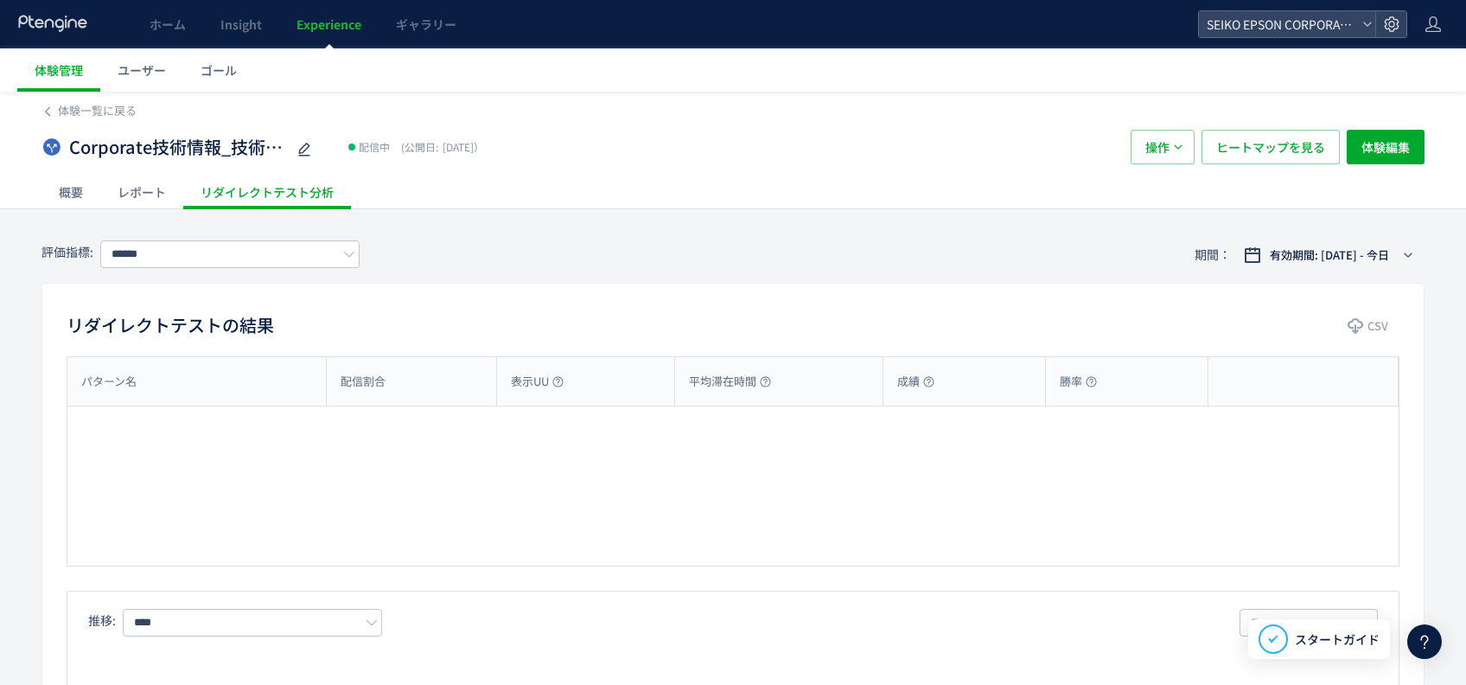
type input "**********"
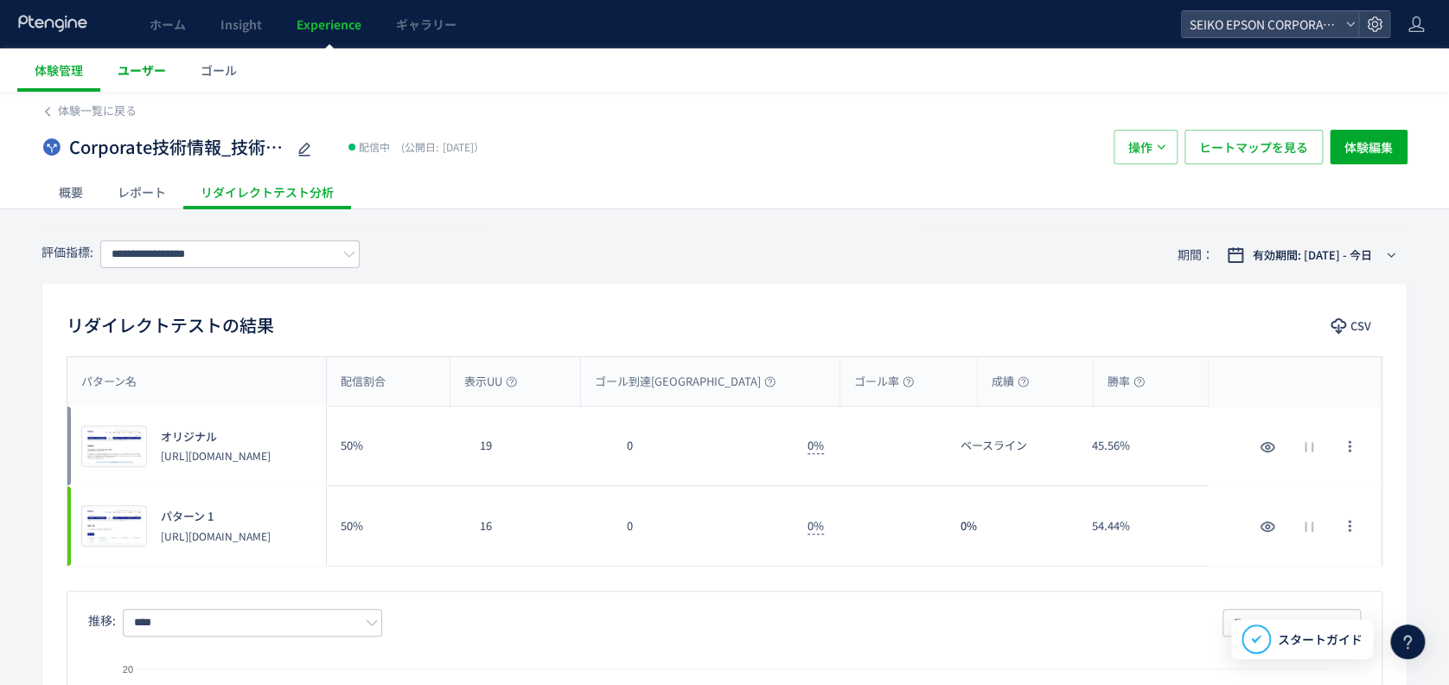
click at [156, 75] on span "ユーザー" at bounding box center [142, 69] width 48 height 17
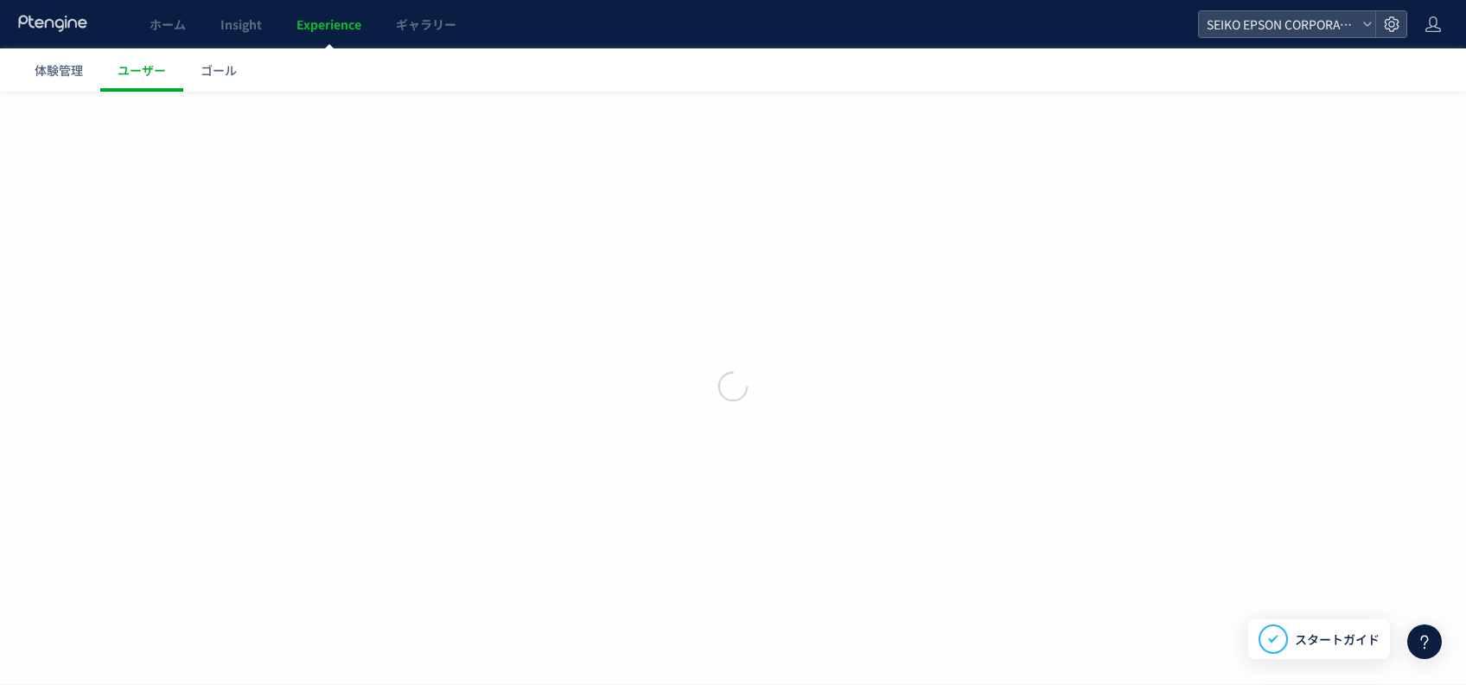
click at [61, 80] on div at bounding box center [733, 342] width 1466 height 685
click at [241, 28] on span "Insight" at bounding box center [240, 24] width 41 height 17
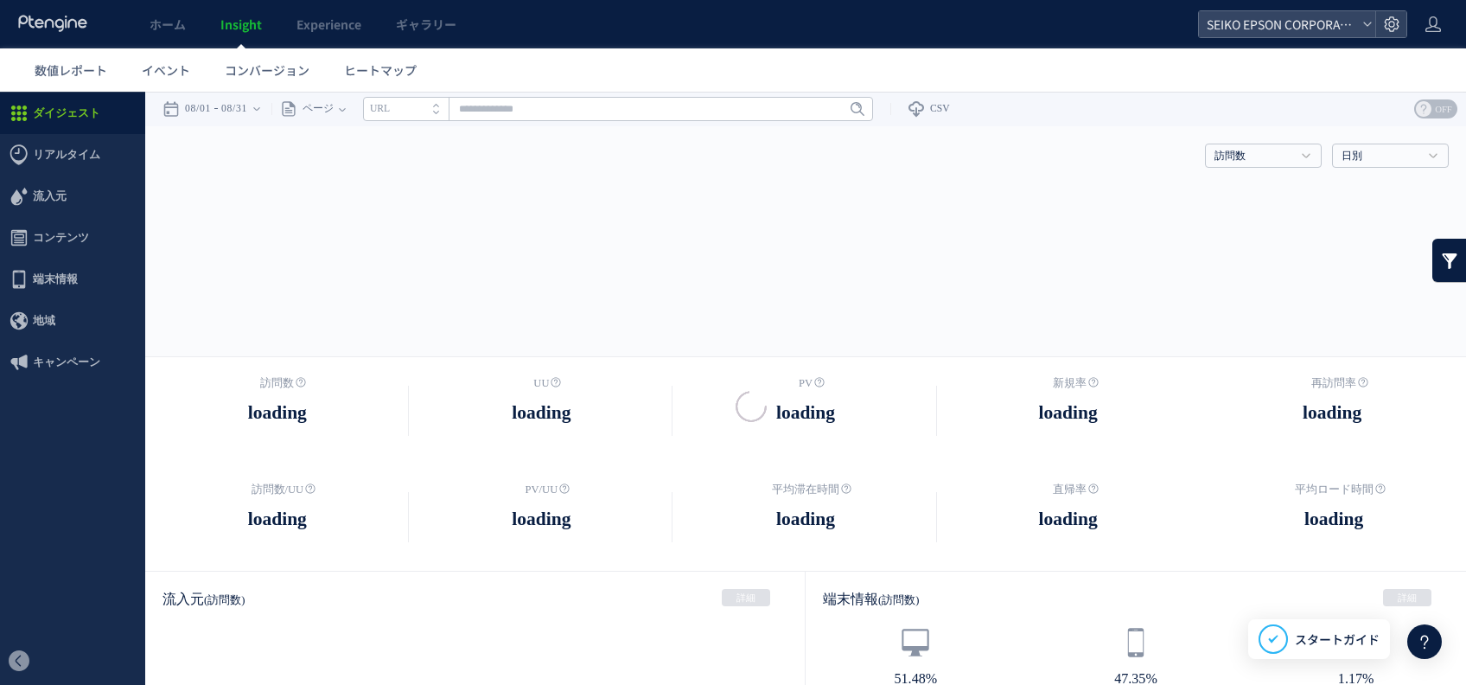
click at [434, 107] on li "URL" at bounding box center [406, 109] width 86 height 24
click at [447, 105] on span at bounding box center [440, 103] width 14 height 12
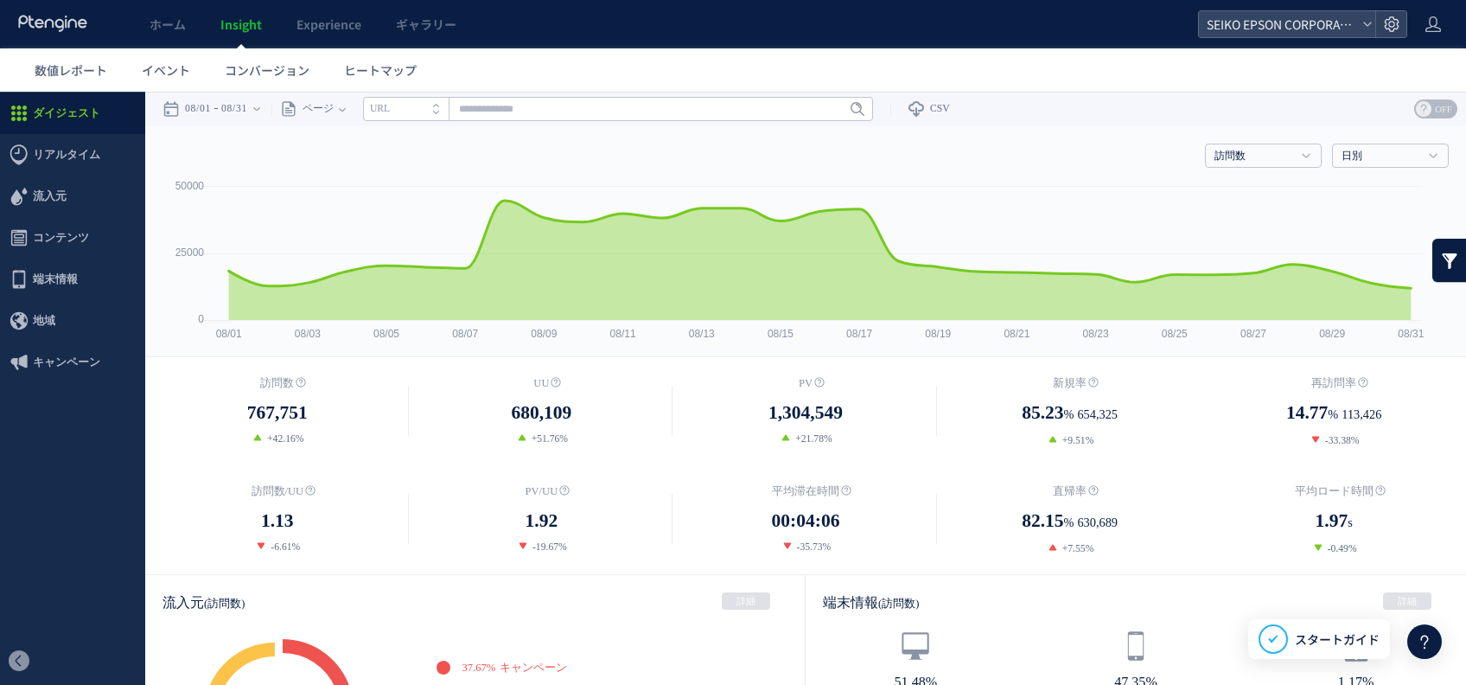
click at [422, 98] on li "URL" at bounding box center [406, 109] width 86 height 24
click at [422, 112] on icon "タイトル名" at bounding box center [396, 108] width 52 height 11
click at [334, 121] on span "ページ" at bounding box center [315, 109] width 36 height 35
click at [477, 108] on input "text" at bounding box center [618, 109] width 510 height 24
paste input "**********"
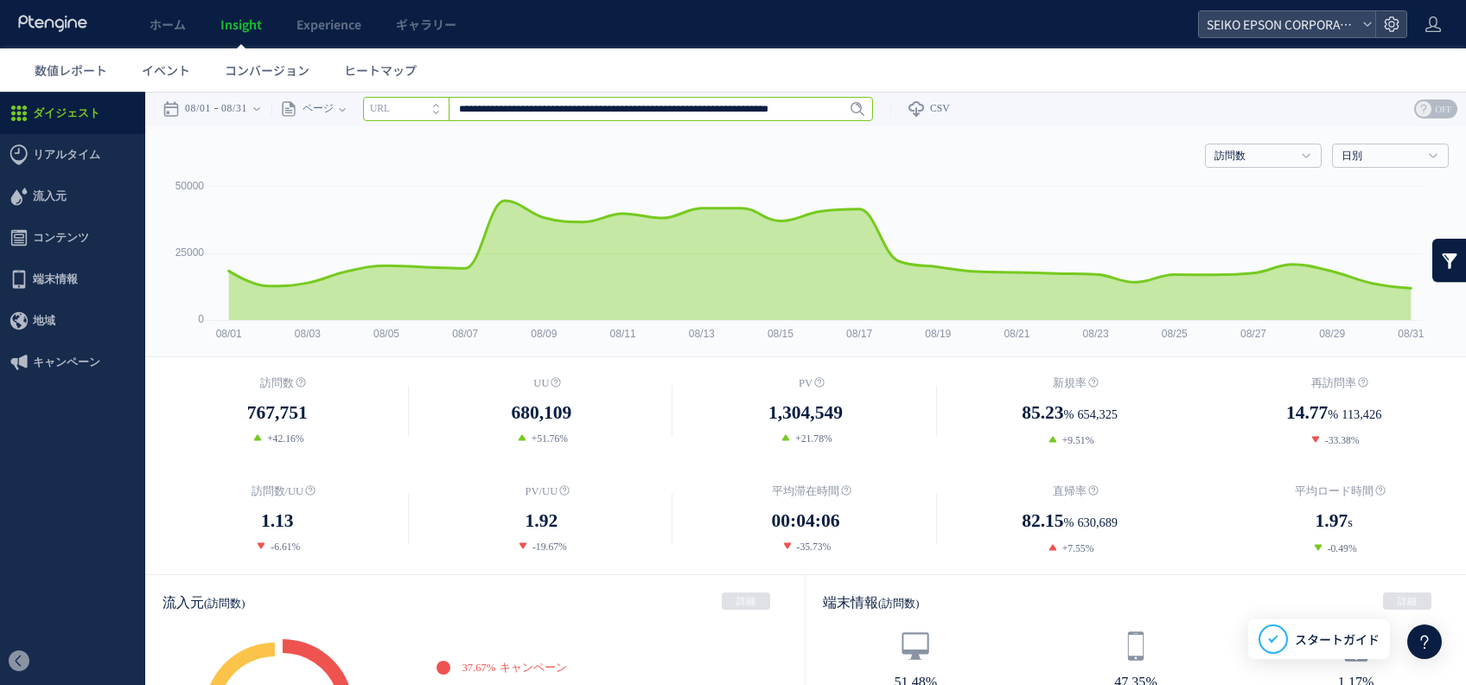
scroll to position [0, 21]
type input "**********"
click at [870, 109] on link "Enter" at bounding box center [845, 108] width 49 height 19
click at [740, 149] on strong "技術一覧 | 技術情報 | エプソン" at bounding box center [618, 148] width 500 height 17
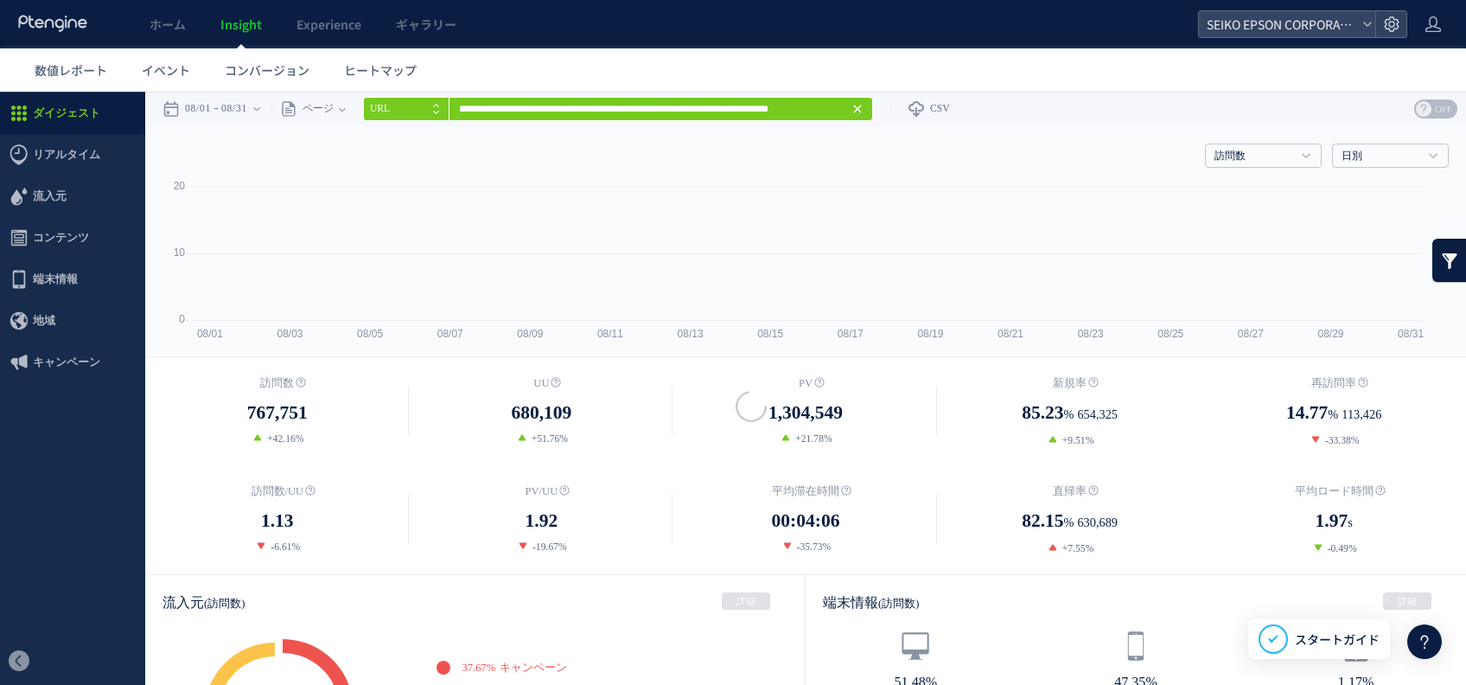
scroll to position [0, 0]
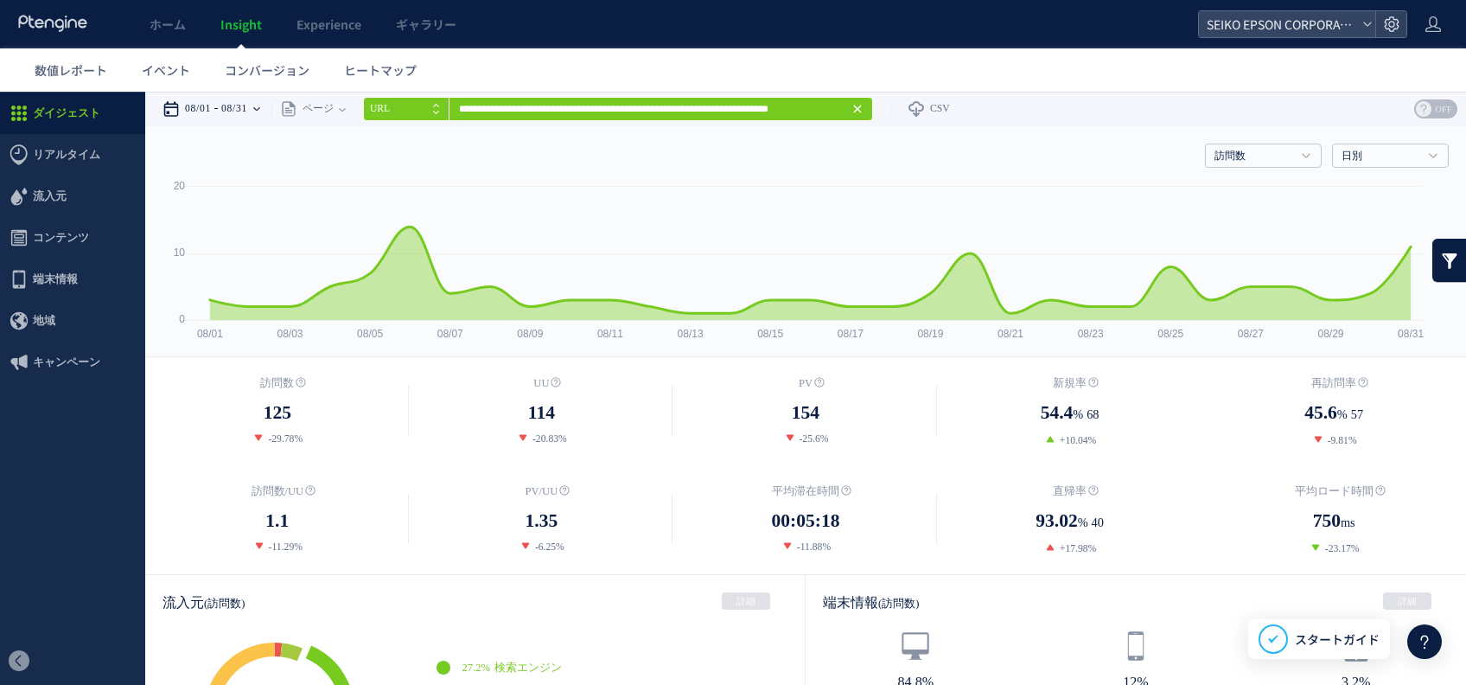
click at [271, 104] on div "08/01 08/31" at bounding box center [217, 109] width 109 height 35
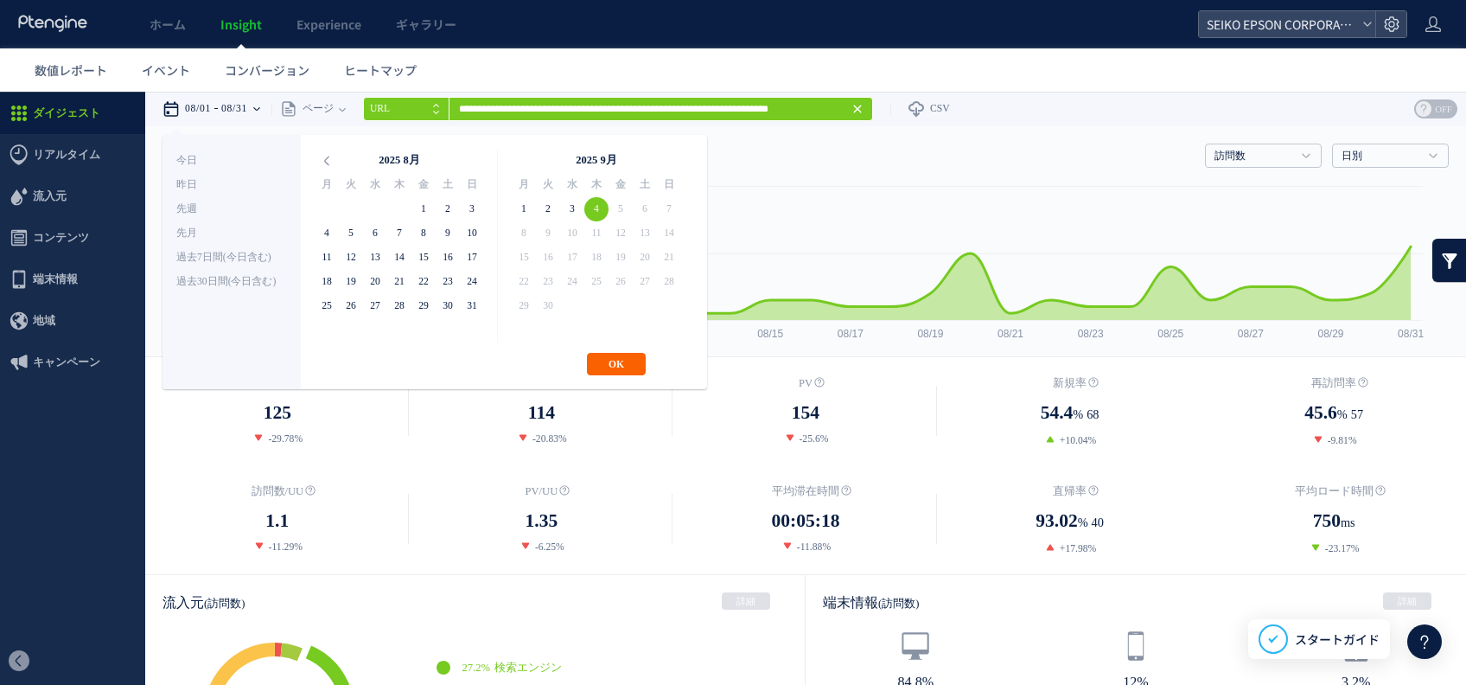
click at [616, 373] on button "OK" at bounding box center [616, 364] width 59 height 22
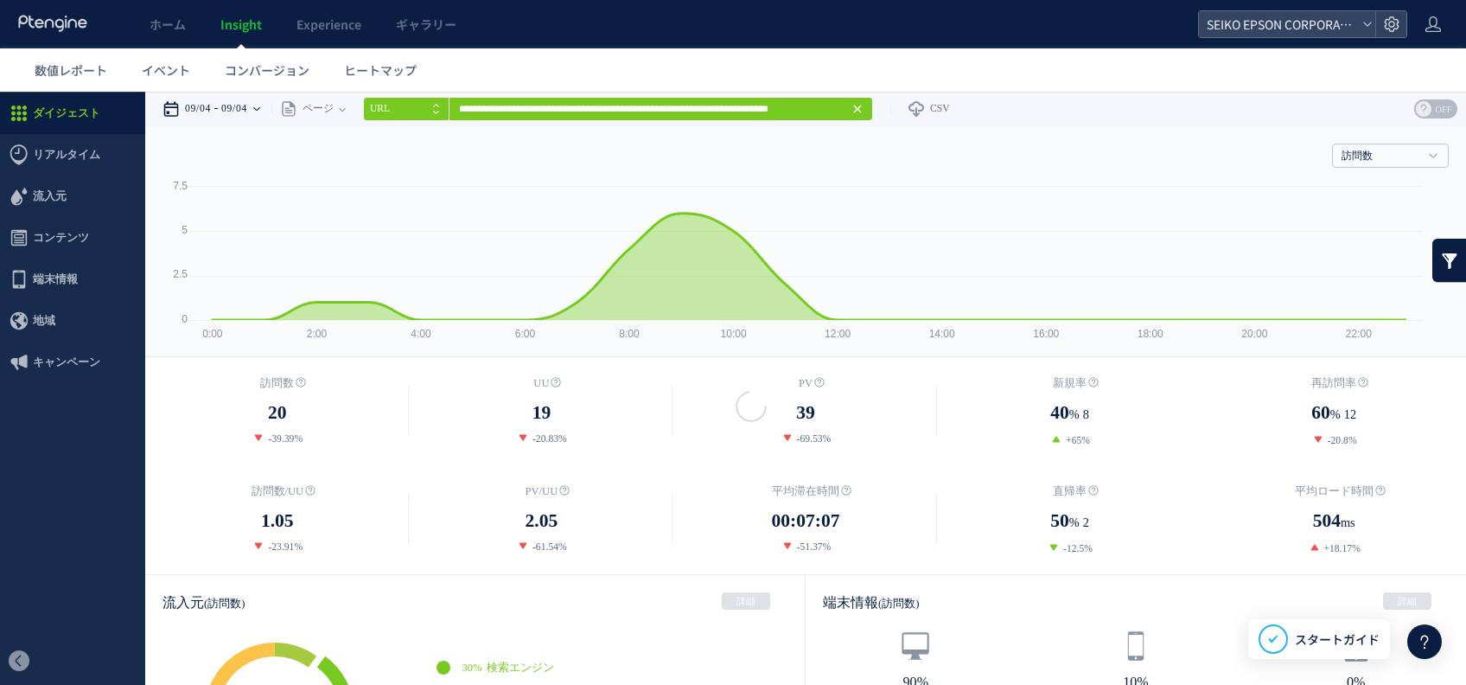
click at [228, 106] on time "09/04" at bounding box center [234, 109] width 26 height 35
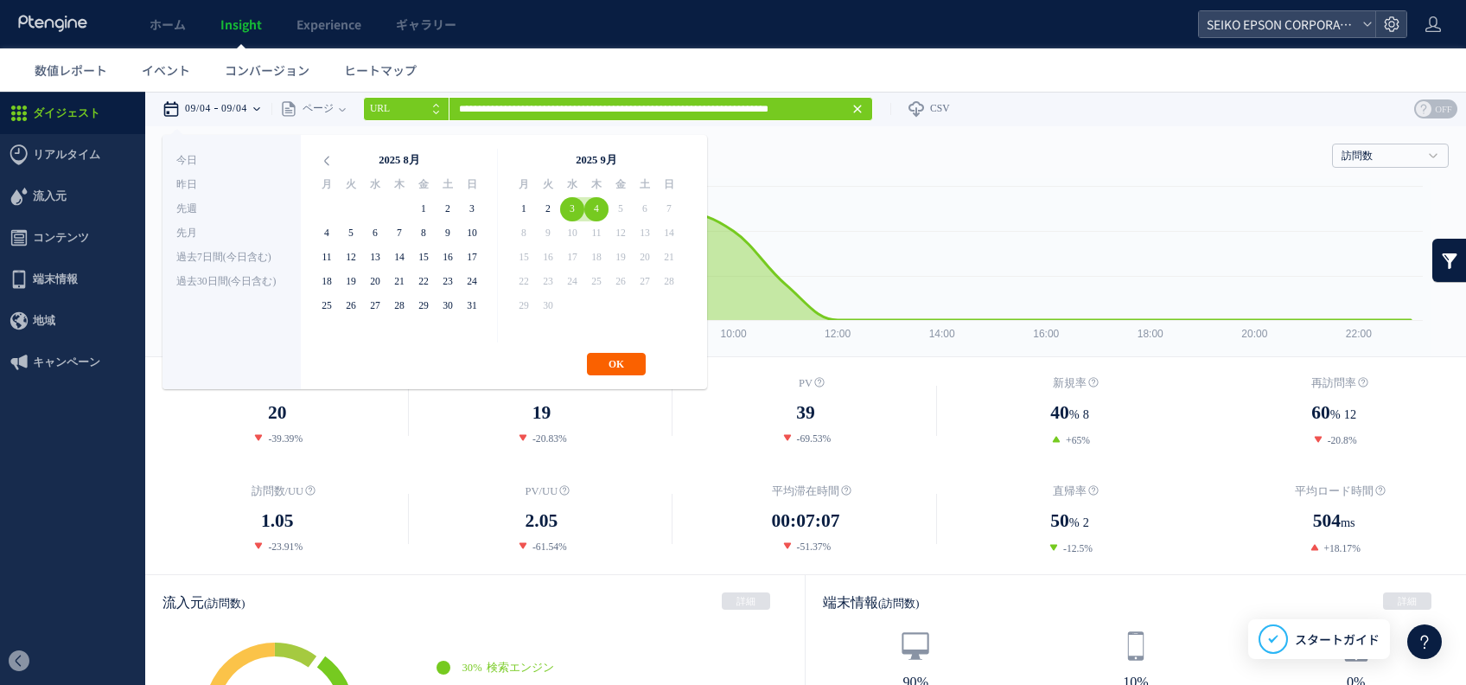
click at [615, 366] on button "OK" at bounding box center [616, 364] width 59 height 22
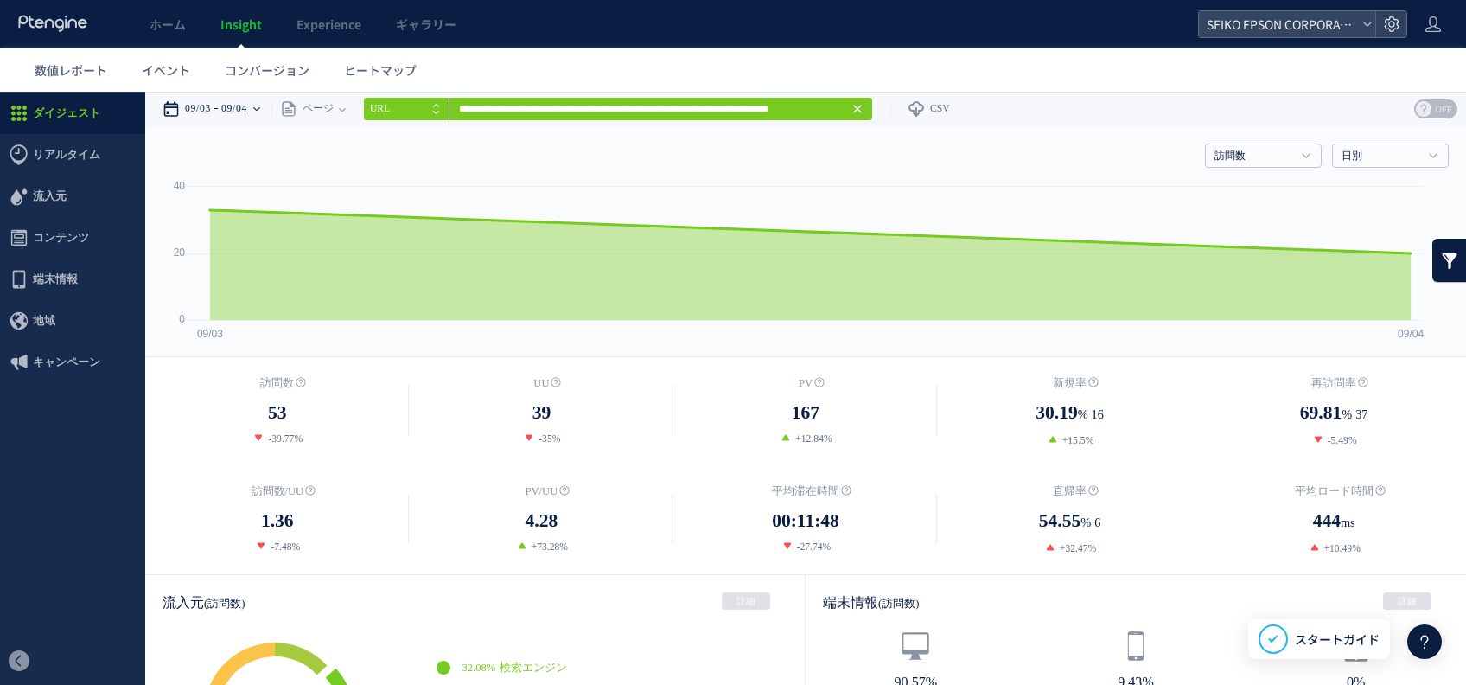
click at [271, 105] on div "09/03 09/04" at bounding box center [217, 109] width 109 height 35
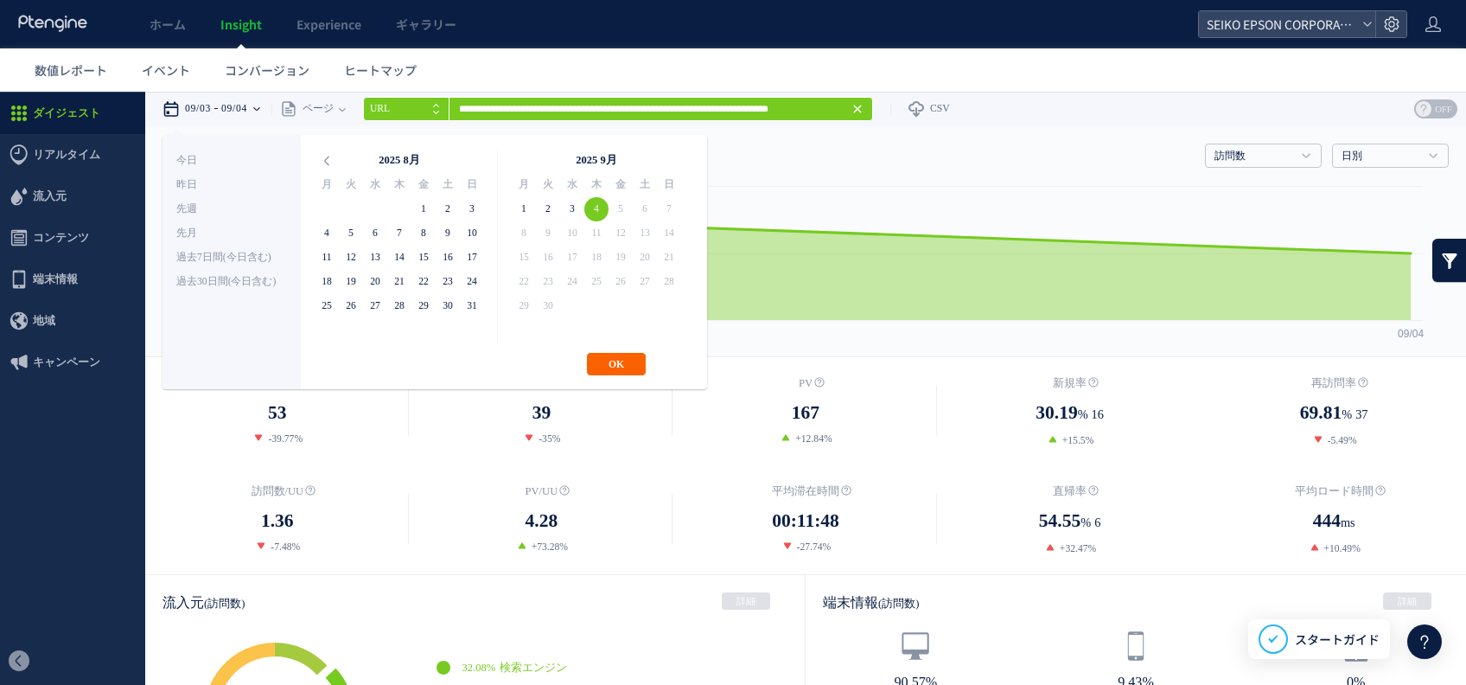
click at [596, 358] on button "OK" at bounding box center [616, 364] width 59 height 22
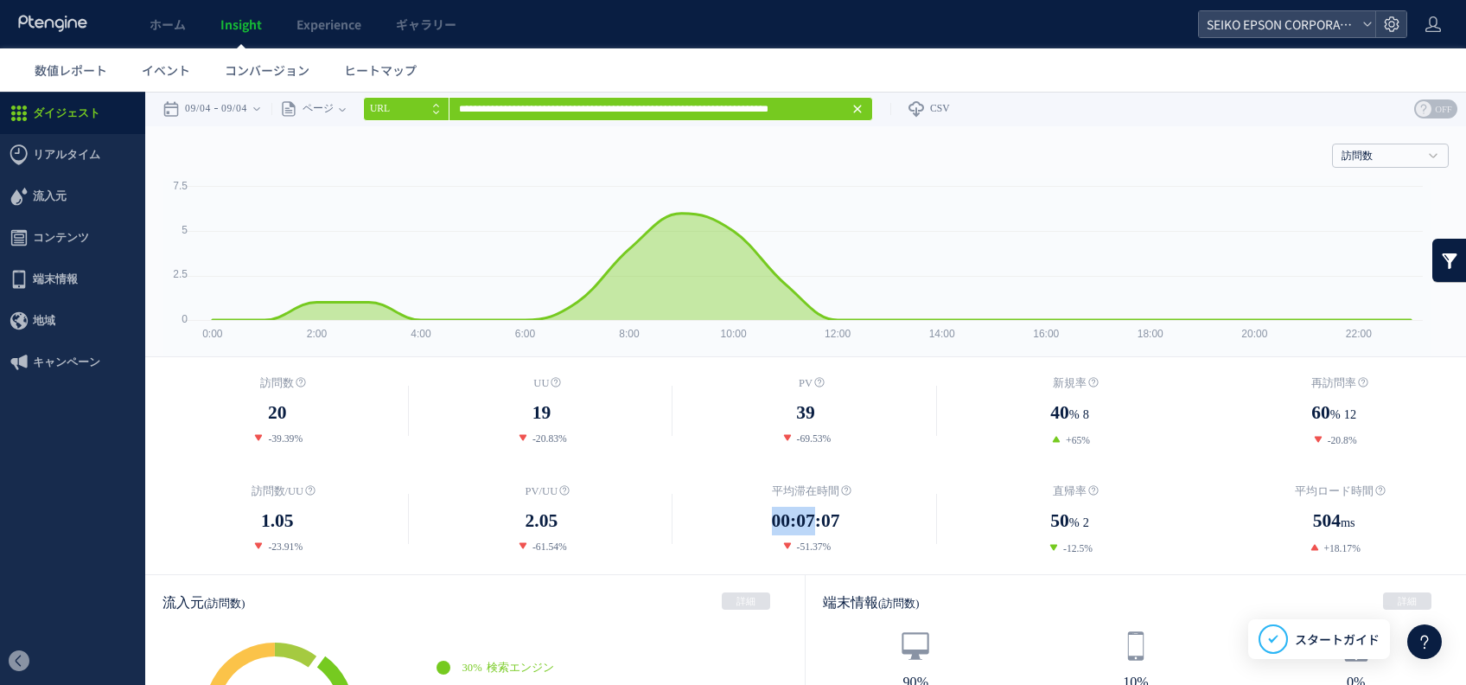
drag, startPoint x: 812, startPoint y: 533, endPoint x: 710, endPoint y: 529, distance: 102.1
click at [710, 529] on dd "00:07:07" at bounding box center [805, 521] width 265 height 29
drag, startPoint x: 710, startPoint y: 529, endPoint x: 546, endPoint y: 489, distance: 168.1
click at [546, 489] on span "PV/UU" at bounding box center [542, 491] width 33 height 12
